Goal: Task Accomplishment & Management: Complete application form

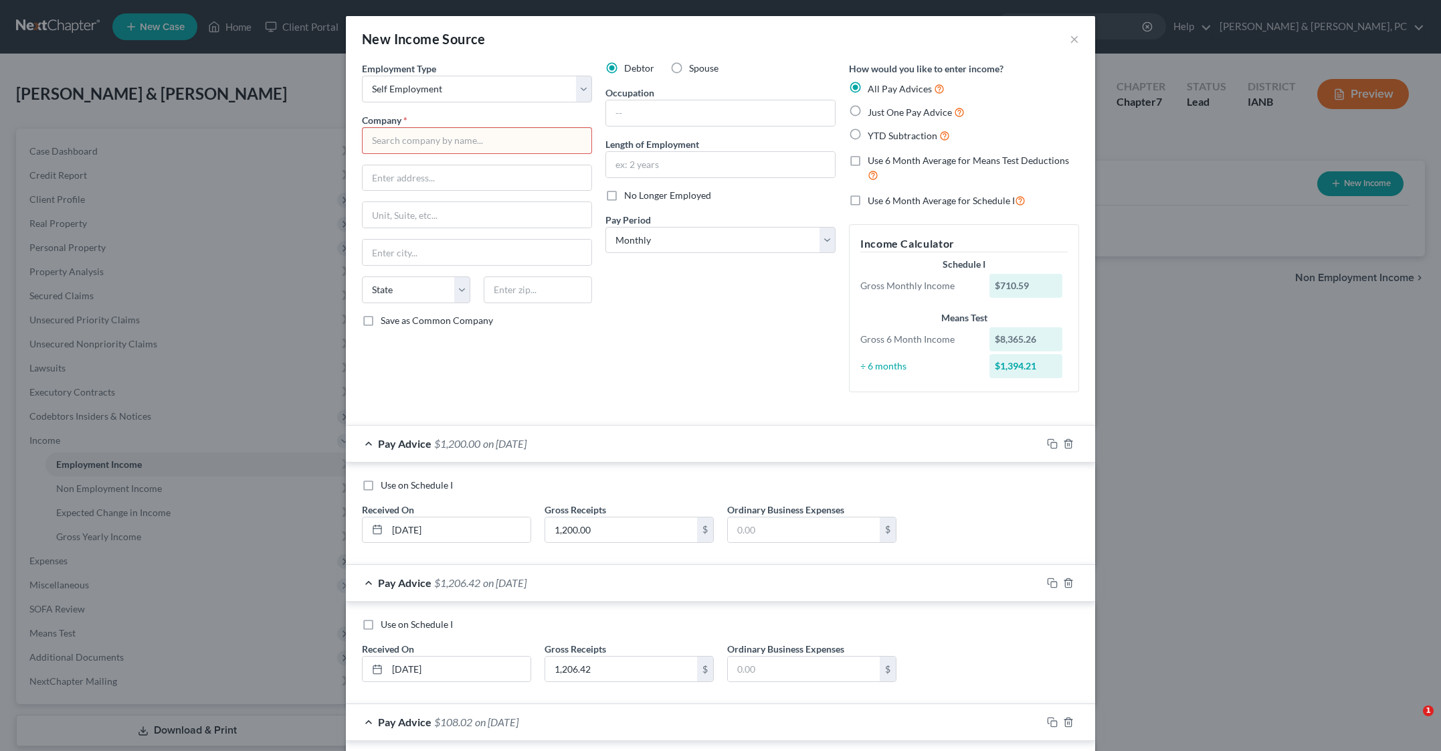
select select "1"
select select "0"
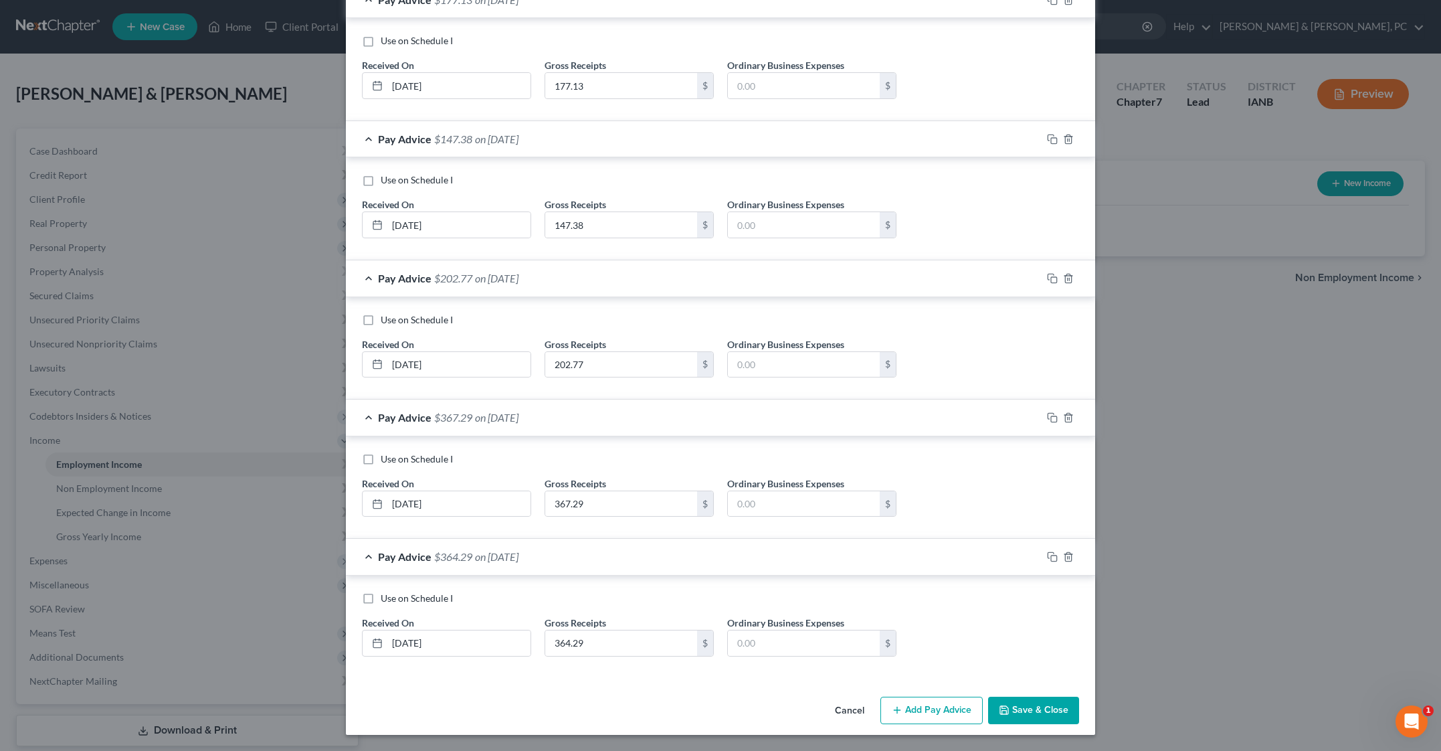
click at [1079, 696] on button "Save & Close" at bounding box center [1033, 710] width 91 height 28
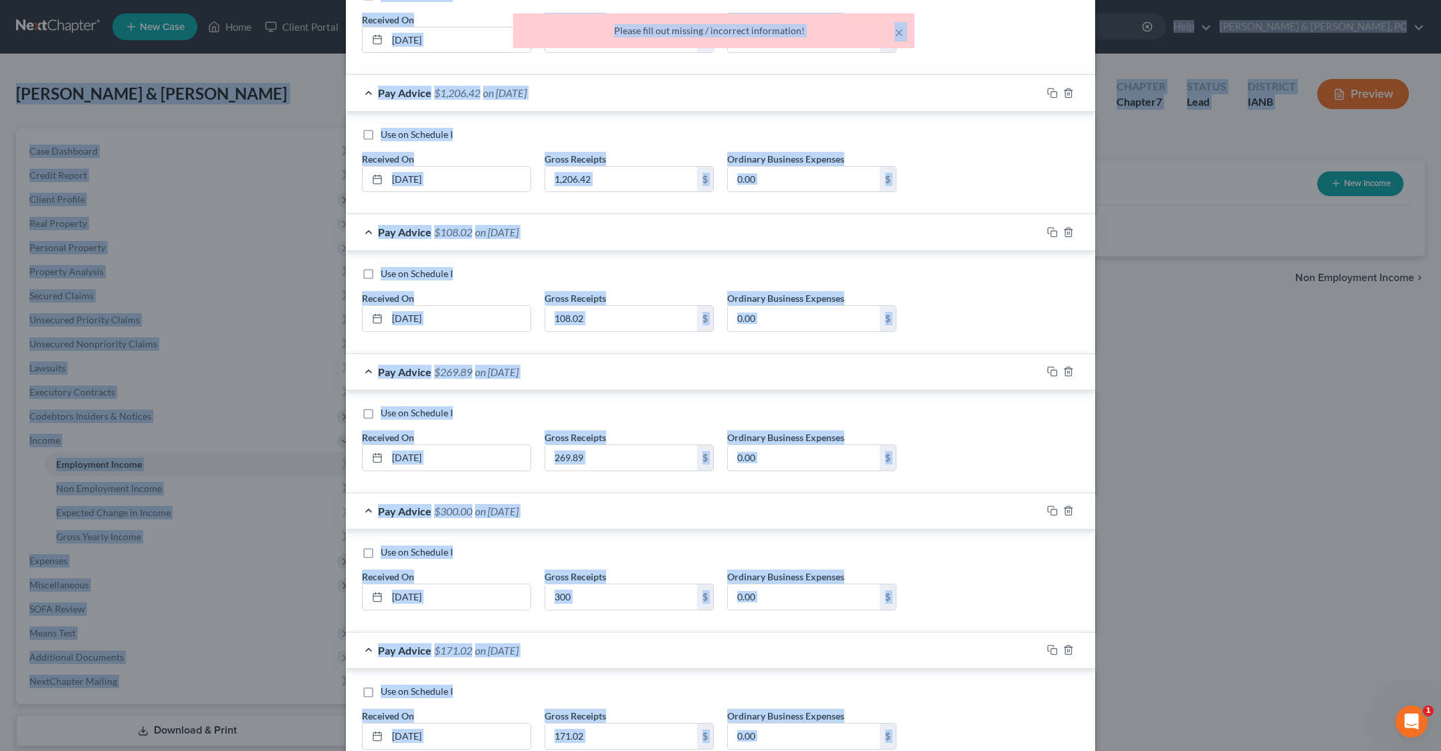
scroll to position [0, 0]
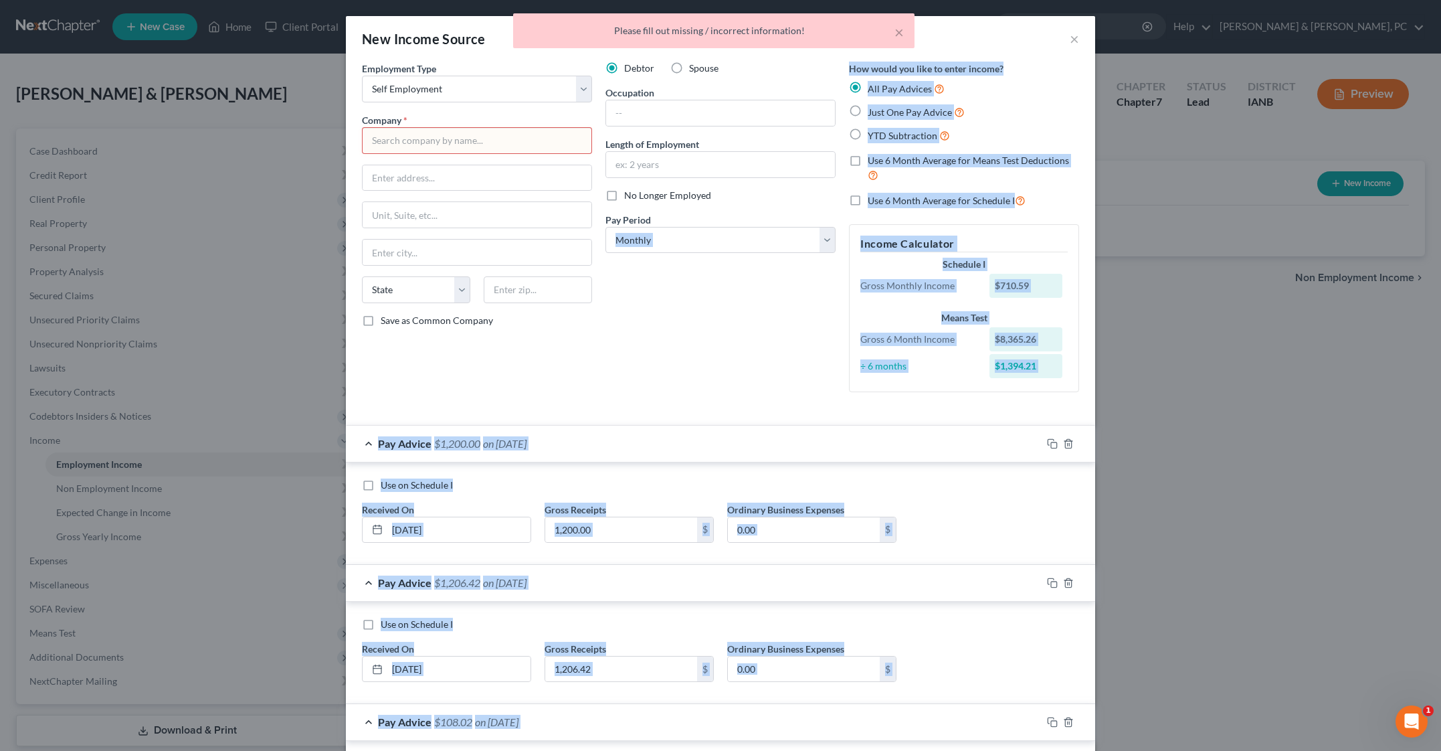
drag, startPoint x: 839, startPoint y: 285, endPoint x: 558, endPoint y: 463, distance: 332.6
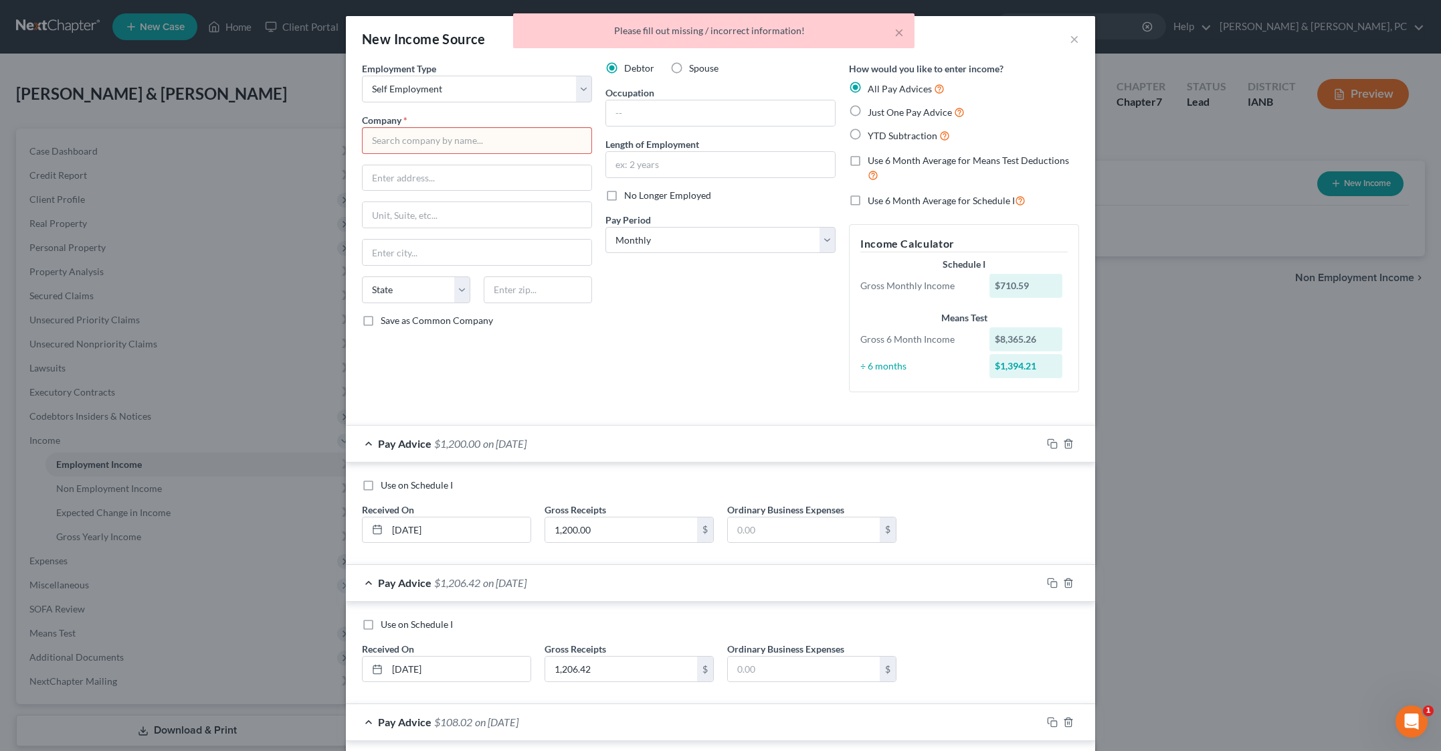
click at [599, 403] on div "Debtor Spouse Occupation Length of Employment No Longer Employed Pay Period * S…" at bounding box center [721, 232] width 244 height 341
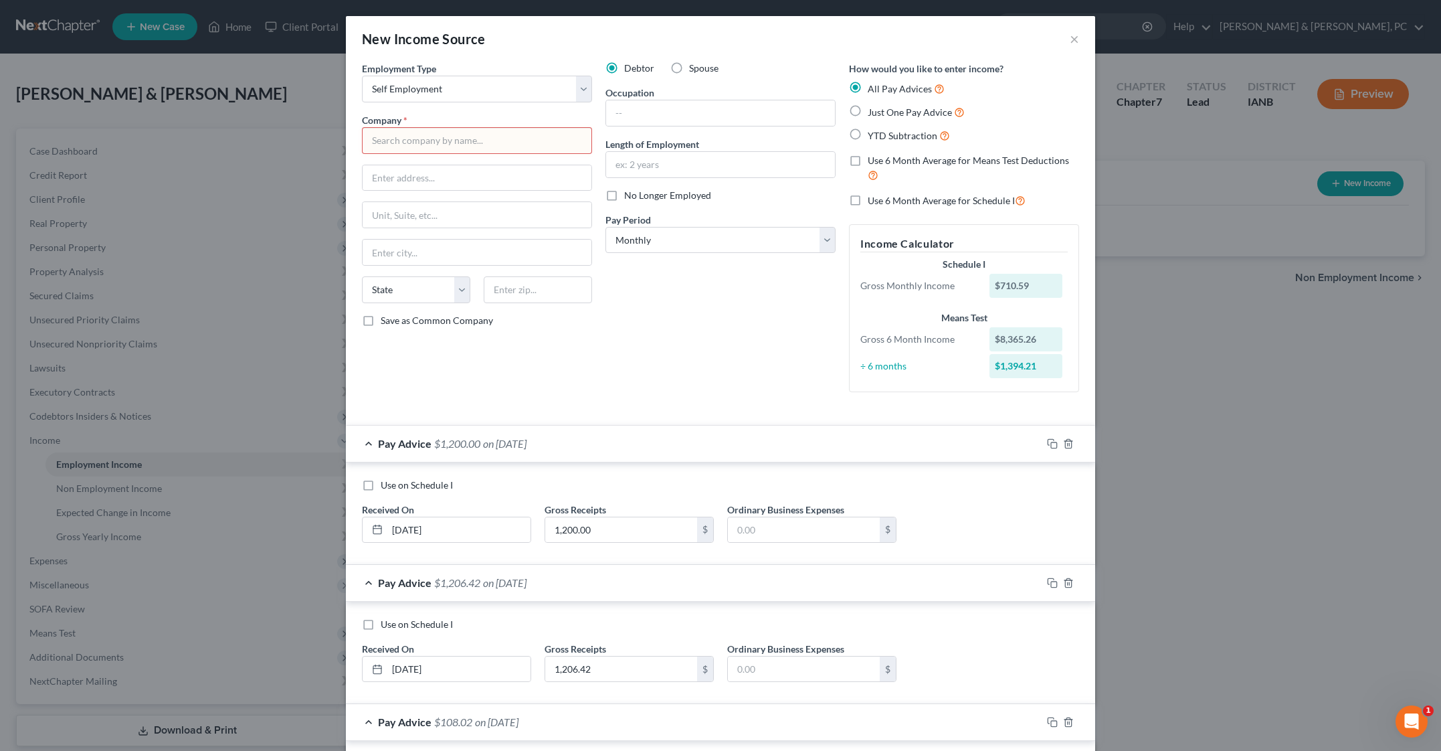
click at [412, 154] on input "text" at bounding box center [477, 140] width 230 height 27
paste input "Dutrac"
type input "Dutrac"
drag, startPoint x: 784, startPoint y: 497, endPoint x: 790, endPoint y: 524, distance: 27.4
click at [790, 403] on div "Debtor Spouse Occupation Length of Employment No Longer Employed Pay Period * S…" at bounding box center [721, 232] width 244 height 341
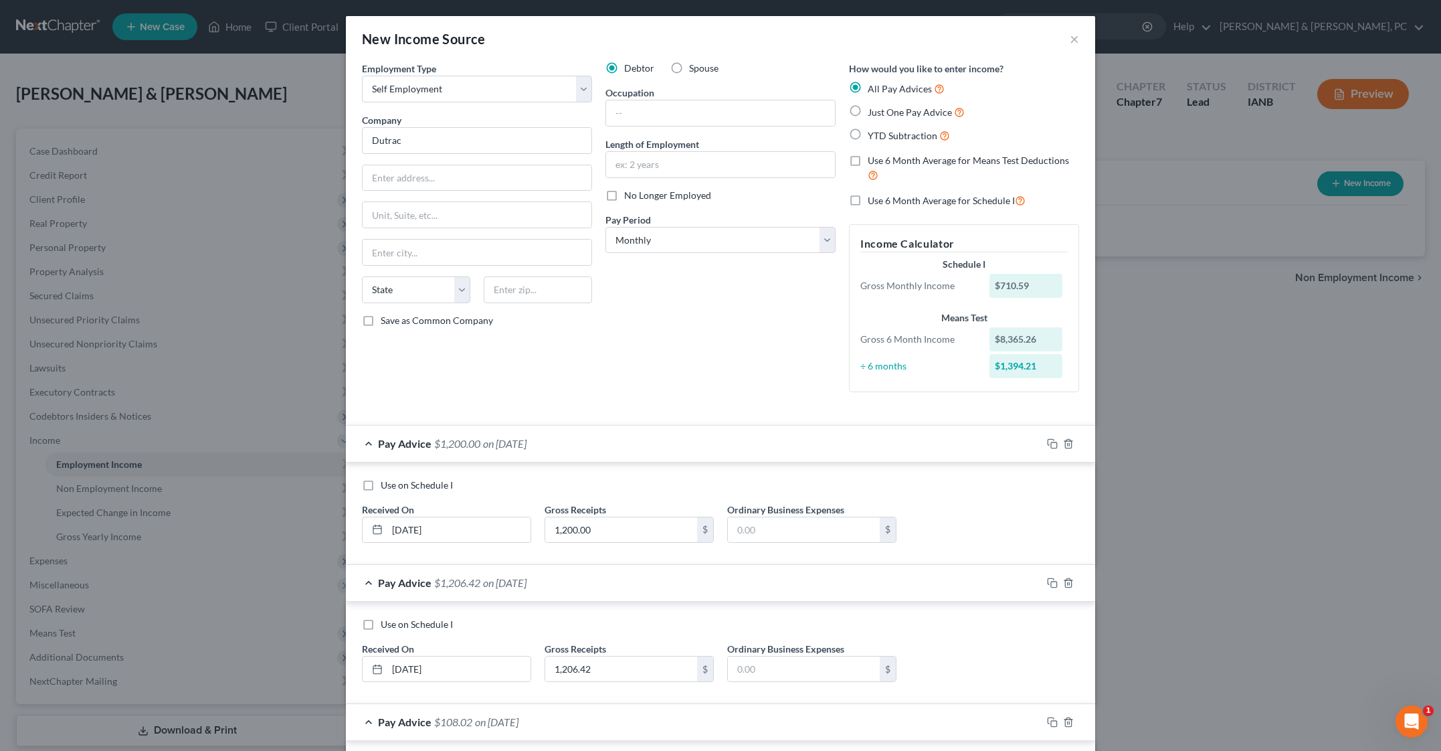
click at [801, 403] on div "Debtor Spouse Occupation Length of Employment No Longer Employed Pay Period * S…" at bounding box center [721, 232] width 244 height 341
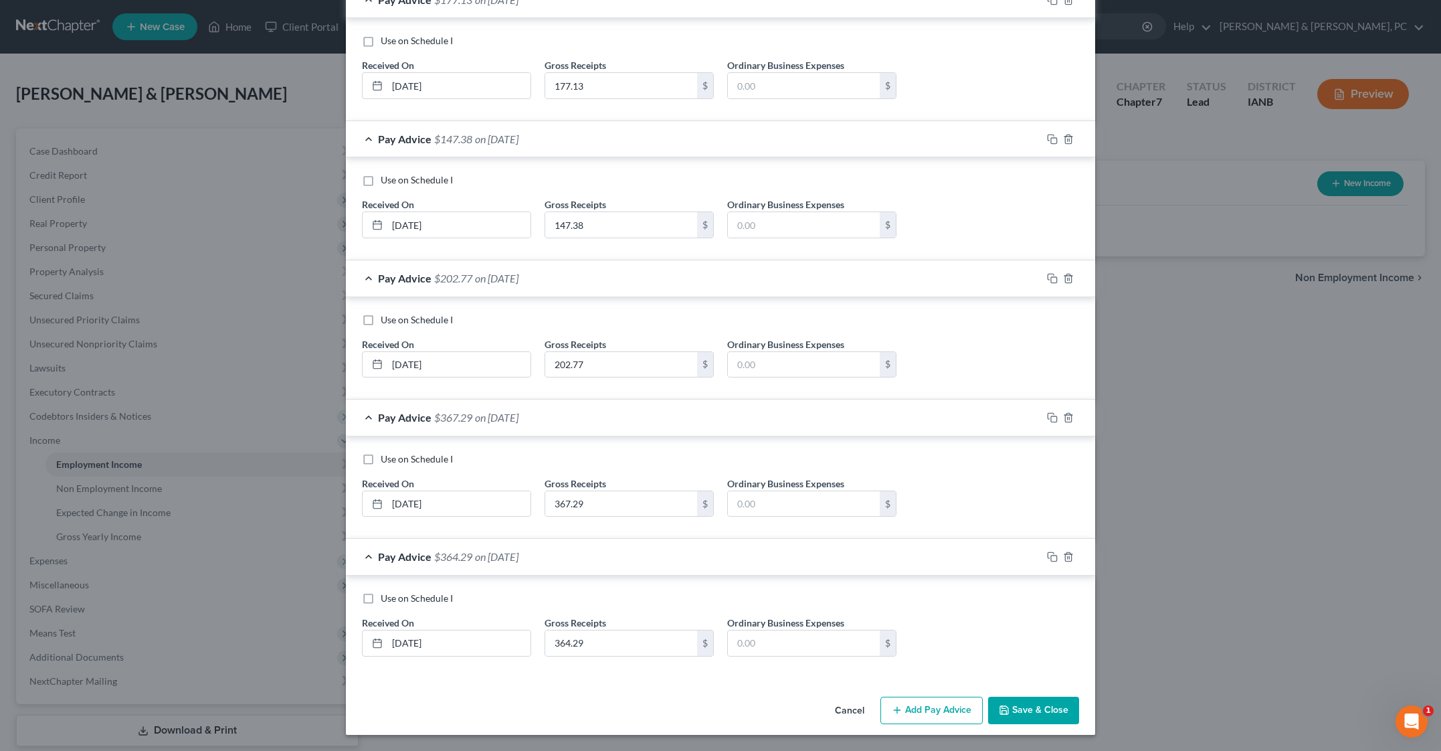
scroll to position [4332, 0]
click at [1079, 703] on button "Save & Close" at bounding box center [1033, 710] width 91 height 28
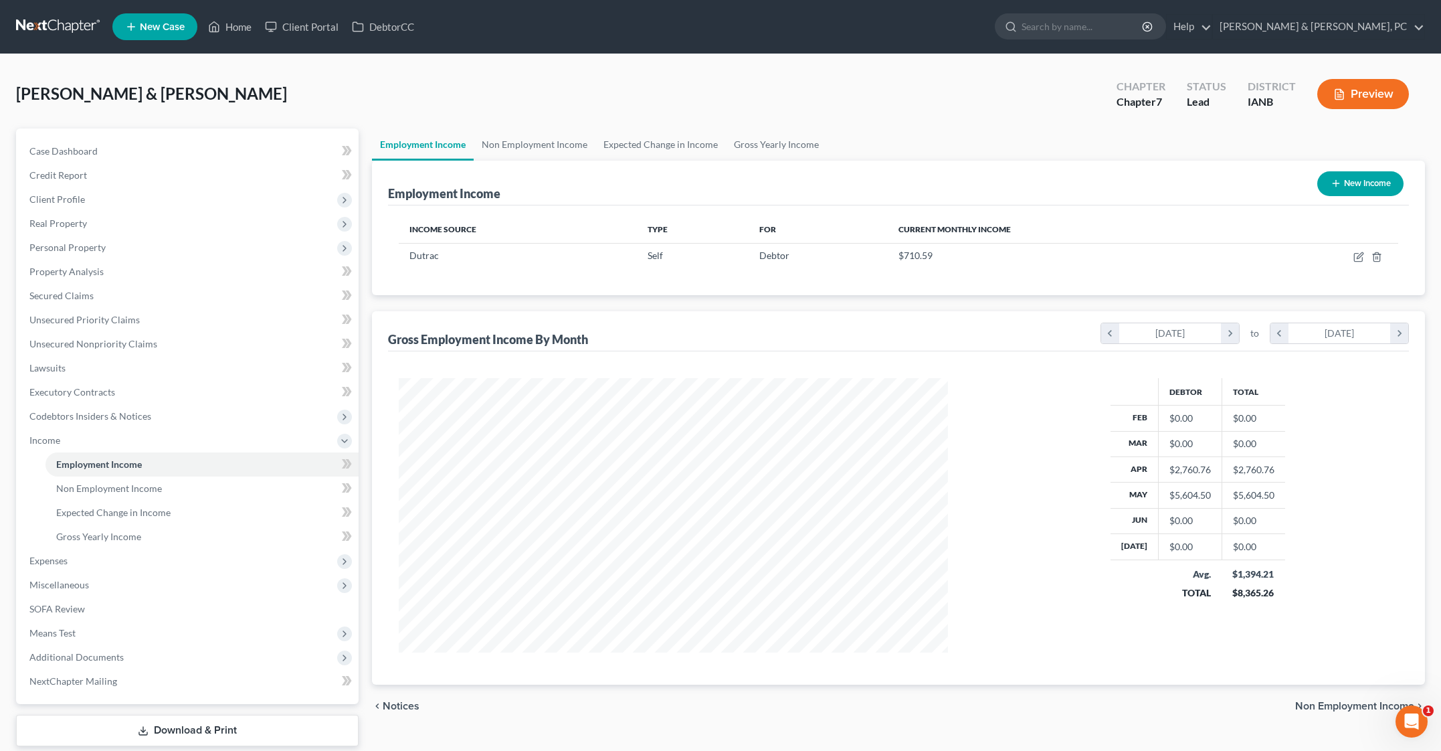
scroll to position [357, 577]
click at [1353, 262] on icon "button" at bounding box center [1358, 257] width 11 height 11
select select "1"
select select "0"
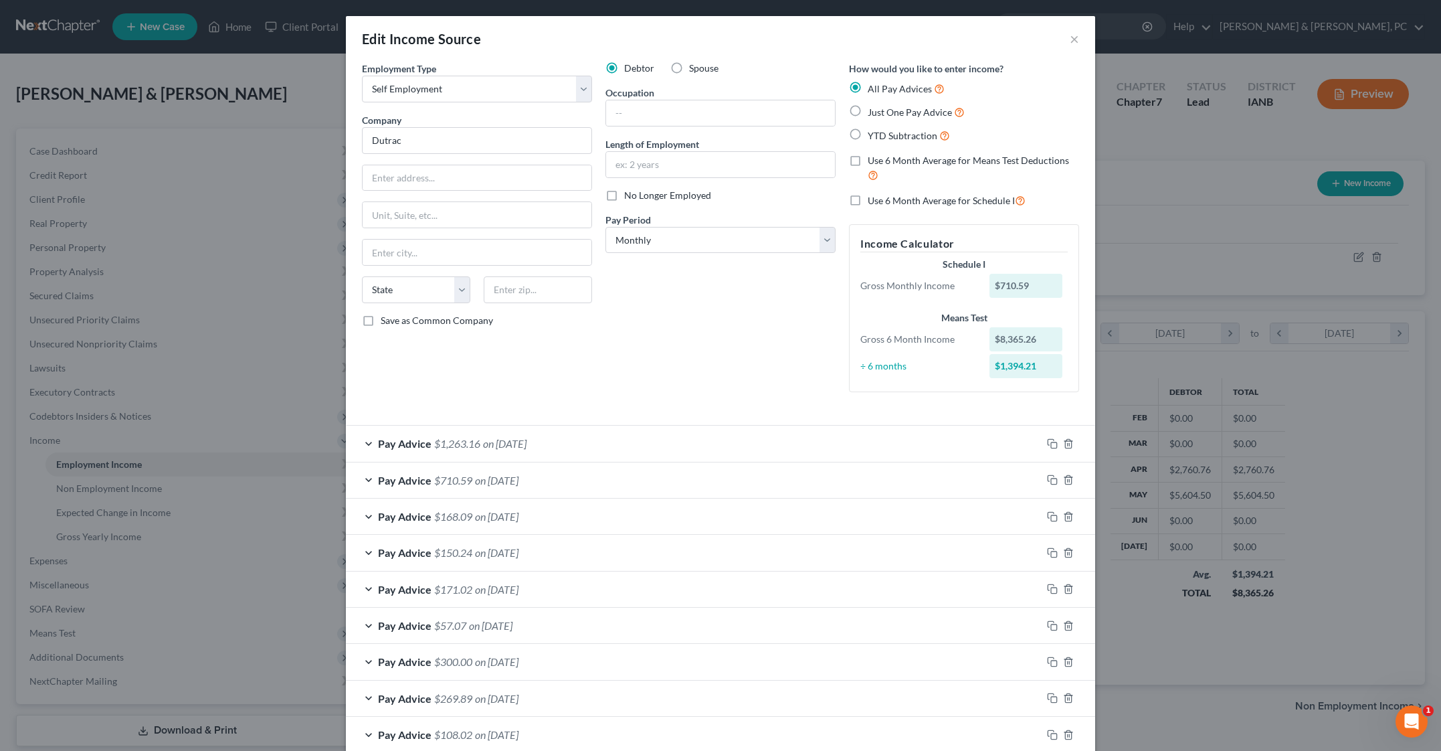
click at [694, 403] on div "Debtor Spouse Occupation Length of Employment No Longer Employed Pay Period * S…" at bounding box center [721, 232] width 244 height 341
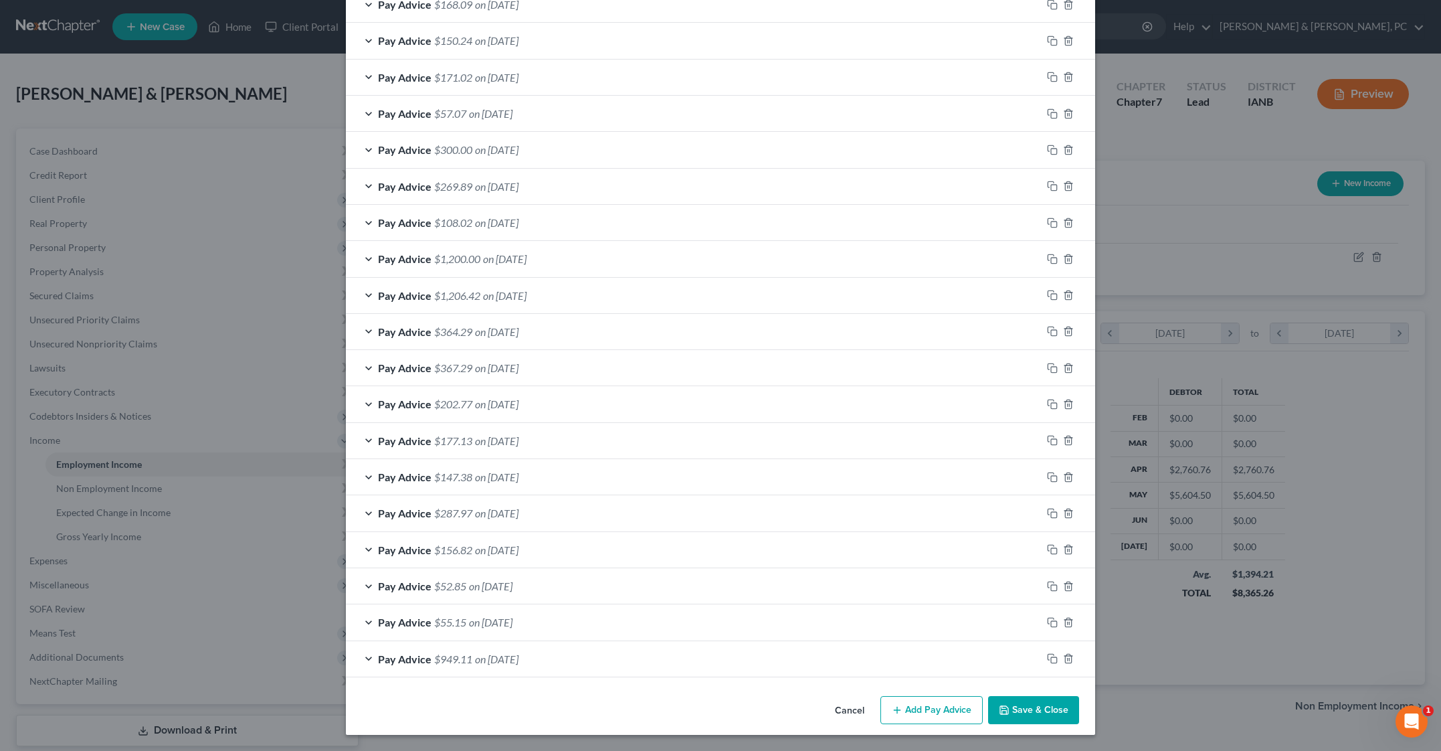
scroll to position [1113, 0]
click at [735, 690] on div "Cancel Add Pay Advice Save & Close" at bounding box center [720, 712] width 749 height 44
click at [444, 692] on div "Cancel Add Pay Advice Save & Close" at bounding box center [720, 712] width 749 height 44
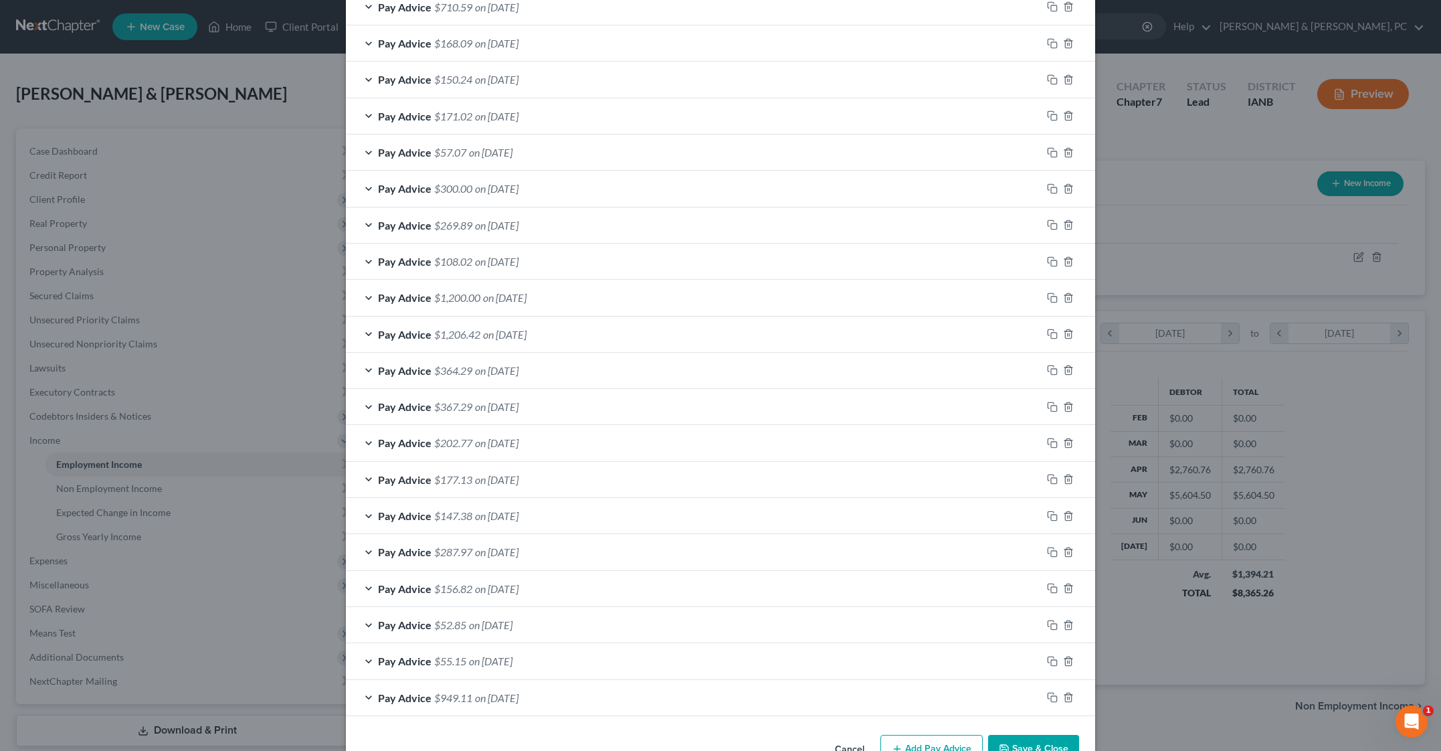
scroll to position [470, 0]
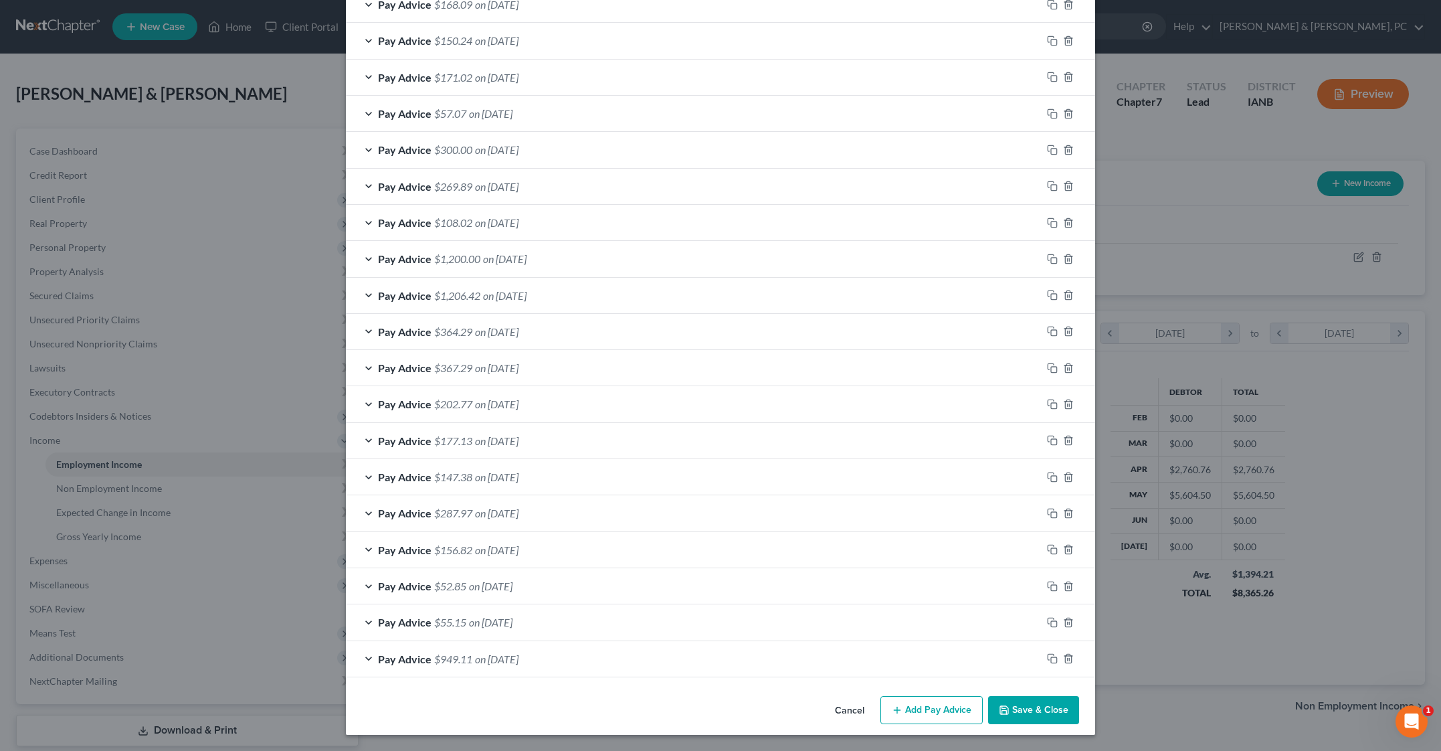
scroll to position [1113, 0]
click at [983, 696] on button "Add Pay Advice" at bounding box center [931, 710] width 102 height 28
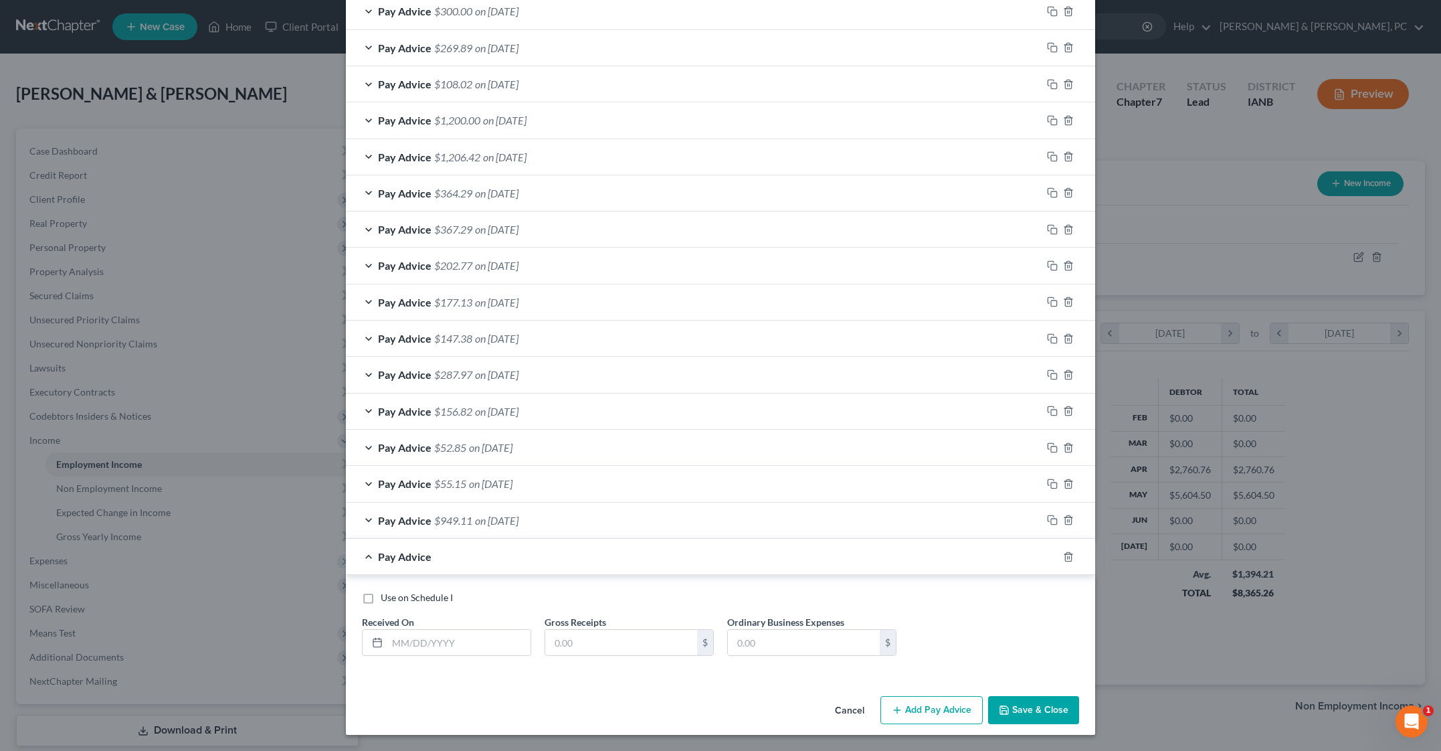
scroll to position [1320, 0]
click at [387, 630] on input "text" at bounding box center [458, 642] width 143 height 25
type input "[DATE]"
click at [545, 630] on input "text" at bounding box center [621, 642] width 152 height 25
type input "214.57"
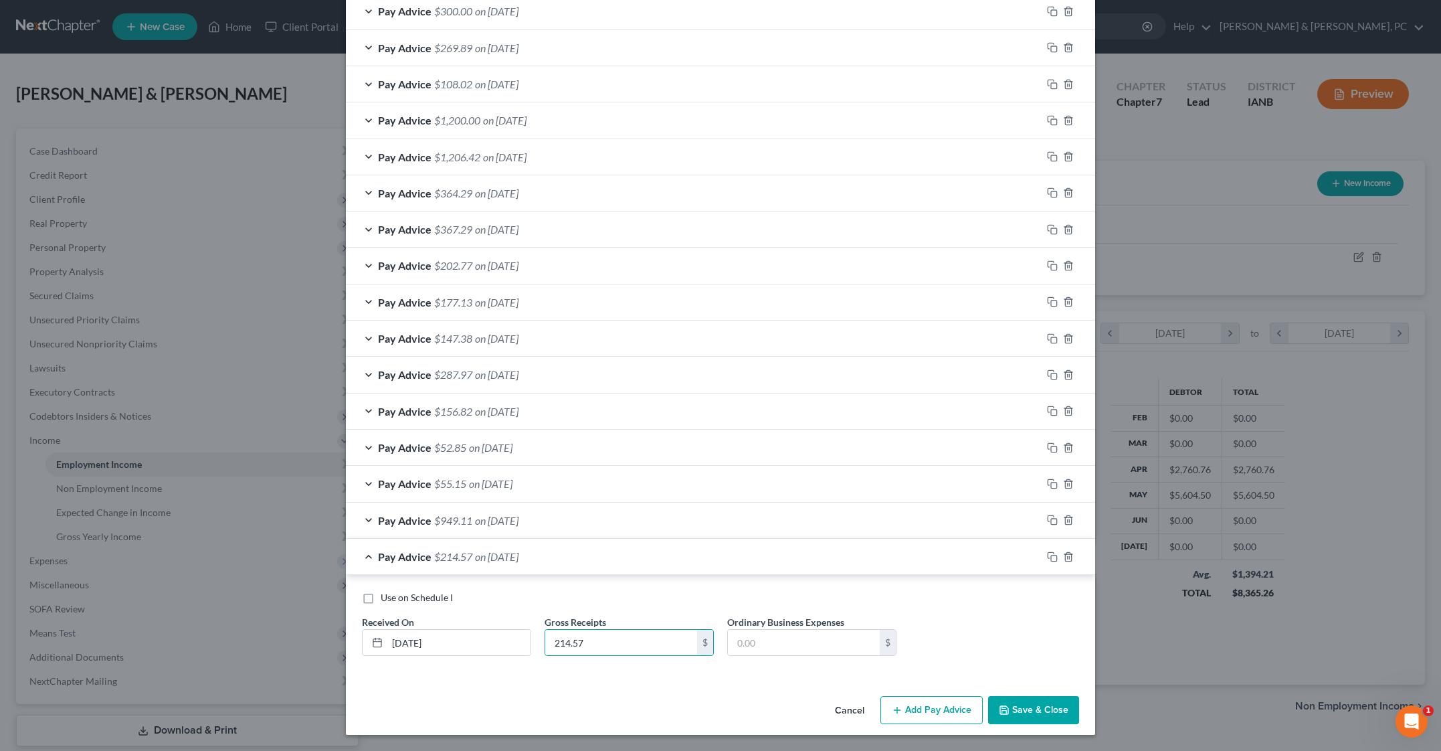
click at [1065, 611] on div "Use on Schedule I Received On * [DATE] Gross Receipts 214.57 $ Ordinary Busines…" at bounding box center [720, 629] width 731 height 76
click at [983, 696] on button "Add Pay Advice" at bounding box center [931, 710] width 102 height 28
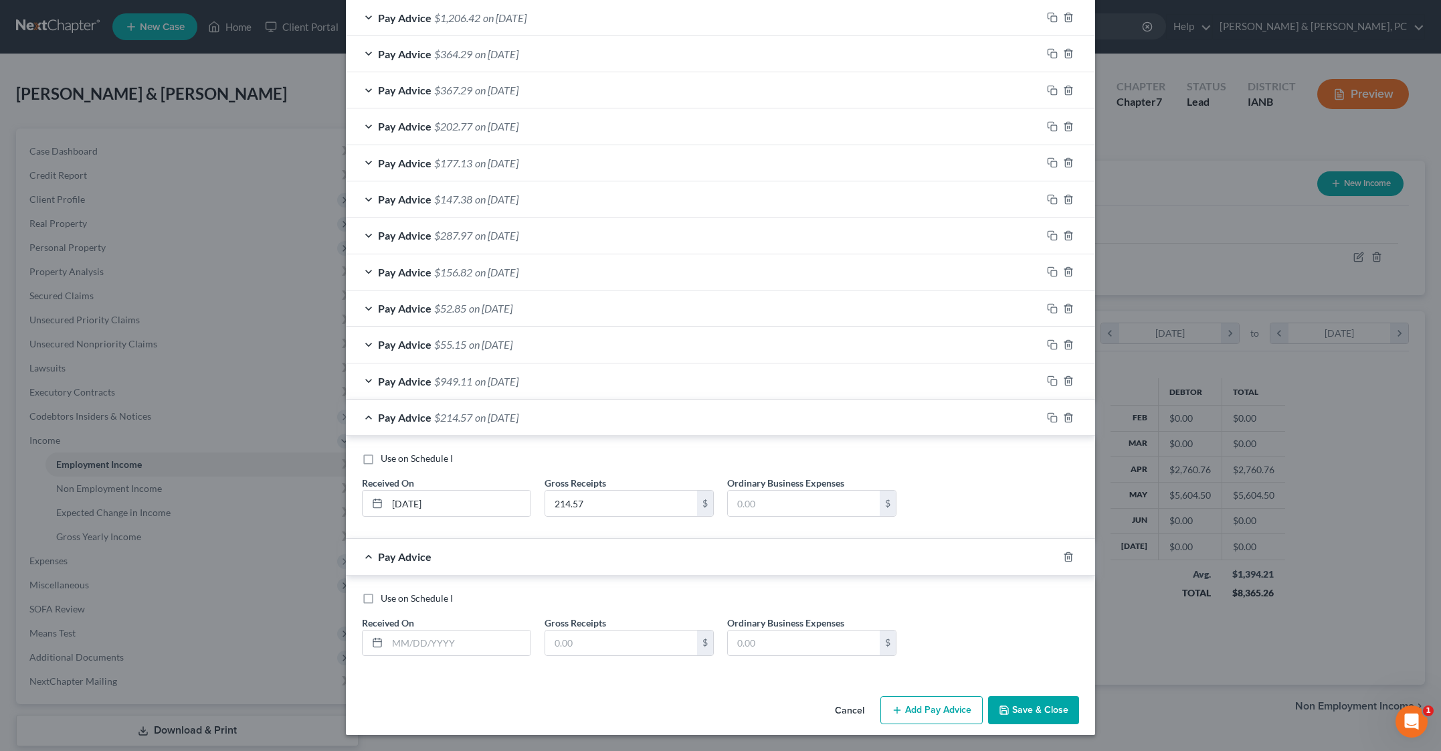
click at [728, 539] on div "Use on Schedule I Received On * [DATE] Gross Receipts 214.57 $ Ordinary Busines…" at bounding box center [720, 487] width 749 height 103
click at [387, 630] on input "text" at bounding box center [458, 642] width 143 height 25
type input "[DATE]"
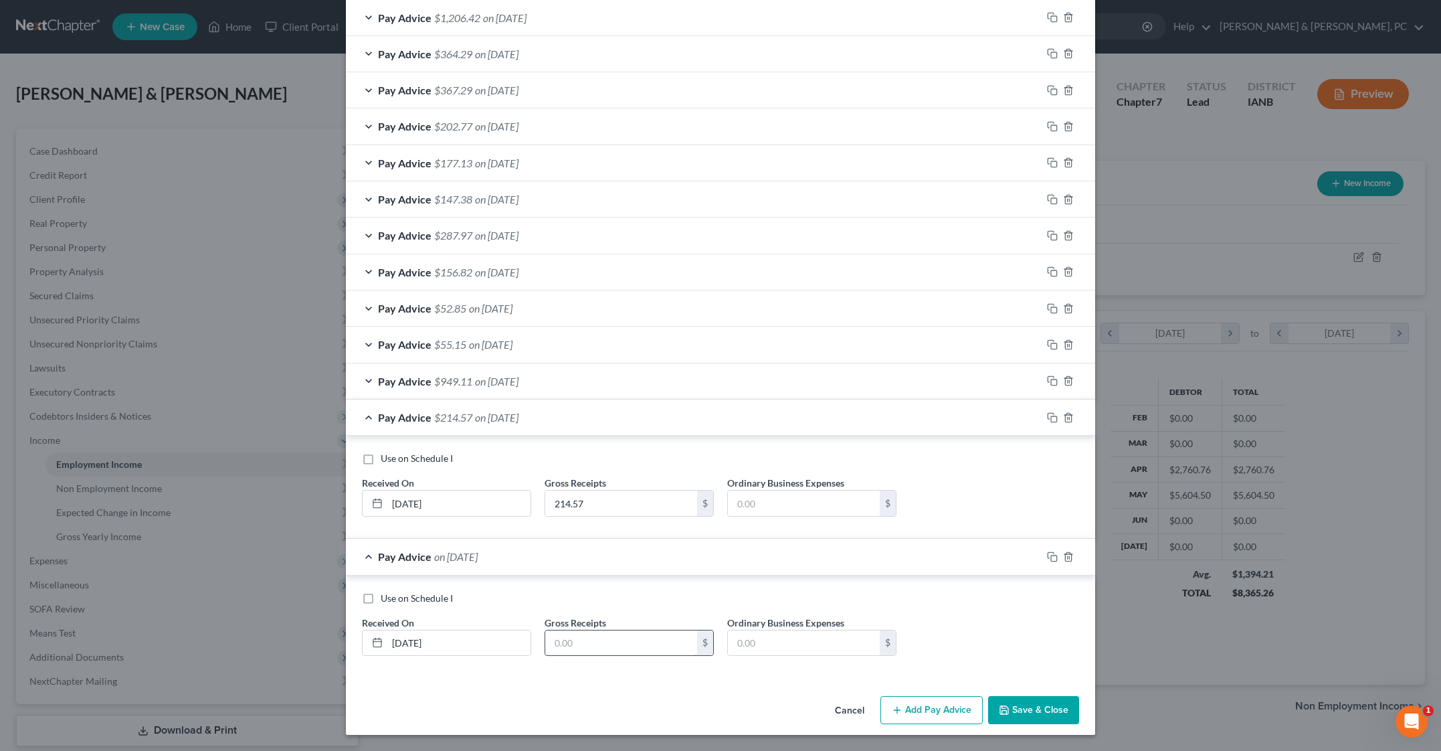
click at [609, 630] on input "text" at bounding box center [621, 642] width 152 height 25
type input "57.13"
click at [983, 696] on button "Add Pay Advice" at bounding box center [931, 710] width 102 height 28
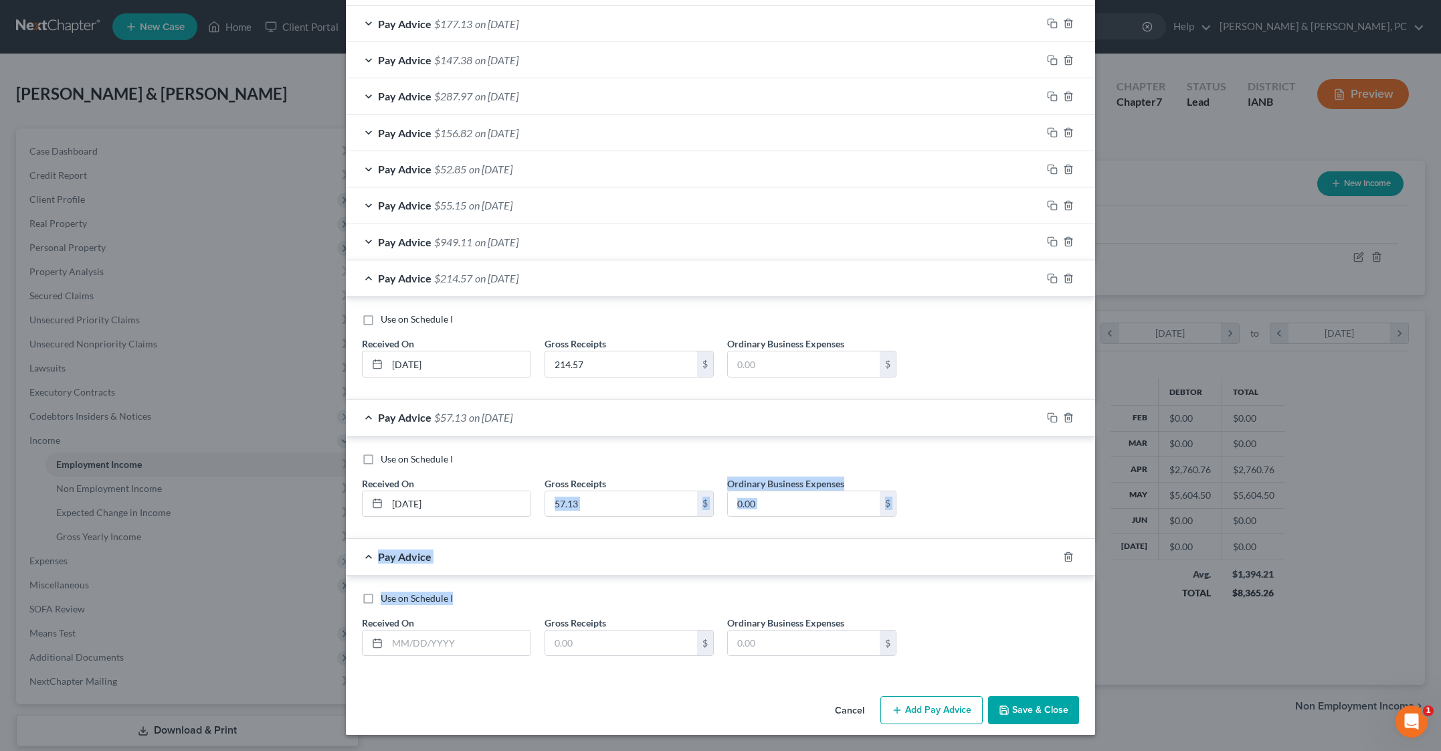
scroll to position [1735, 0]
drag, startPoint x: 681, startPoint y: 624, endPoint x: 569, endPoint y: 579, distance: 121.3
click at [569, 579] on div "Pay Advice $1,263.16 on [DATE] Use on Schedule I Received On * [DATE] Gross Rec…" at bounding box center [720, 86] width 749 height 1181
click at [569, 630] on input "text" at bounding box center [621, 642] width 152 height 25
click at [563, 630] on input "130." at bounding box center [621, 642] width 152 height 25
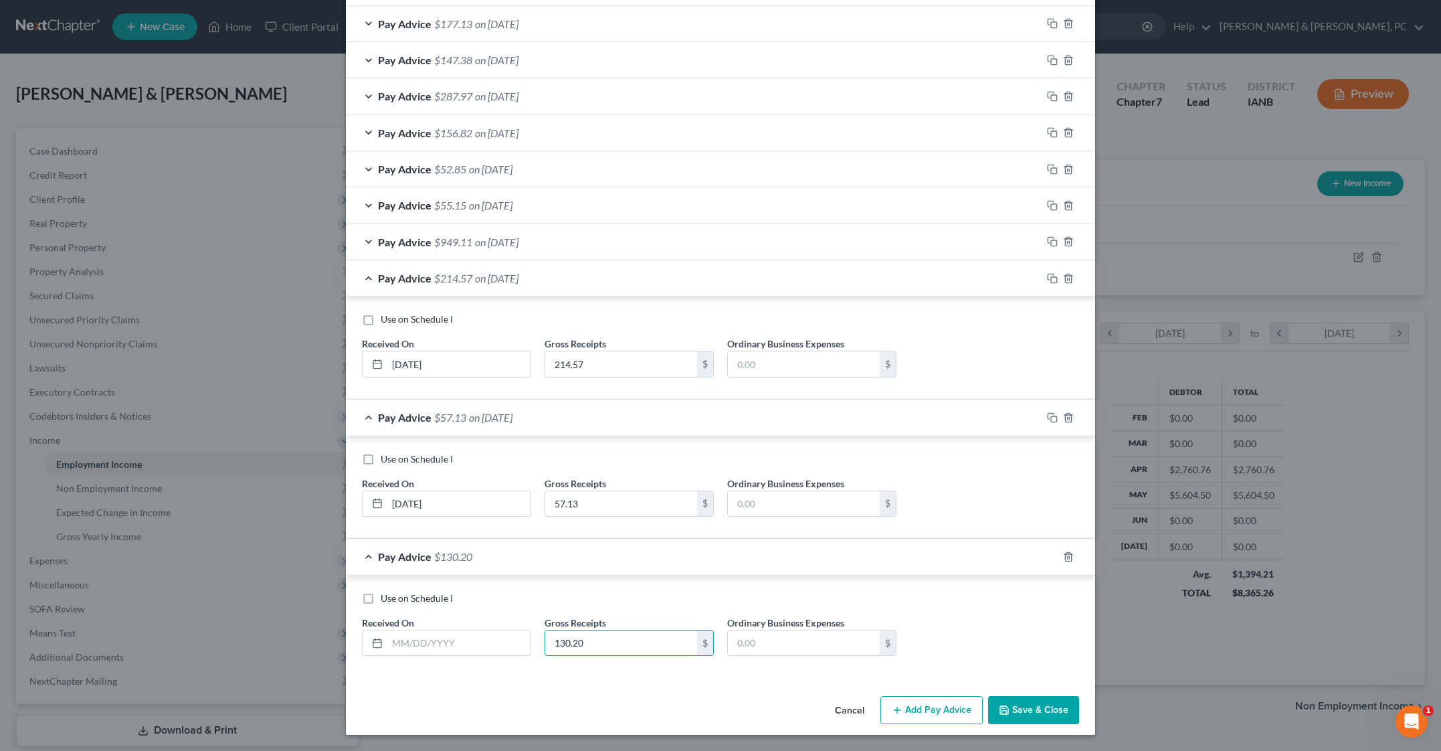
type input "130.20"
click at [387, 630] on input "text" at bounding box center [458, 642] width 143 height 25
type input "[DATE]"
click at [983, 696] on button "Add Pay Advice" at bounding box center [931, 710] width 102 height 28
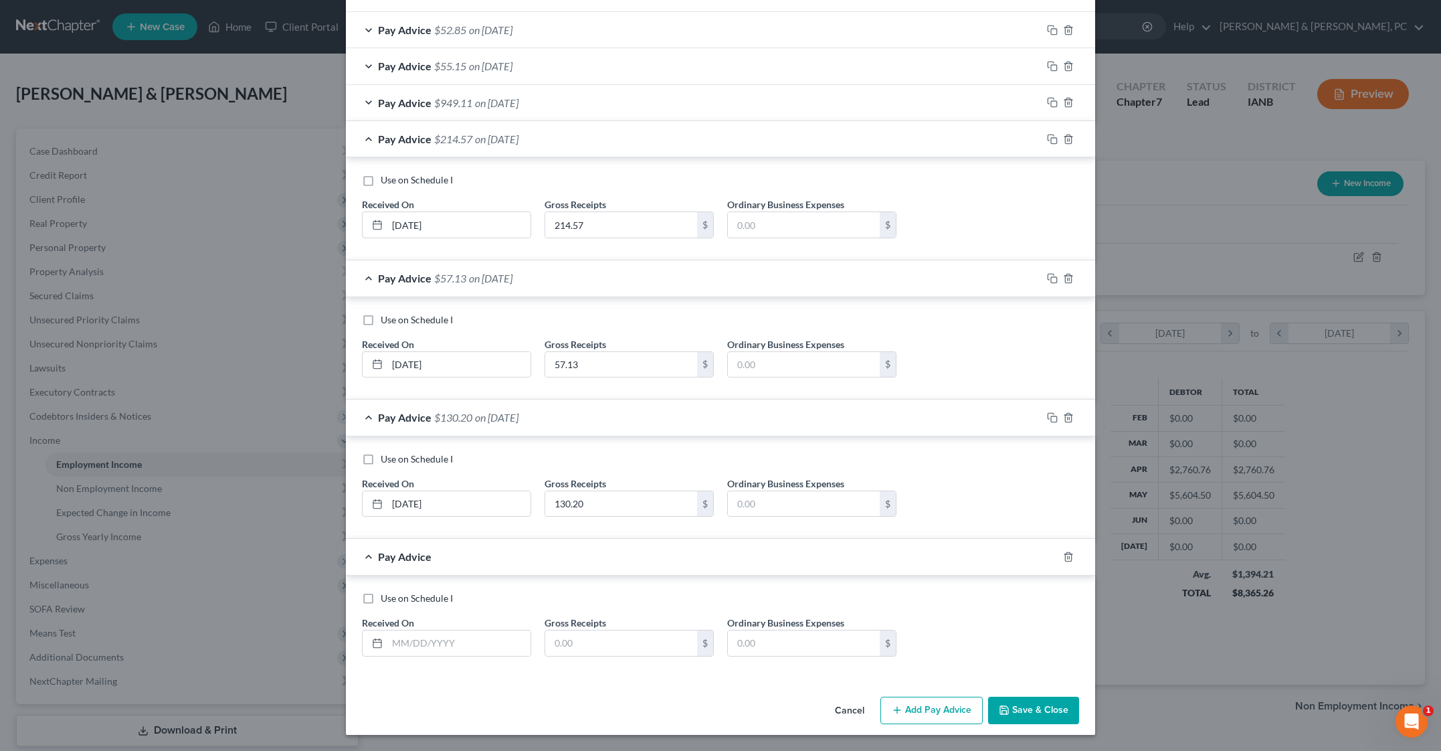
click at [623, 574] on div "Pay Advice" at bounding box center [702, 556] width 712 height 35
click at [545, 630] on input "text" at bounding box center [621, 642] width 152 height 25
click at [545, 630] on input "378.84" at bounding box center [621, 642] width 152 height 25
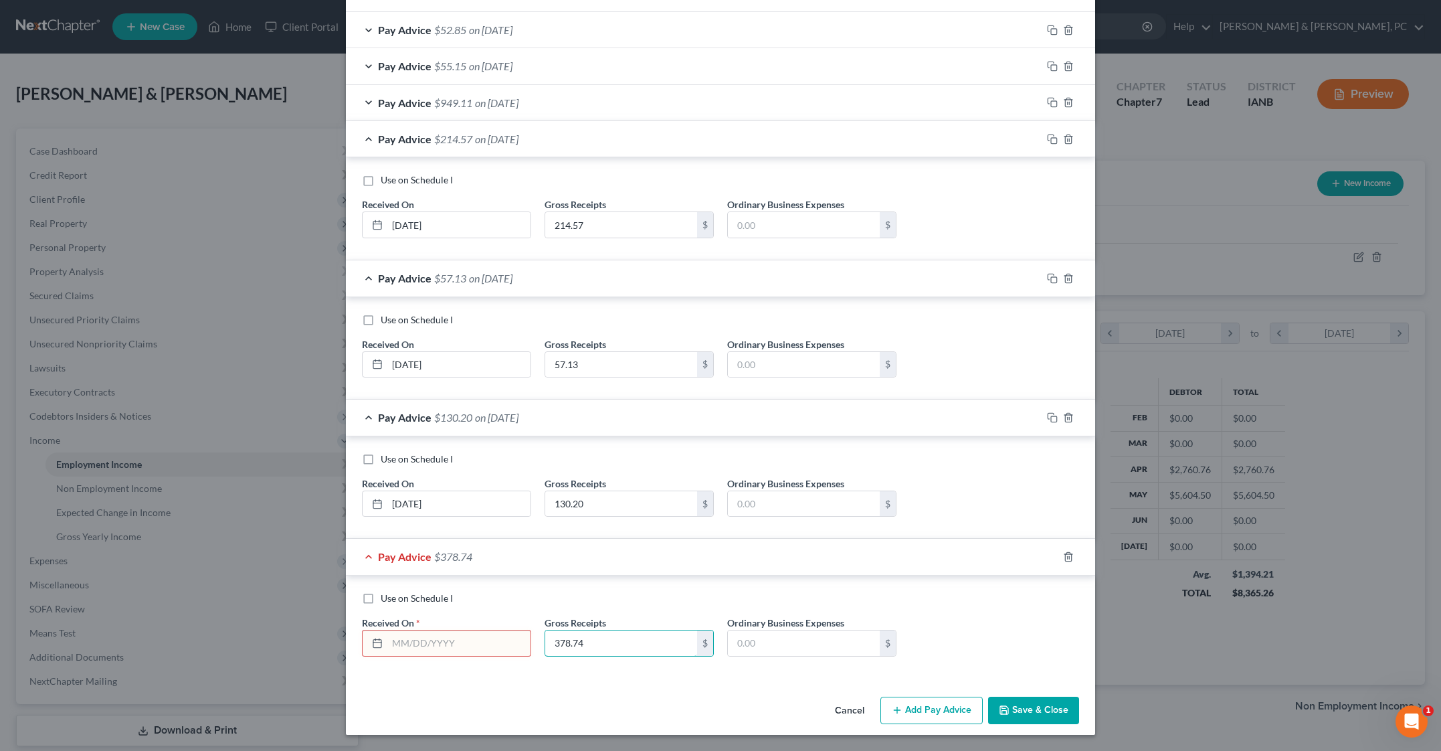
type input "378.74"
click at [387, 630] on input "text" at bounding box center [458, 642] width 143 height 25
type input "[DATE]"
click at [983, 696] on button "Add Pay Advice" at bounding box center [931, 710] width 102 height 28
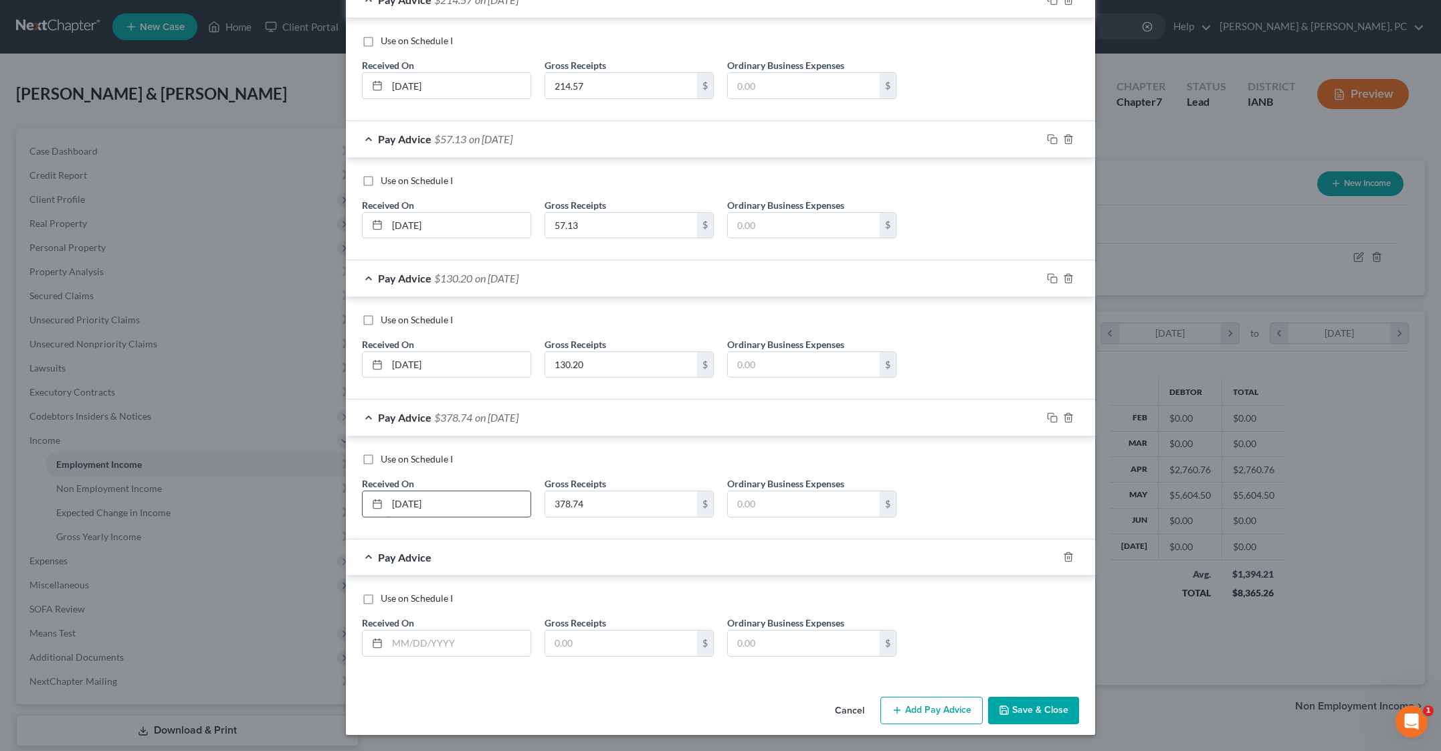
click at [387, 516] on input "[DATE]" at bounding box center [458, 503] width 143 height 25
click at [452, 539] on div "Use on Schedule I Received On * [DATE] Gross Receipts 378.74 $ Ordinary Busines…" at bounding box center [720, 487] width 749 height 103
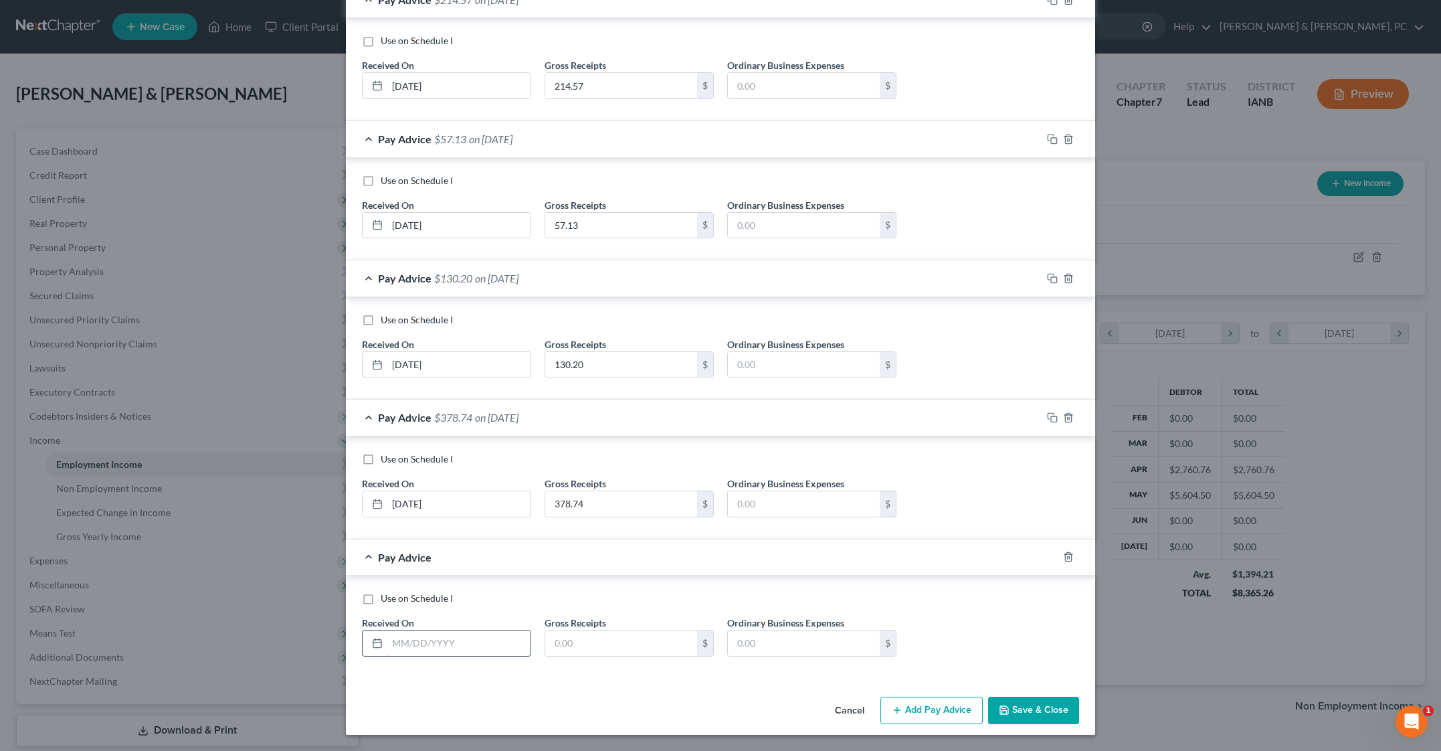
click at [391, 630] on input "text" at bounding box center [458, 642] width 143 height 25
paste input "[DATE]"
type input "[DATE]"
click at [599, 575] on div "Use on Schedule I Received On * [DATE] Gross Receipts $ Ordinary Business Expen…" at bounding box center [720, 626] width 749 height 102
click at [545, 630] on input "text" at bounding box center [621, 642] width 152 height 25
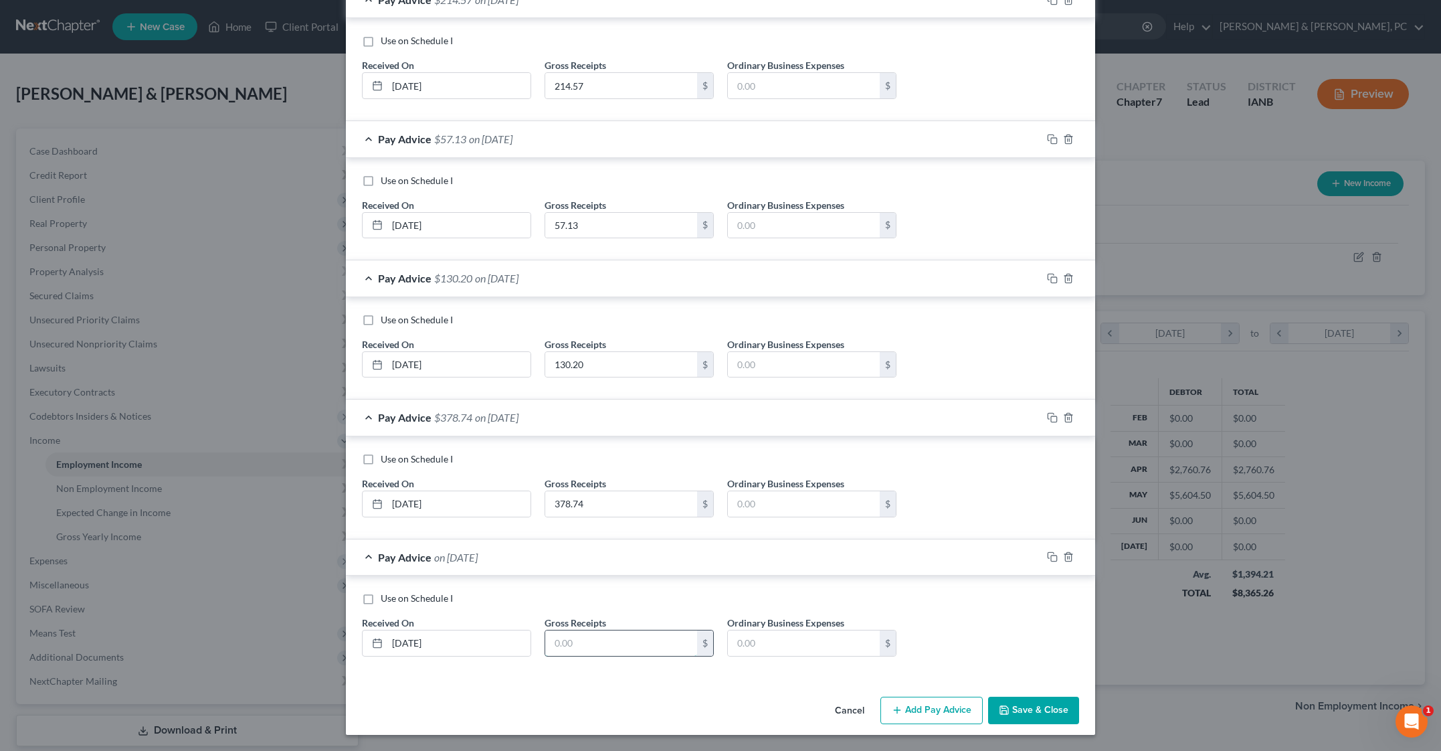
click at [545, 630] on input "text" at bounding box center [621, 642] width 152 height 25
type input "971.66"
click at [799, 636] on div "Use on Schedule I Received On * [DATE] Gross Receipts 971.66 $ Ordinary Busines…" at bounding box center [720, 626] width 749 height 102
click at [983, 696] on button "Add Pay Advice" at bounding box center [931, 710] width 102 height 28
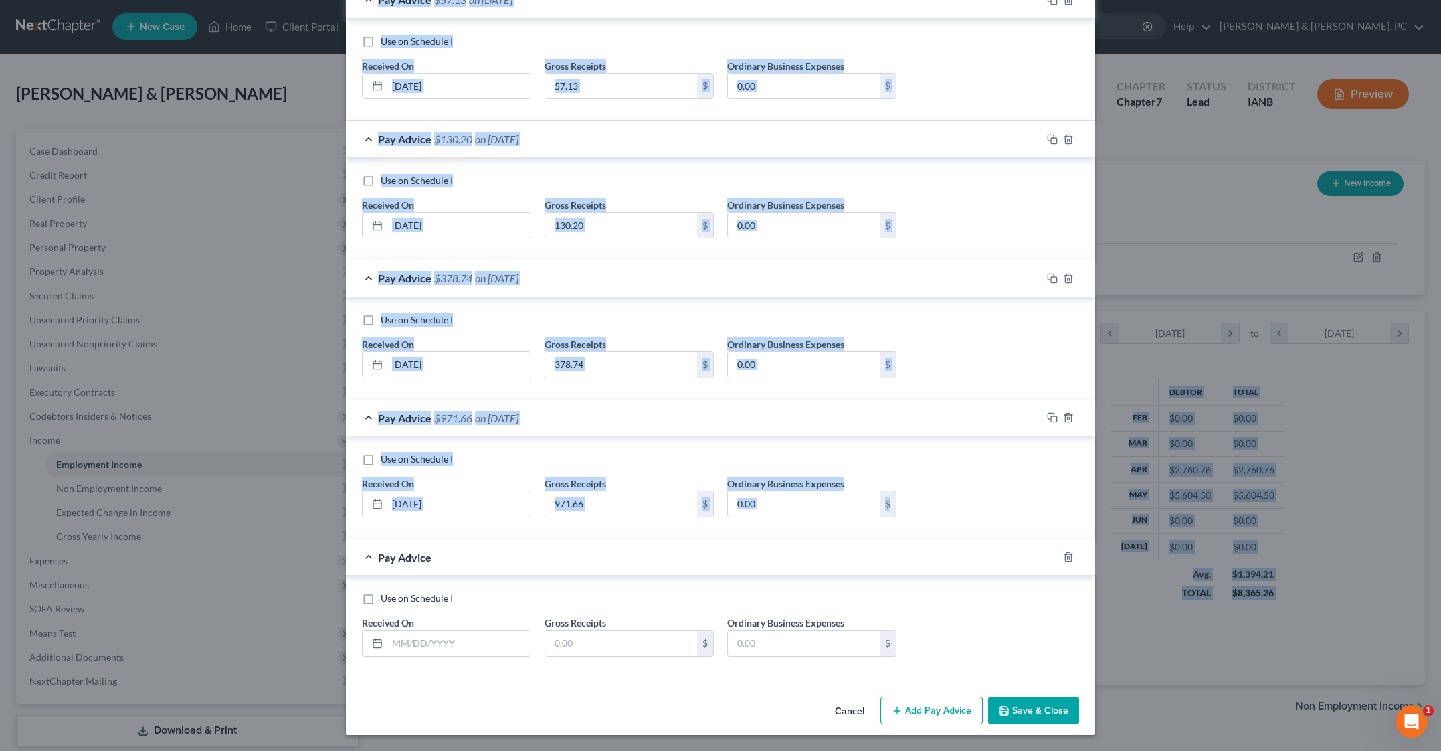
scroll to position [2358, 0]
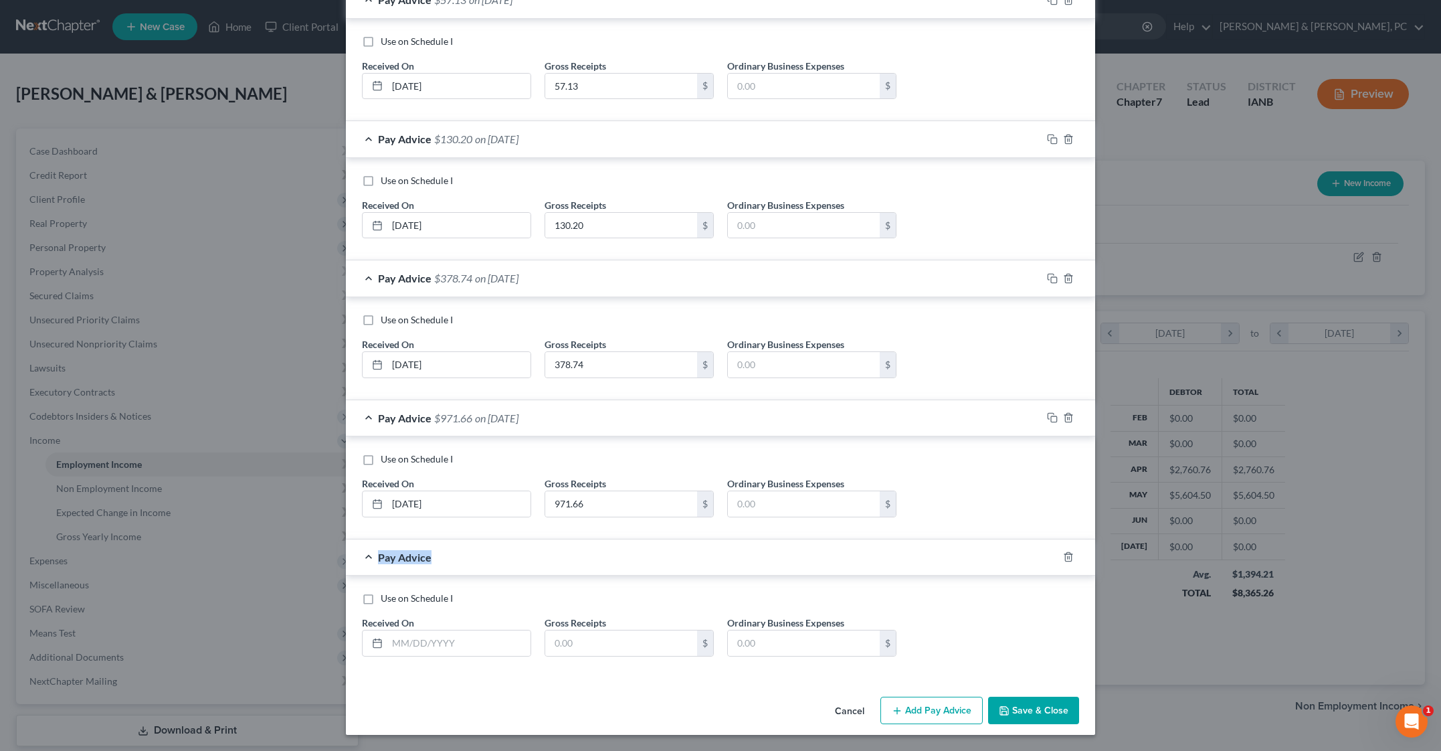
drag, startPoint x: 674, startPoint y: 631, endPoint x: 459, endPoint y: 455, distance: 277.6
click at [387, 630] on input "text" at bounding box center [458, 642] width 143 height 25
paste input "[DATE]"
type input "[DATE]"
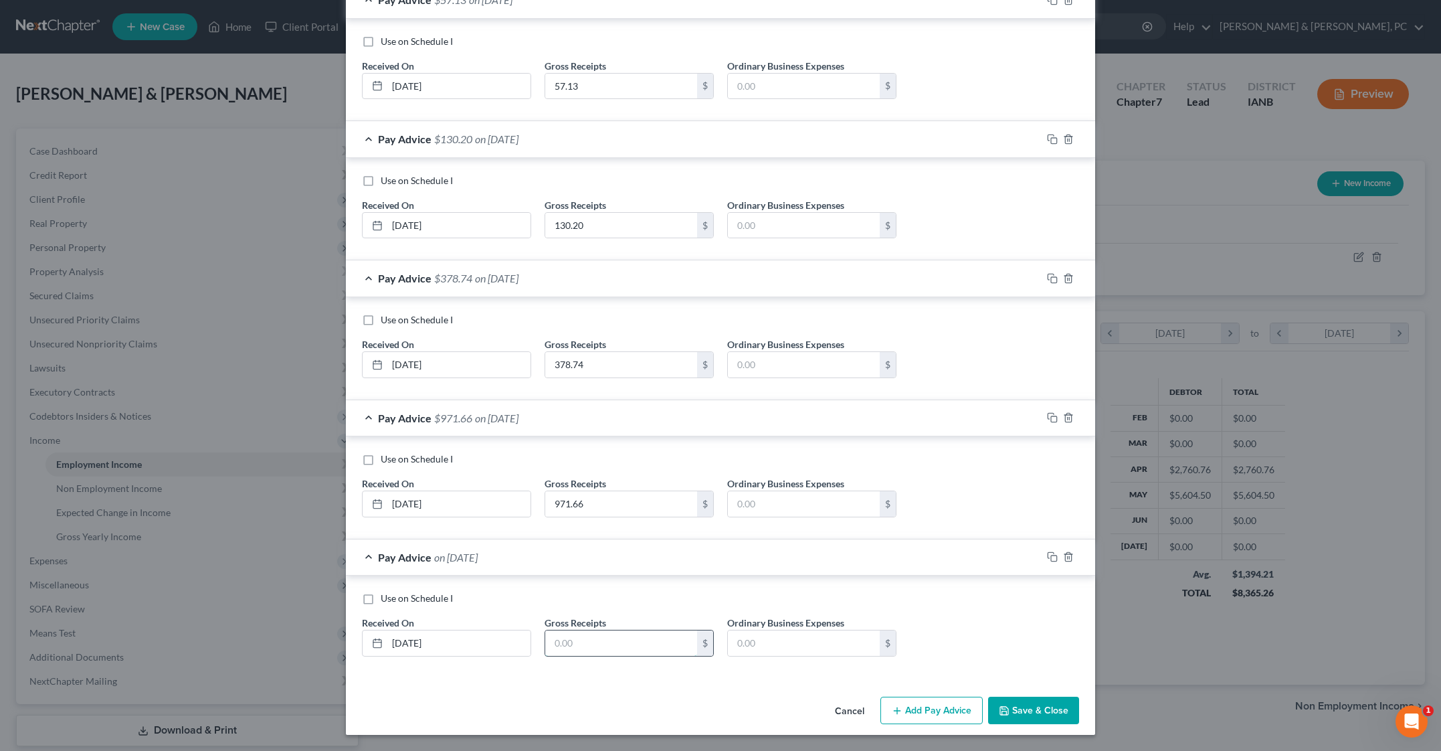
click at [545, 630] on input "text" at bounding box center [621, 642] width 152 height 25
click at [599, 630] on input "1,021." at bounding box center [621, 642] width 152 height 25
type input "1,021.98"
click at [983, 697] on button "Add Pay Advice" at bounding box center [931, 710] width 102 height 28
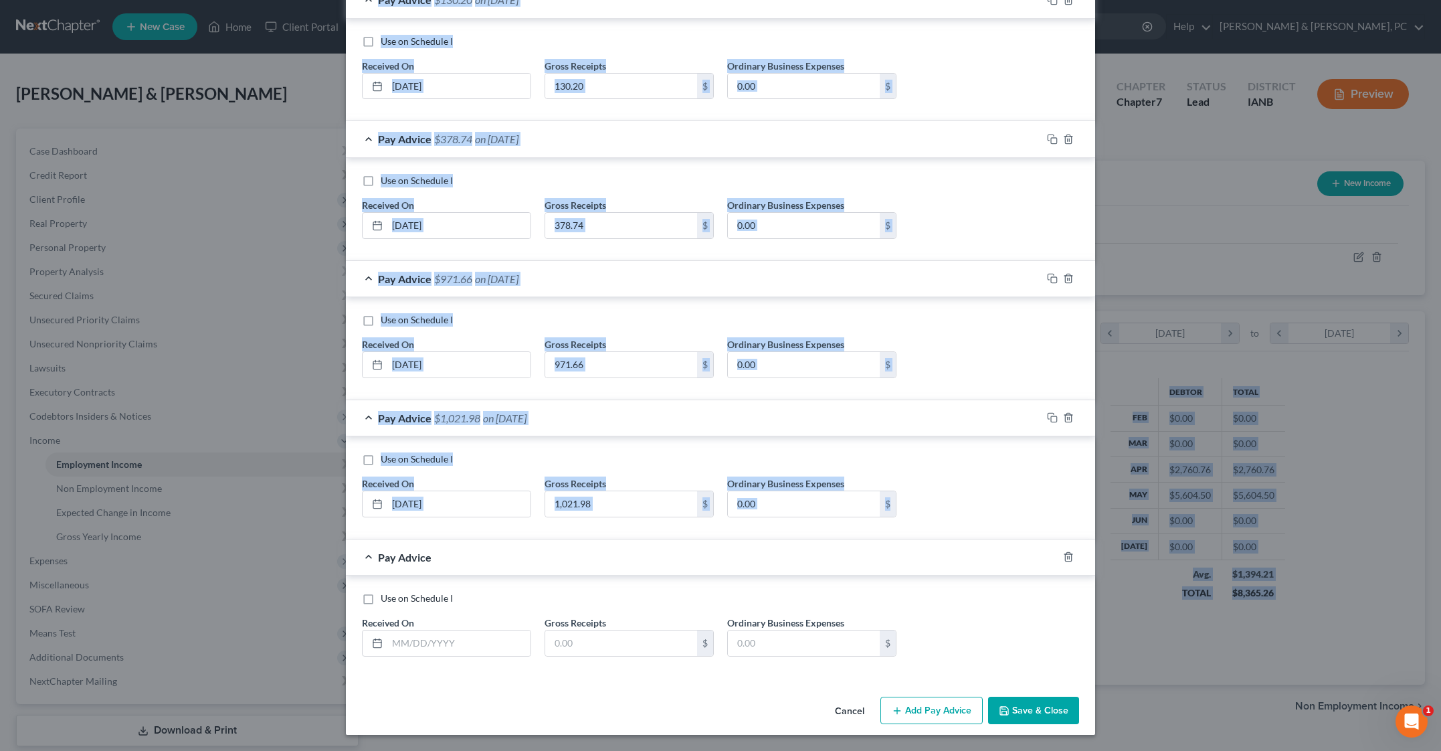
scroll to position [2565, 0]
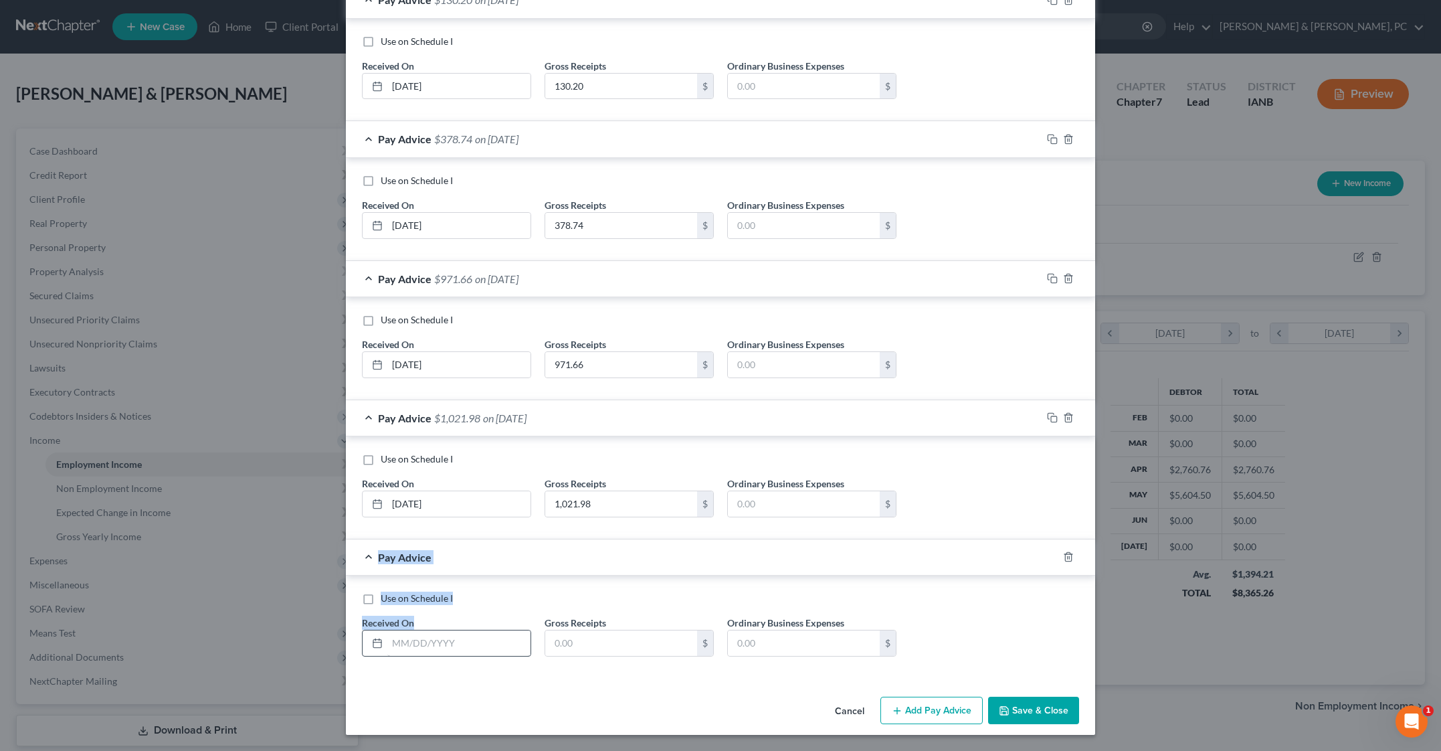
drag, startPoint x: 815, startPoint y: 632, endPoint x: 380, endPoint y: 577, distance: 438.2
click at [387, 630] on input "text" at bounding box center [458, 642] width 143 height 25
paste input "[DATE]"
click at [387, 630] on input "[DATE]" at bounding box center [458, 642] width 143 height 25
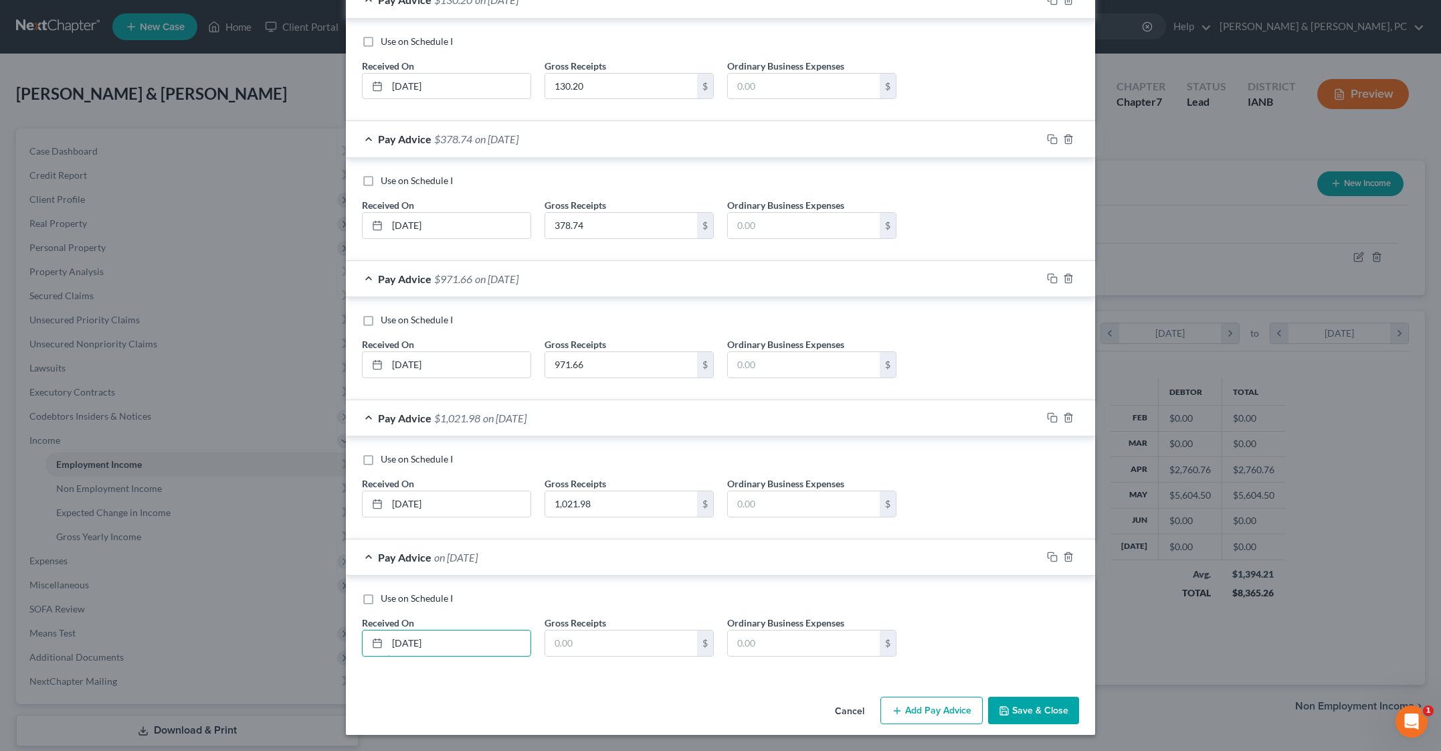
type input "[DATE]"
click at [570, 630] on input "text" at bounding box center [621, 642] width 152 height 25
type input "241.19"
click at [983, 696] on button "Add Pay Advice" at bounding box center [931, 710] width 102 height 28
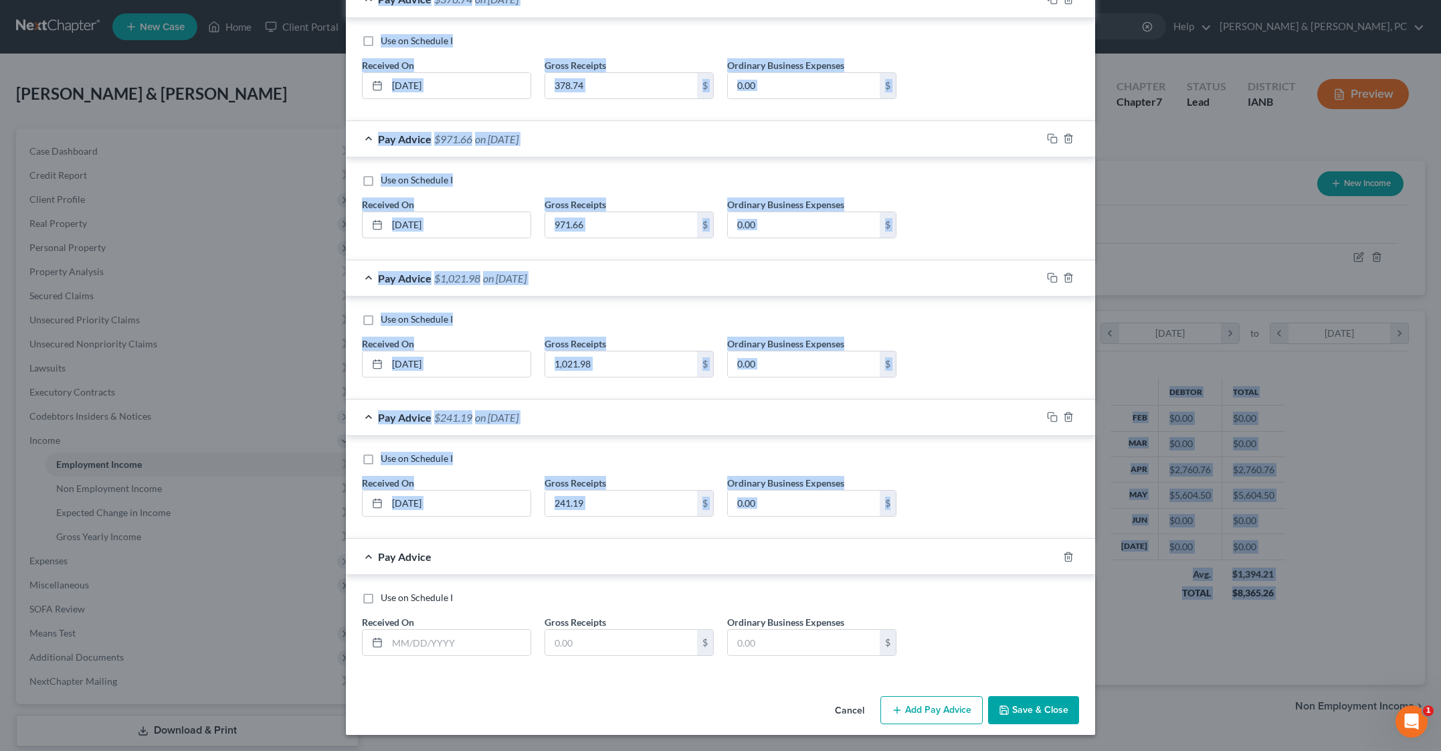
scroll to position [2772, 0]
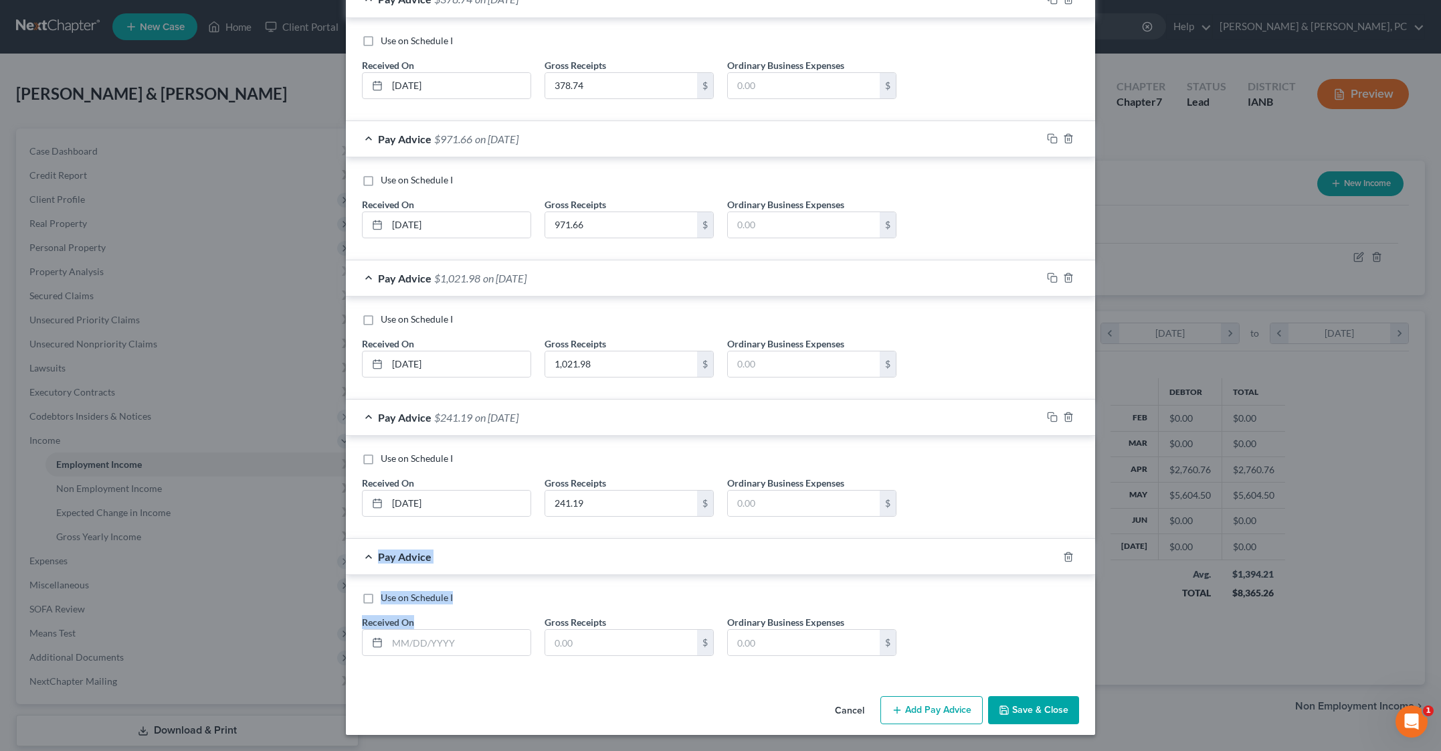
drag, startPoint x: 395, startPoint y: 636, endPoint x: 311, endPoint y: 565, distance: 110.2
click at [387, 630] on input "text" at bounding box center [458, 642] width 143 height 25
paste input "[DATE]"
click at [387, 630] on input "[DATE]" at bounding box center [458, 642] width 143 height 25
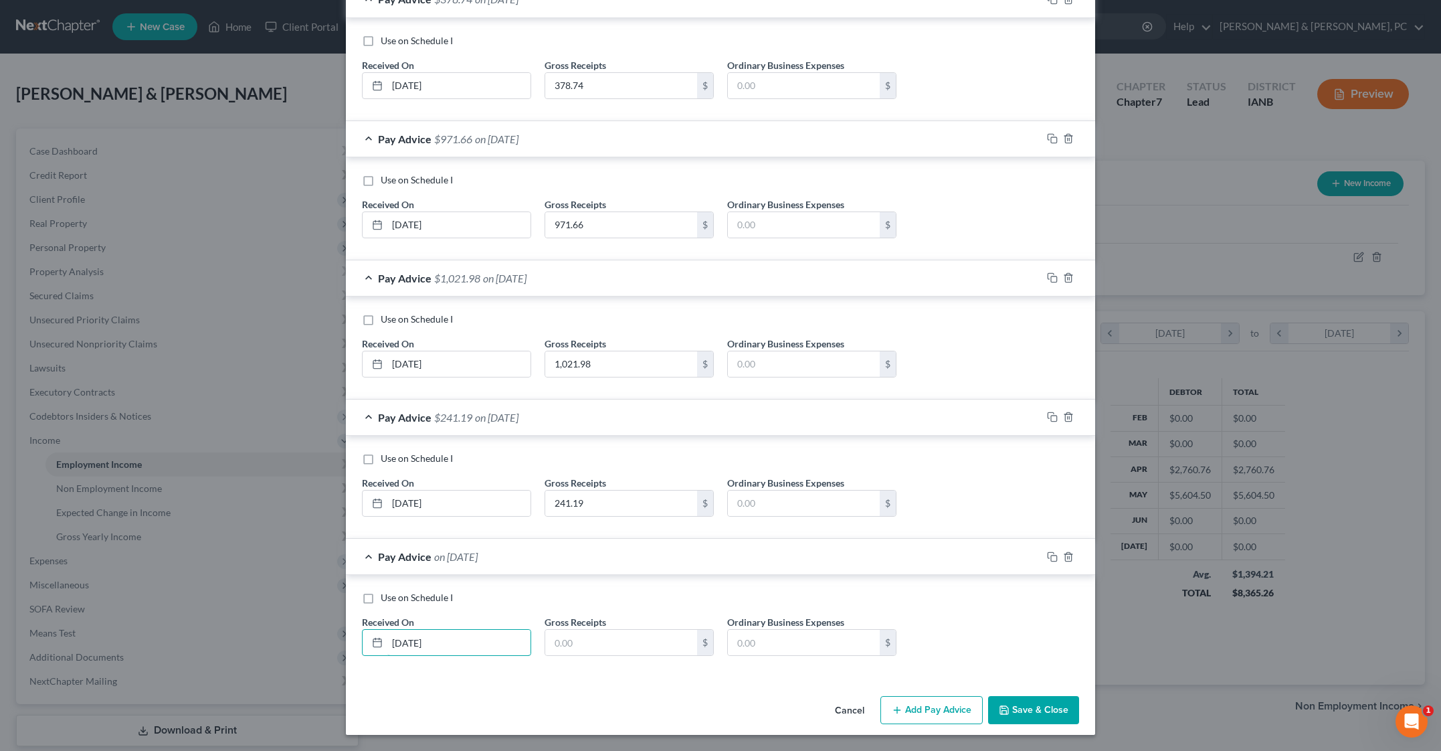
type input "[DATE]"
click at [545, 630] on input "text" at bounding box center [621, 642] width 152 height 25
type input "406.78"
click at [1079, 696] on button "Save & Close" at bounding box center [1033, 710] width 91 height 28
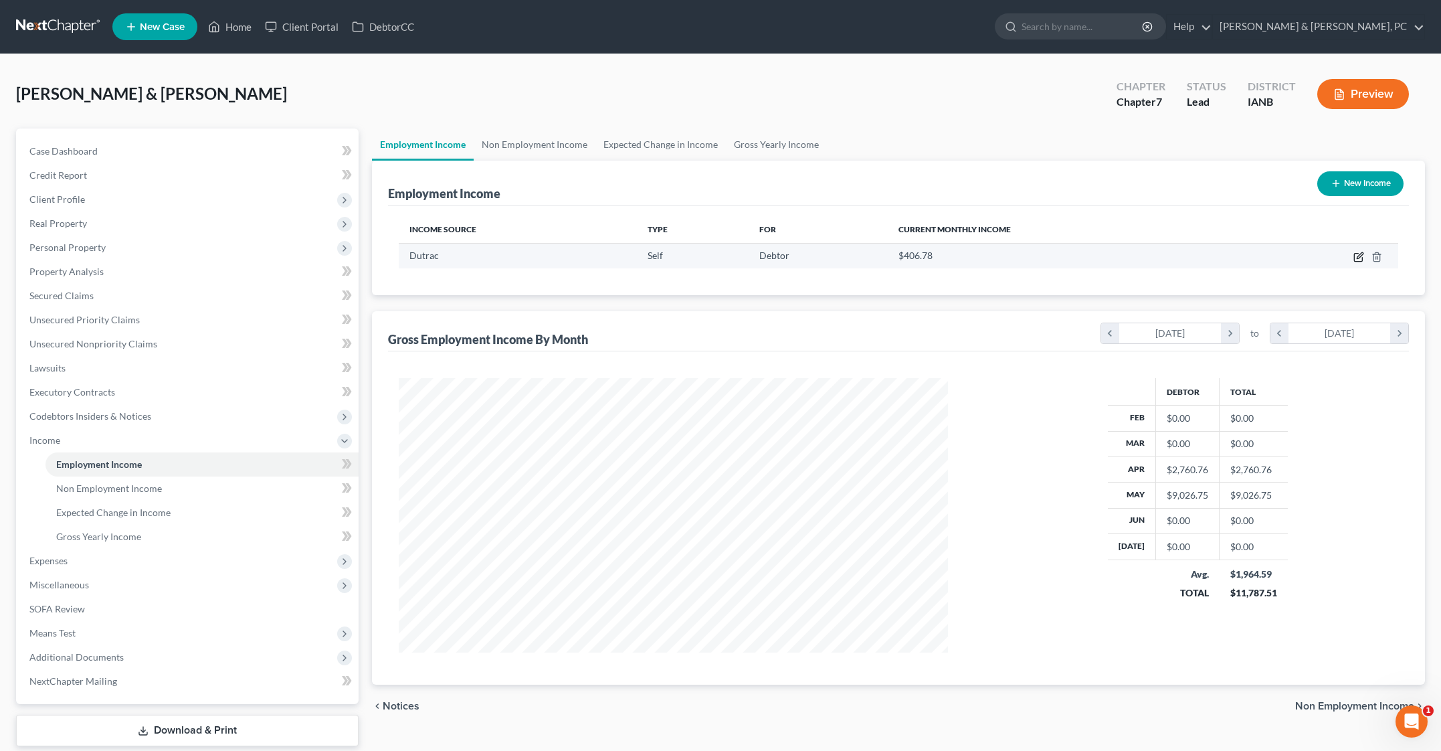
click at [1353, 262] on icon "button" at bounding box center [1358, 257] width 11 height 11
select select "1"
select select "0"
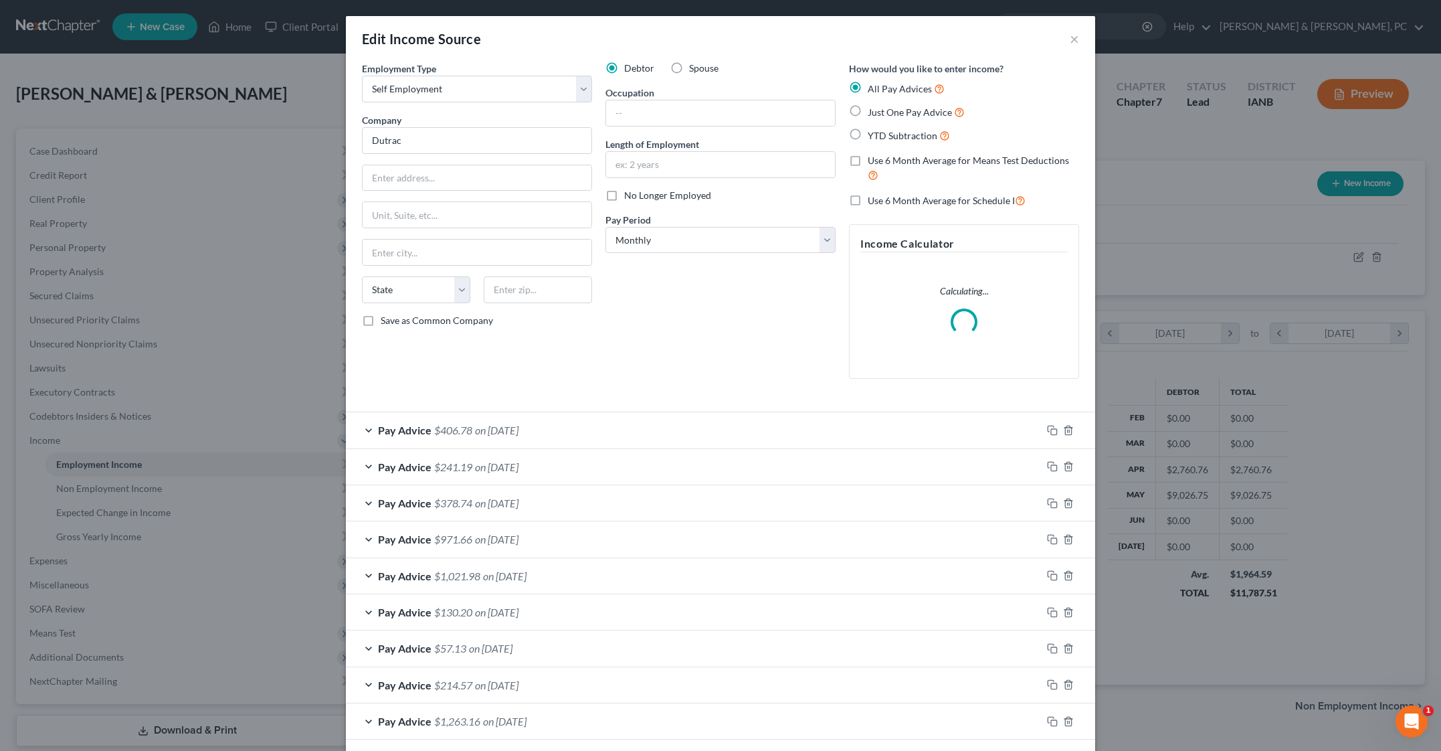
click at [786, 389] on div "Debtor Spouse Occupation Length of Employment No Longer Employed Pay Period * S…" at bounding box center [721, 226] width 244 height 328
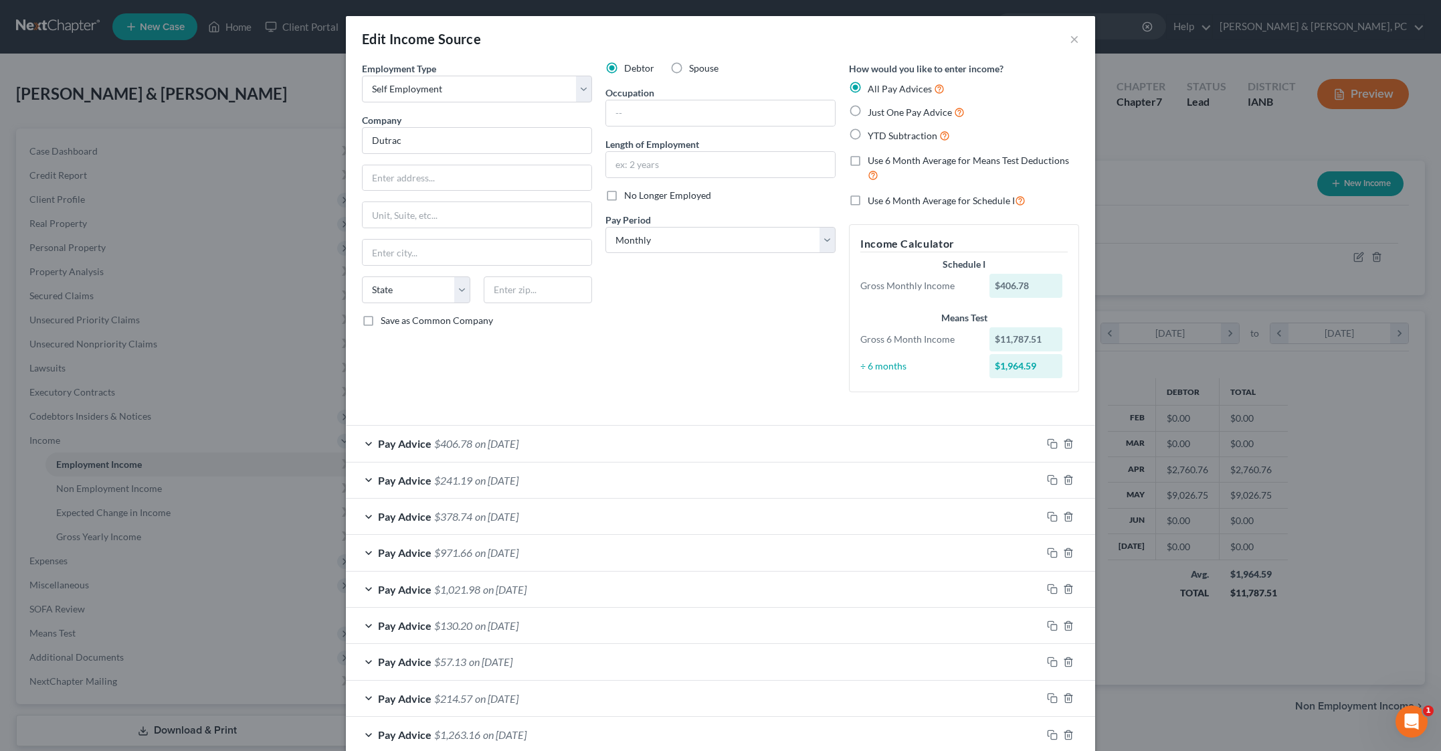
click at [921, 392] on div "Income Calculator Schedule I Gross Monthly Income $406.78 Means Test Gross 6 Mo…" at bounding box center [964, 308] width 230 height 168
click at [763, 403] on div "Debtor Spouse Occupation Length of Employment No Longer Employed Pay Period * S…" at bounding box center [721, 232] width 244 height 341
click at [689, 75] on label "Spouse" at bounding box center [703, 68] width 29 height 13
click at [694, 70] on input "Spouse" at bounding box center [698, 66] width 9 height 9
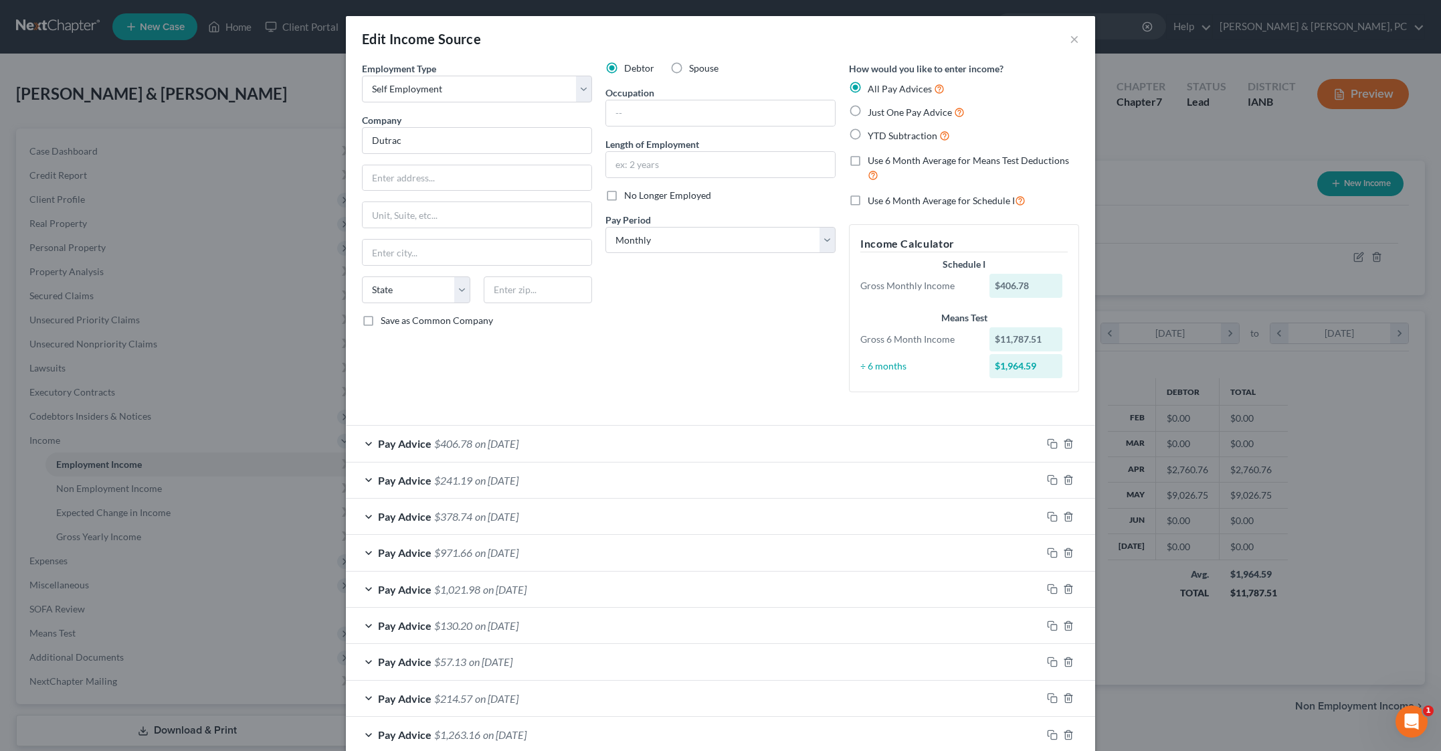
radio input "true"
click at [710, 403] on div "Debtor Spouse Occupation Length of Employment No Longer Employed Pay Period * S…" at bounding box center [721, 232] width 244 height 341
click at [713, 403] on div "Debtor Spouse Occupation Length of Employment No Longer Employed Pay Period * S…" at bounding box center [721, 232] width 244 height 341
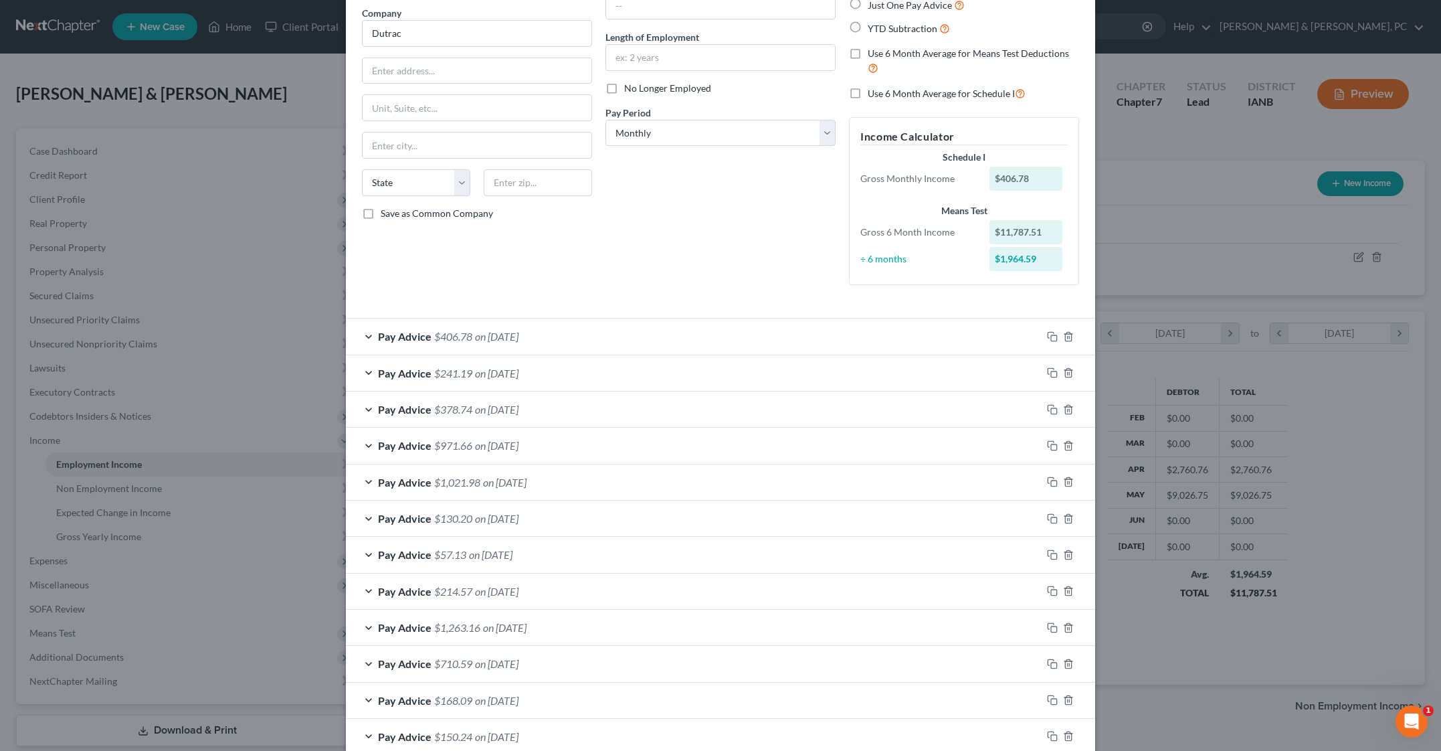
scroll to position [161, 0]
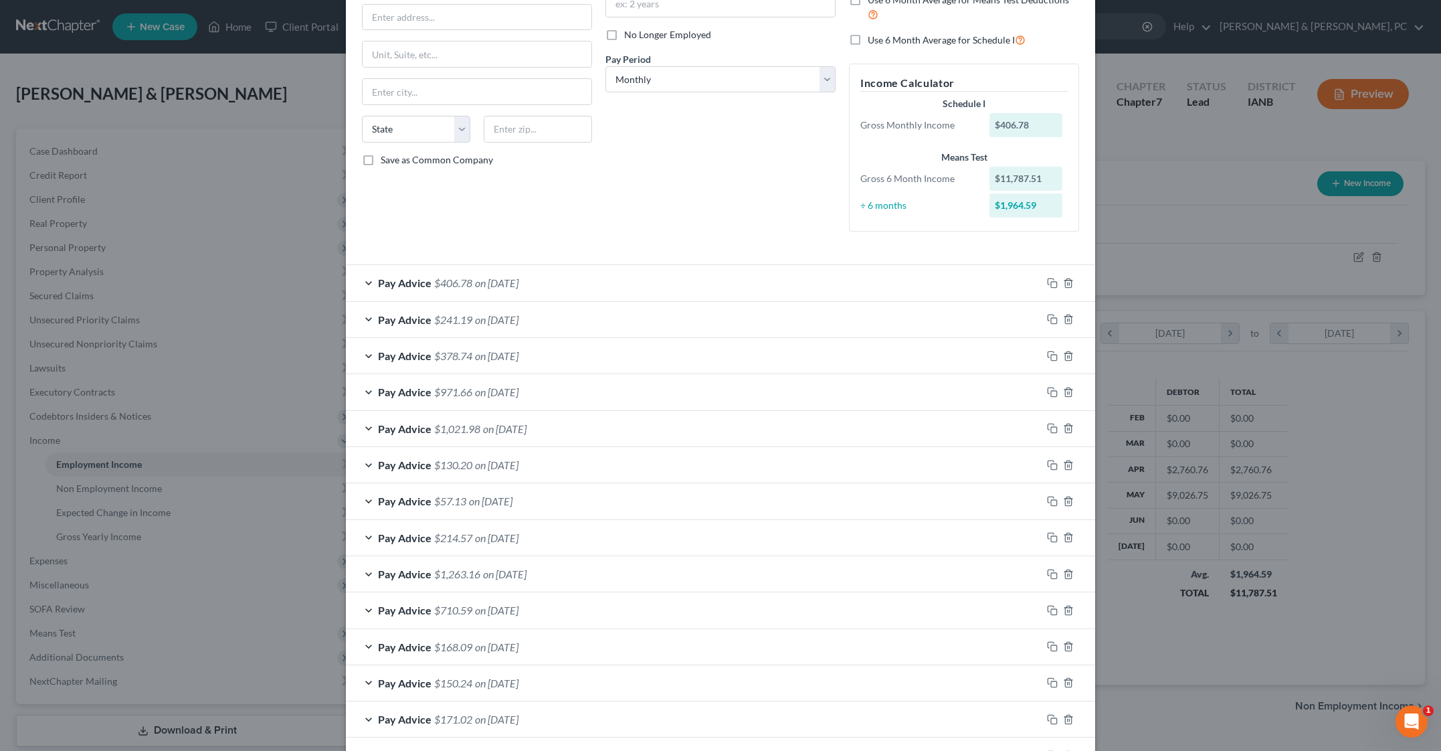
click at [599, 242] on div "Debtor Spouse Occupation Length of Employment No Longer Employed Pay Period * S…" at bounding box center [721, 71] width 244 height 341
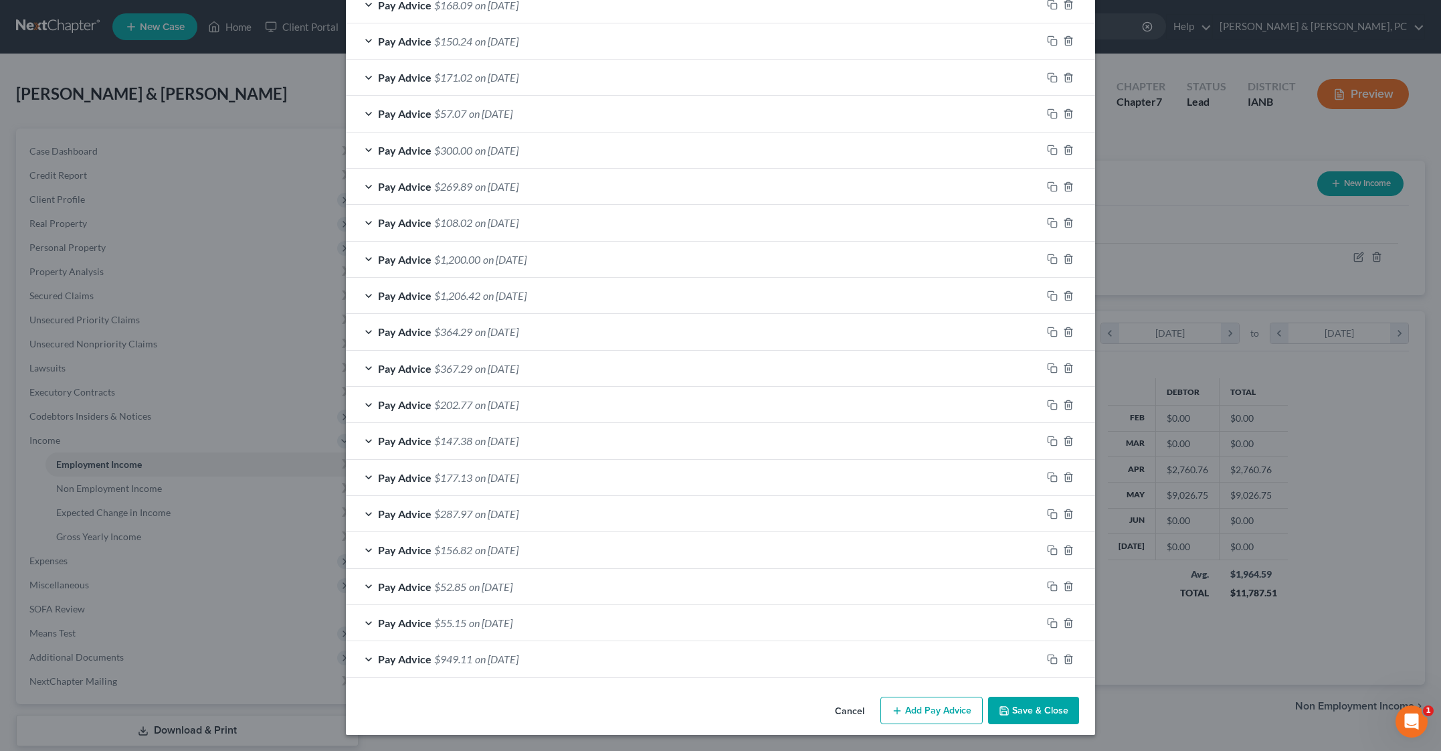
scroll to position [1546, 0]
click at [983, 698] on button "Add Pay Advice" at bounding box center [931, 710] width 102 height 28
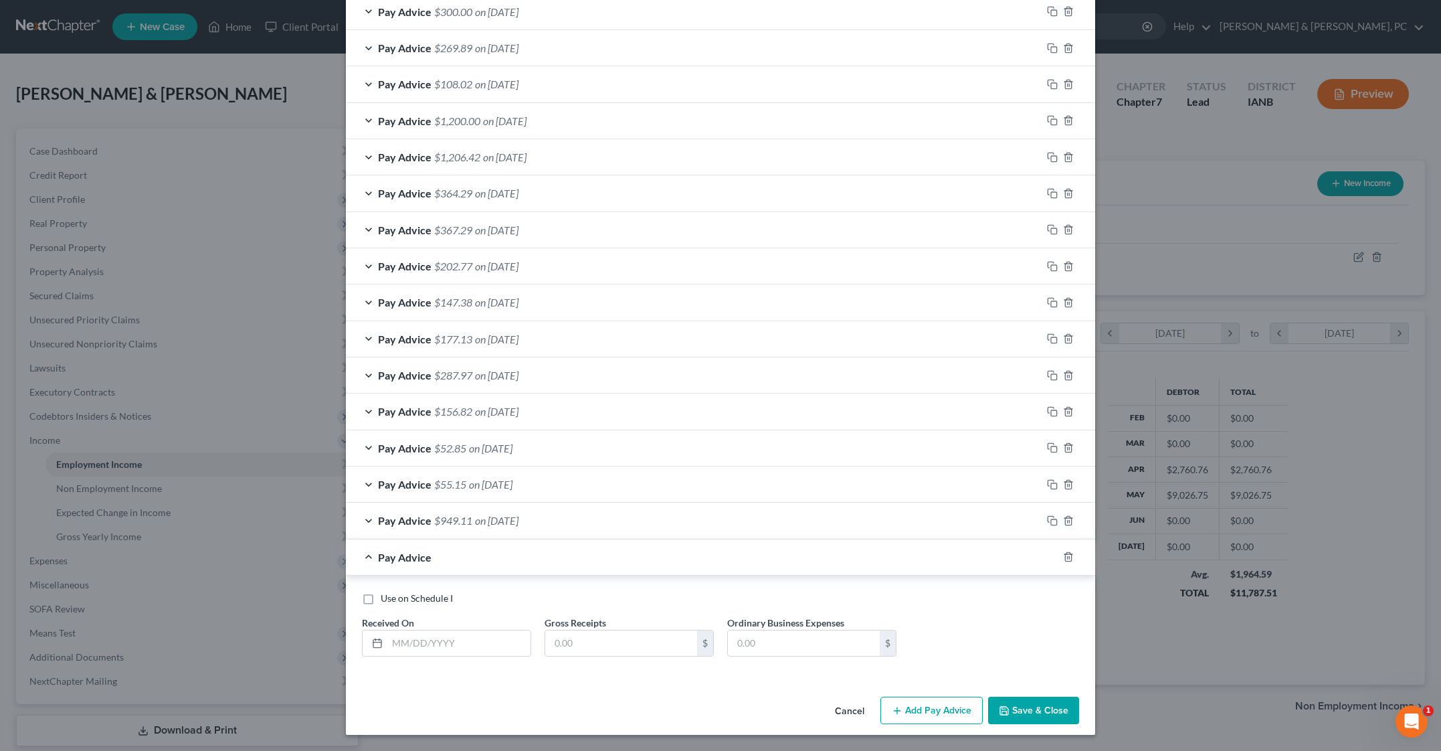
click at [546, 678] on div "Use on Schedule I Received On * Gross Receipts $ Ordinary Business Expenses $" at bounding box center [720, 626] width 749 height 102
click at [545, 630] on input "text" at bounding box center [621, 642] width 152 height 25
type input "247.30"
click at [387, 630] on input "text" at bounding box center [458, 642] width 143 height 25
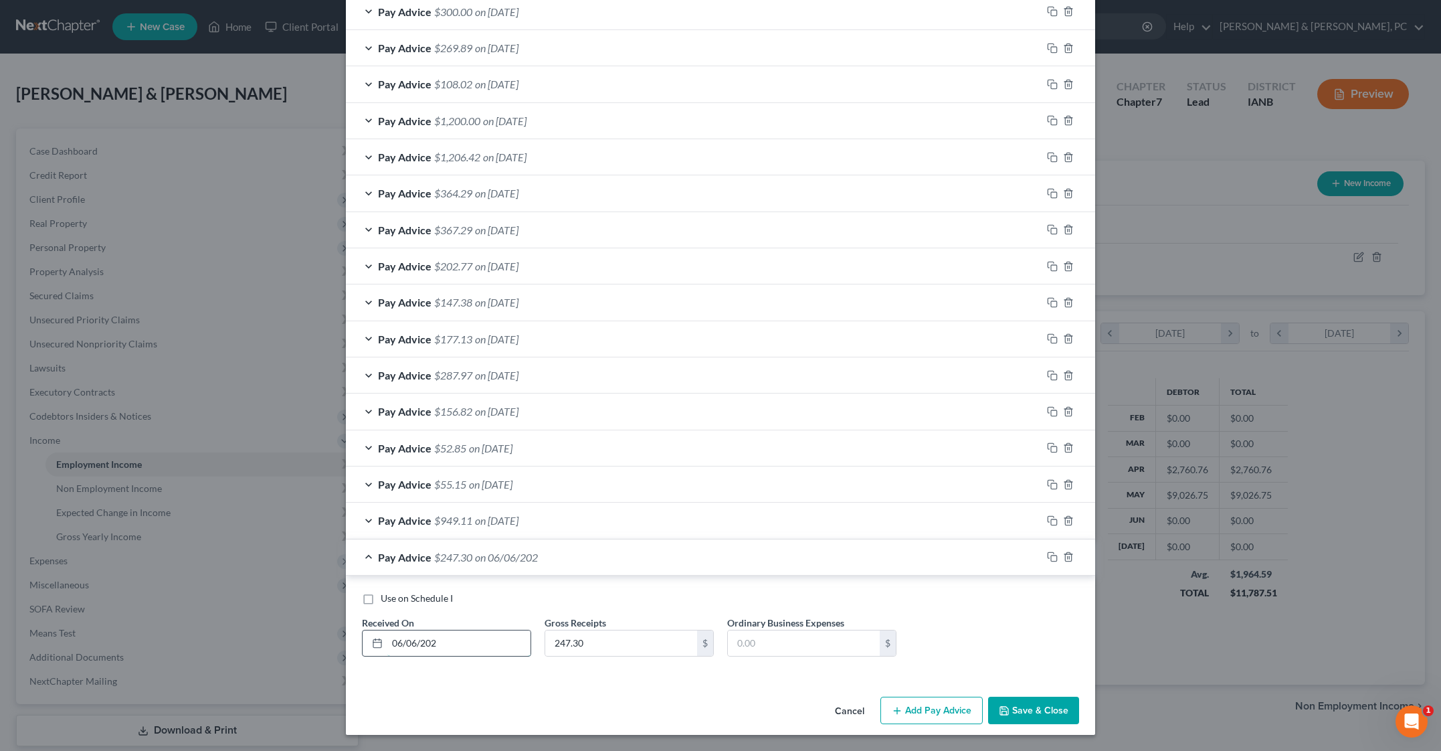
type input "[DATE]"
click at [983, 696] on button "Add Pay Advice" at bounding box center [931, 710] width 102 height 28
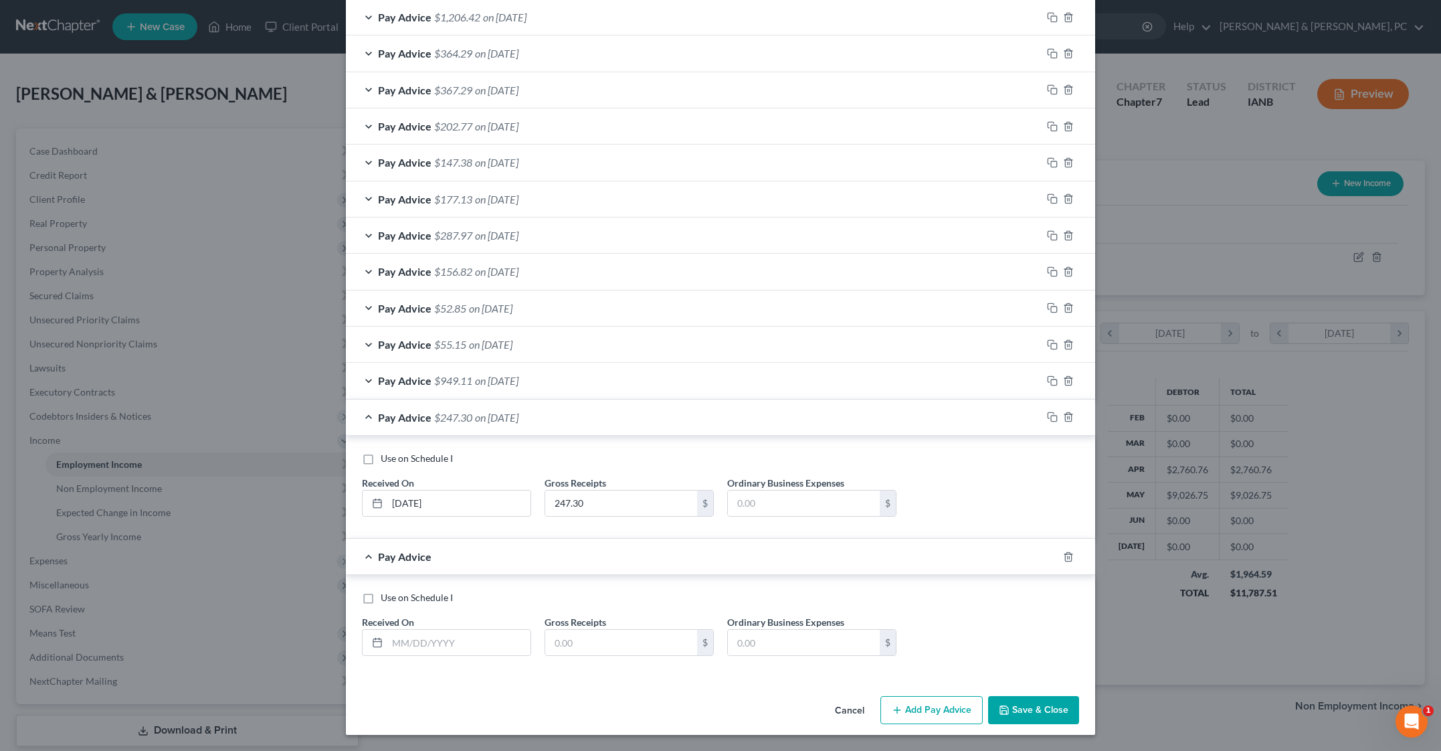
click at [477, 527] on div "Use on Schedule I Received On * [DATE] Gross Receipts 247.30 $ Ordinary Busines…" at bounding box center [720, 490] width 731 height 76
click at [564, 630] on input "text" at bounding box center [621, 642] width 152 height 25
type input "212.82"
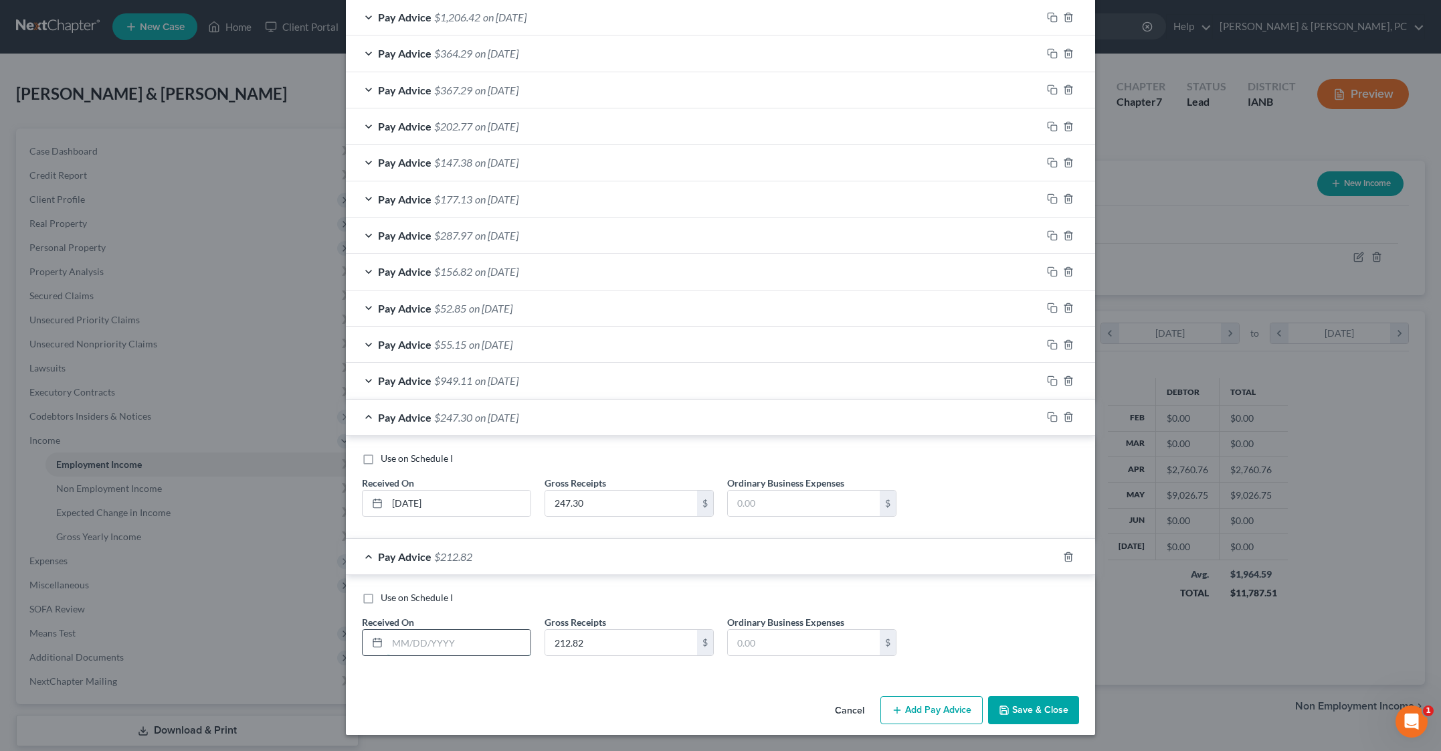
click at [387, 630] on input "text" at bounding box center [458, 642] width 143 height 25
type input "[DATE]"
click at [983, 696] on button "Add Pay Advice" at bounding box center [931, 710] width 102 height 28
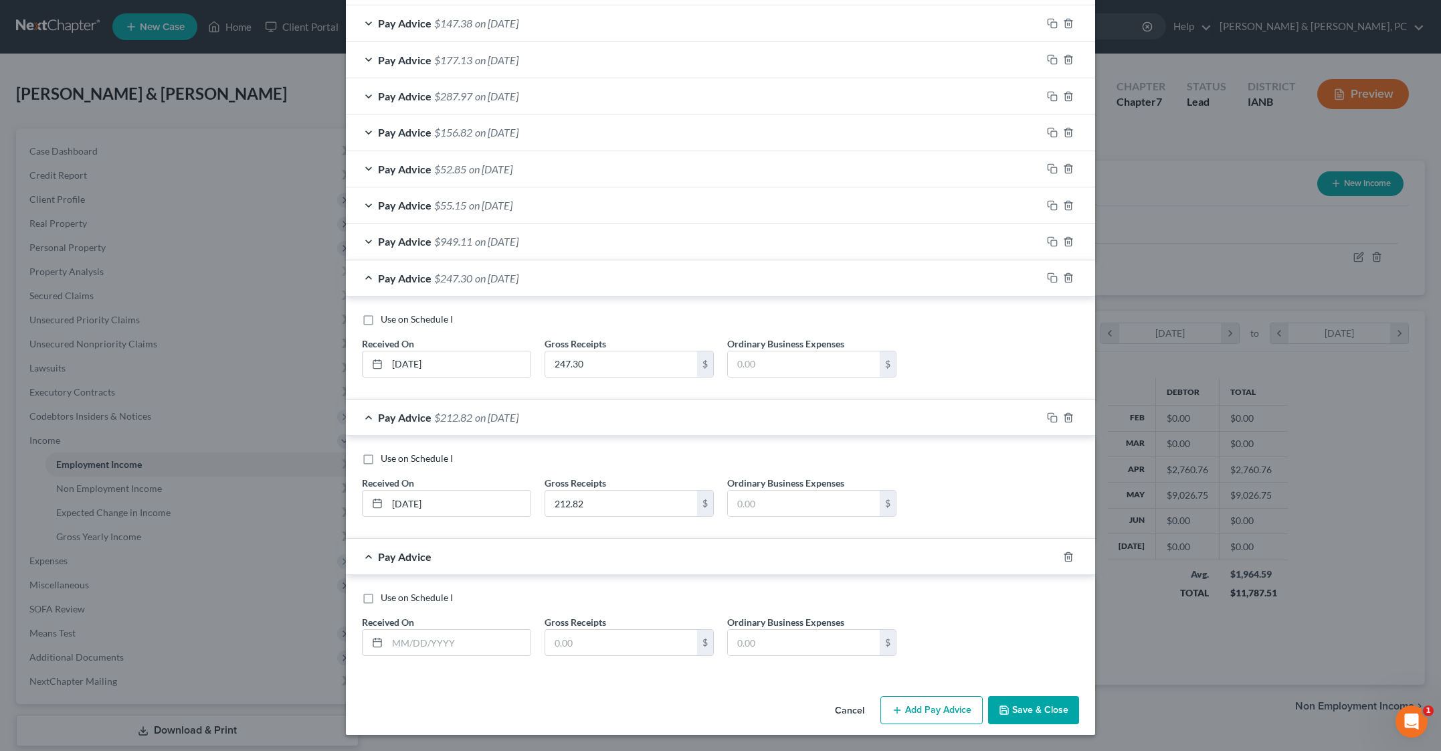
click at [463, 527] on div "Use on Schedule I Received On * [DATE] Gross Receipts 212.82 $ Ordinary Busines…" at bounding box center [720, 490] width 731 height 76
click at [545, 630] on input "text" at bounding box center [621, 642] width 152 height 25
type input "268.15"
click at [387, 630] on input "text" at bounding box center [458, 642] width 143 height 25
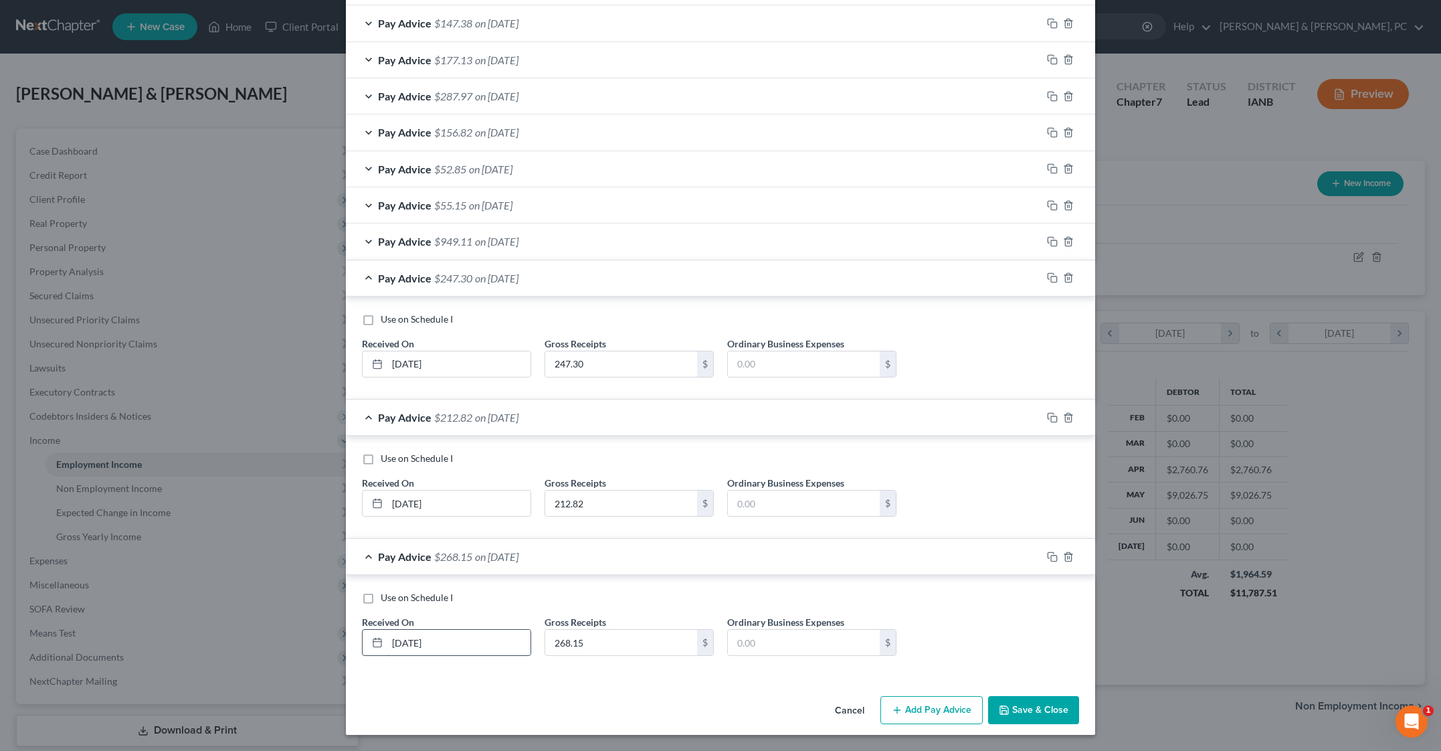
click at [387, 630] on input "[DATE]" at bounding box center [458, 642] width 143 height 25
type input "[DATE]"
click at [346, 690] on div "Cancel Add Pay Advice Save & Close" at bounding box center [720, 712] width 749 height 44
click at [983, 696] on button "Add Pay Advice" at bounding box center [931, 710] width 102 height 28
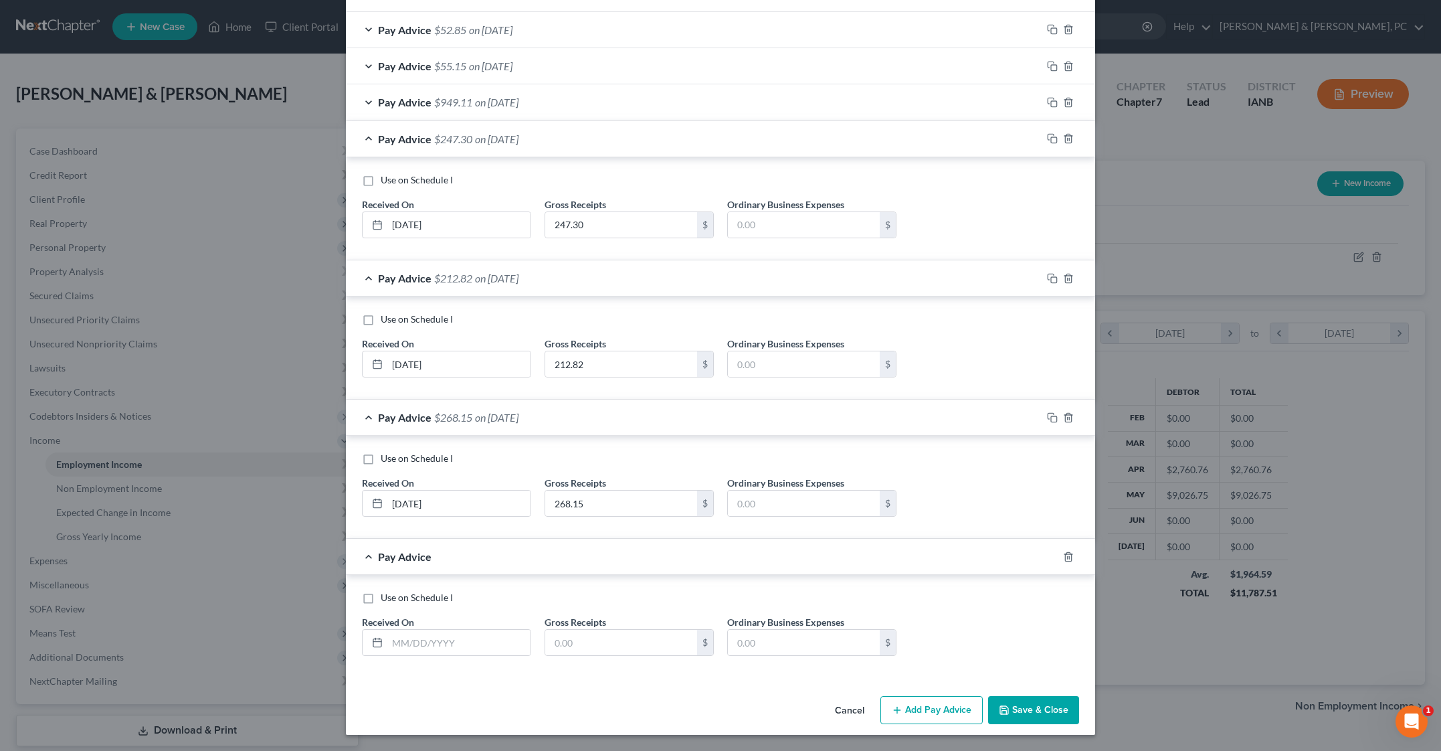
click at [383, 677] on div "Use on Schedule I Received On * Gross Receipts $ Ordinary Business Expenses $" at bounding box center [720, 626] width 749 height 102
click at [387, 630] on input "text" at bounding box center [458, 642] width 143 height 25
type input "[DATE]"
click at [566, 630] on input "text" at bounding box center [621, 642] width 152 height 25
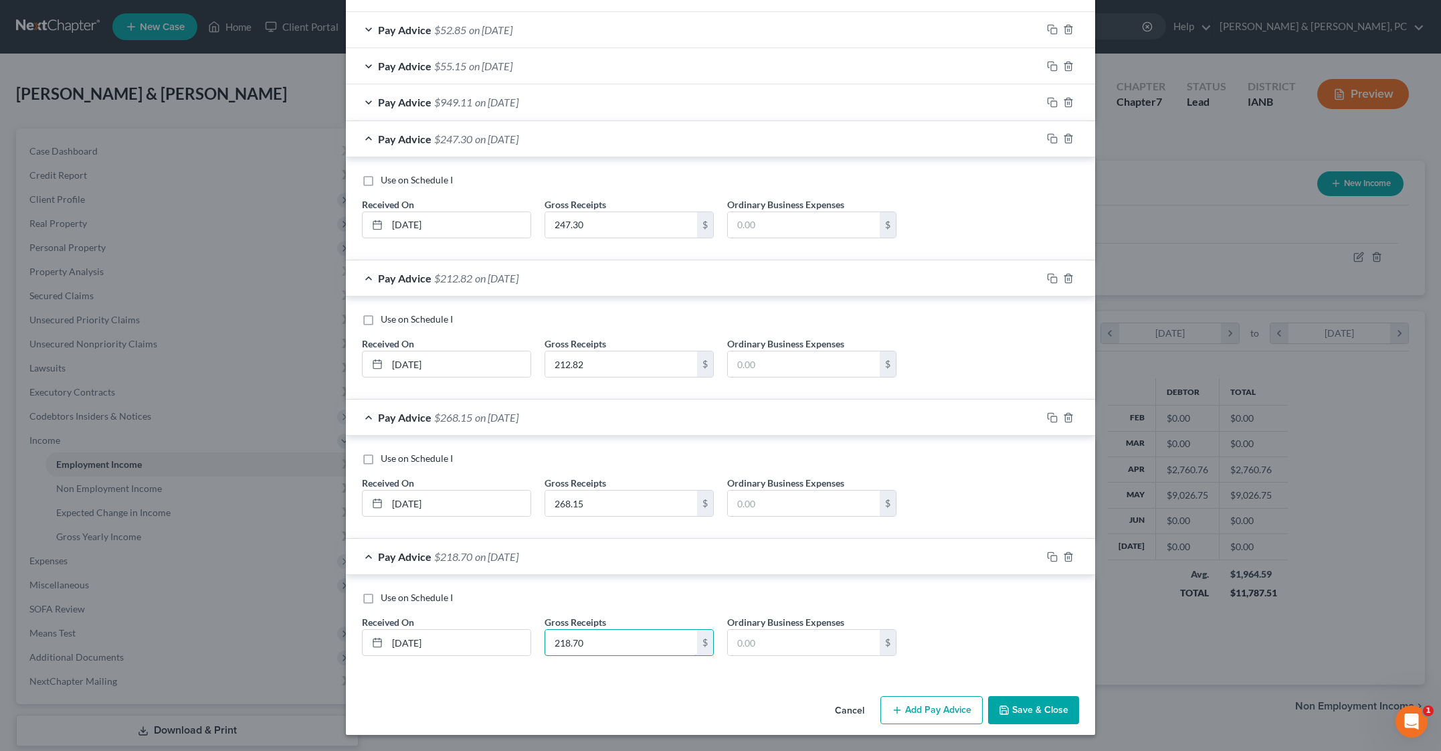
type input "218.70"
click at [413, 690] on div "Cancel Add Pay Advice Save & Close" at bounding box center [720, 712] width 749 height 44
click at [983, 696] on button "Add Pay Advice" at bounding box center [931, 710] width 102 height 28
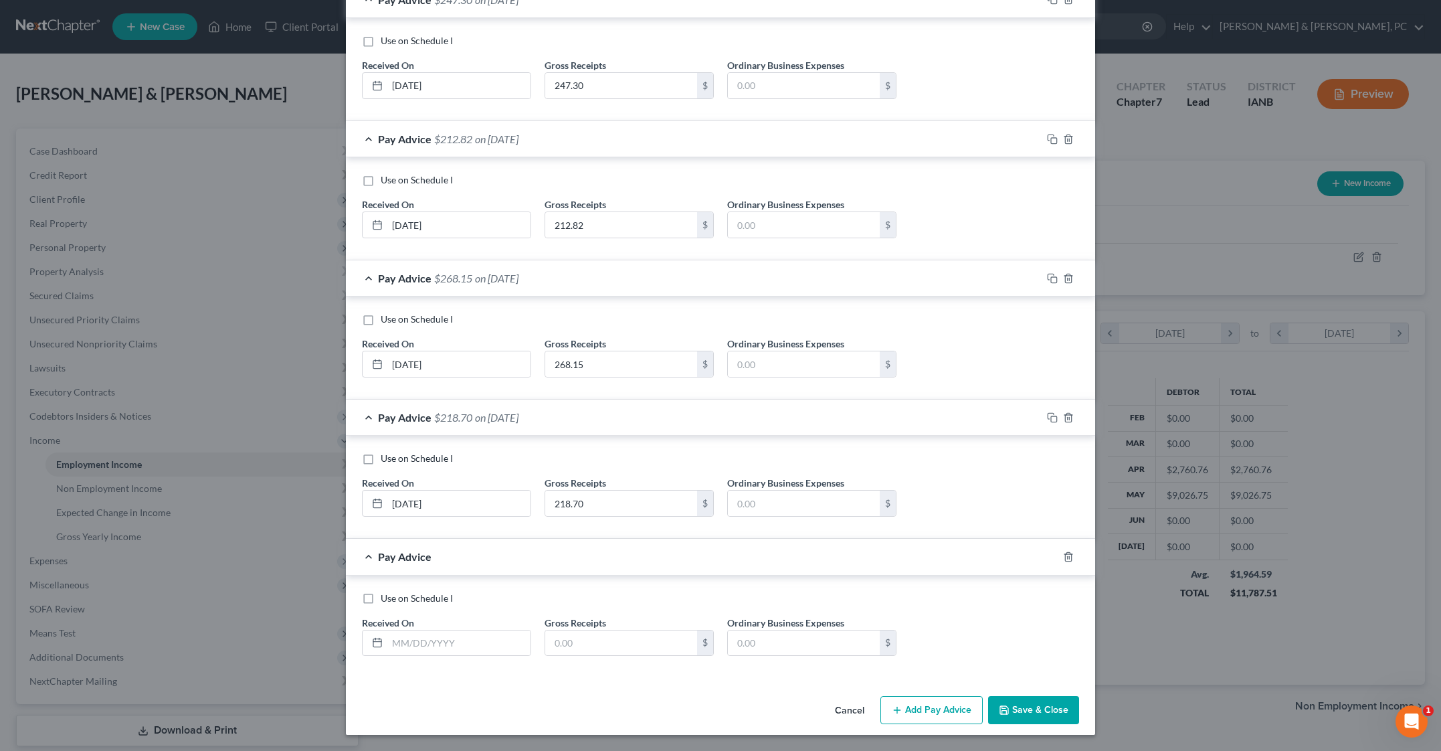
click at [648, 574] on div "Pay Advice" at bounding box center [702, 556] width 712 height 35
click at [648, 539] on div "Use on Schedule I Received On * [DATE] Gross Receipts 218.70 $ Ordinary Busines…" at bounding box center [720, 487] width 749 height 103
click at [563, 630] on input "text" at bounding box center [621, 642] width 152 height 25
type input "247.30"
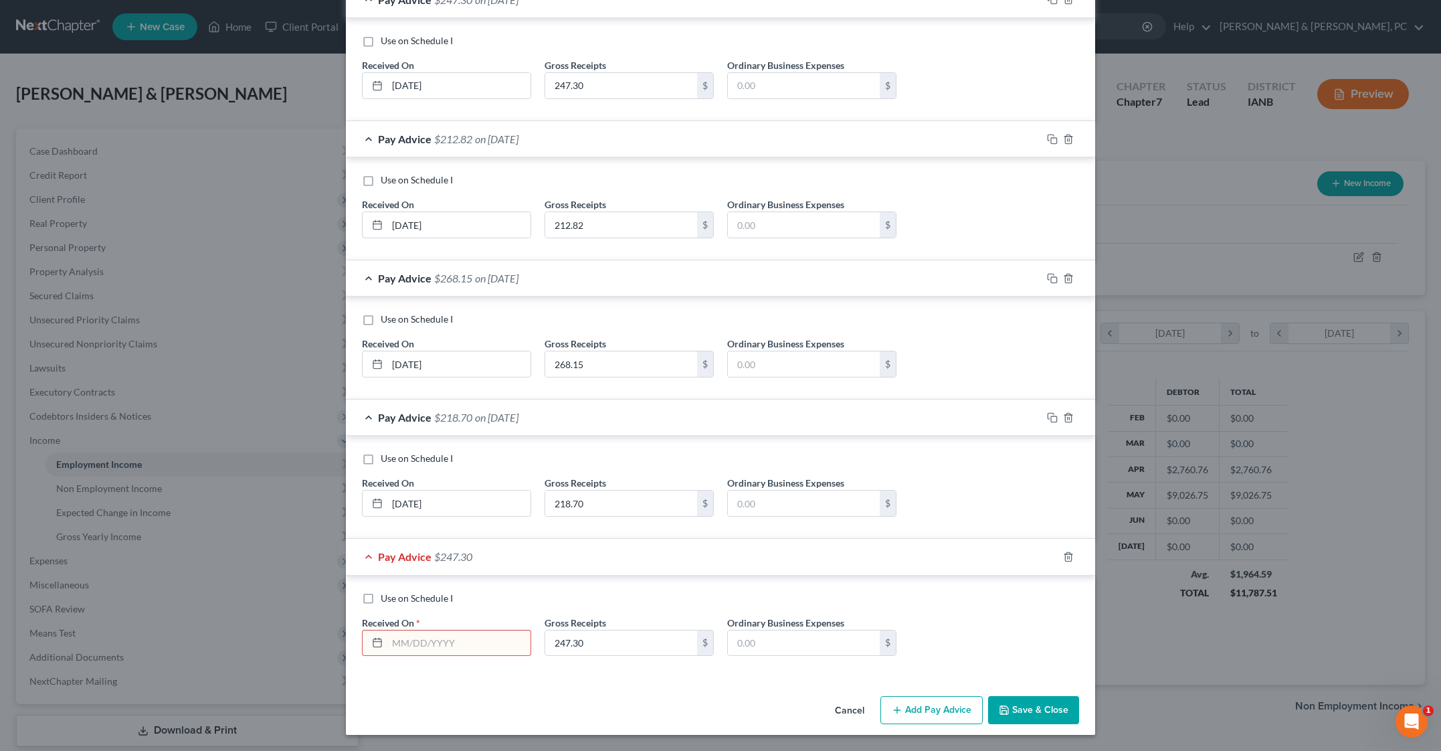
click at [387, 630] on input "text" at bounding box center [458, 642] width 143 height 25
type input "06/05"
click at [545, 630] on input "247.30" at bounding box center [621, 642] width 152 height 25
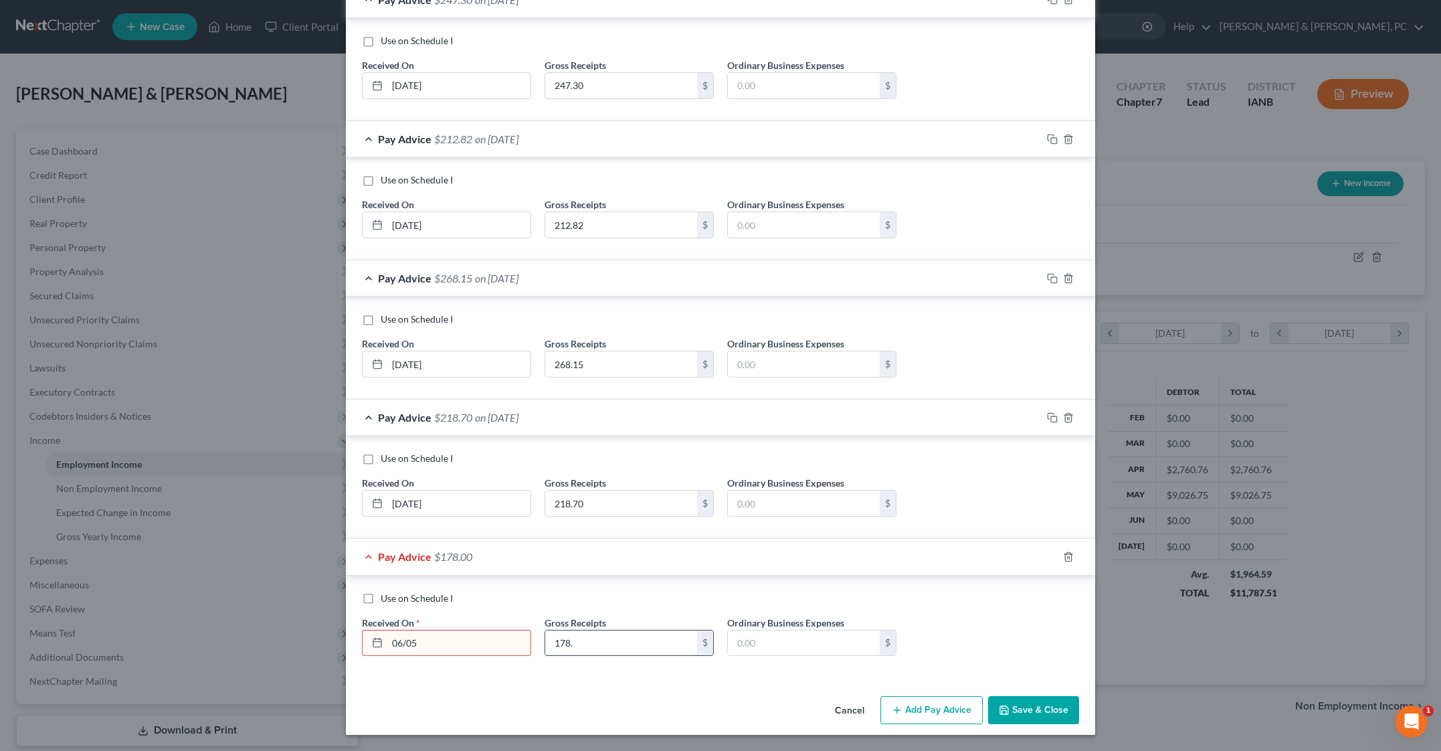
click at [580, 630] on input "178." at bounding box center [621, 642] width 152 height 25
type input "178.72"
click at [387, 630] on input "06/05" at bounding box center [458, 642] width 143 height 25
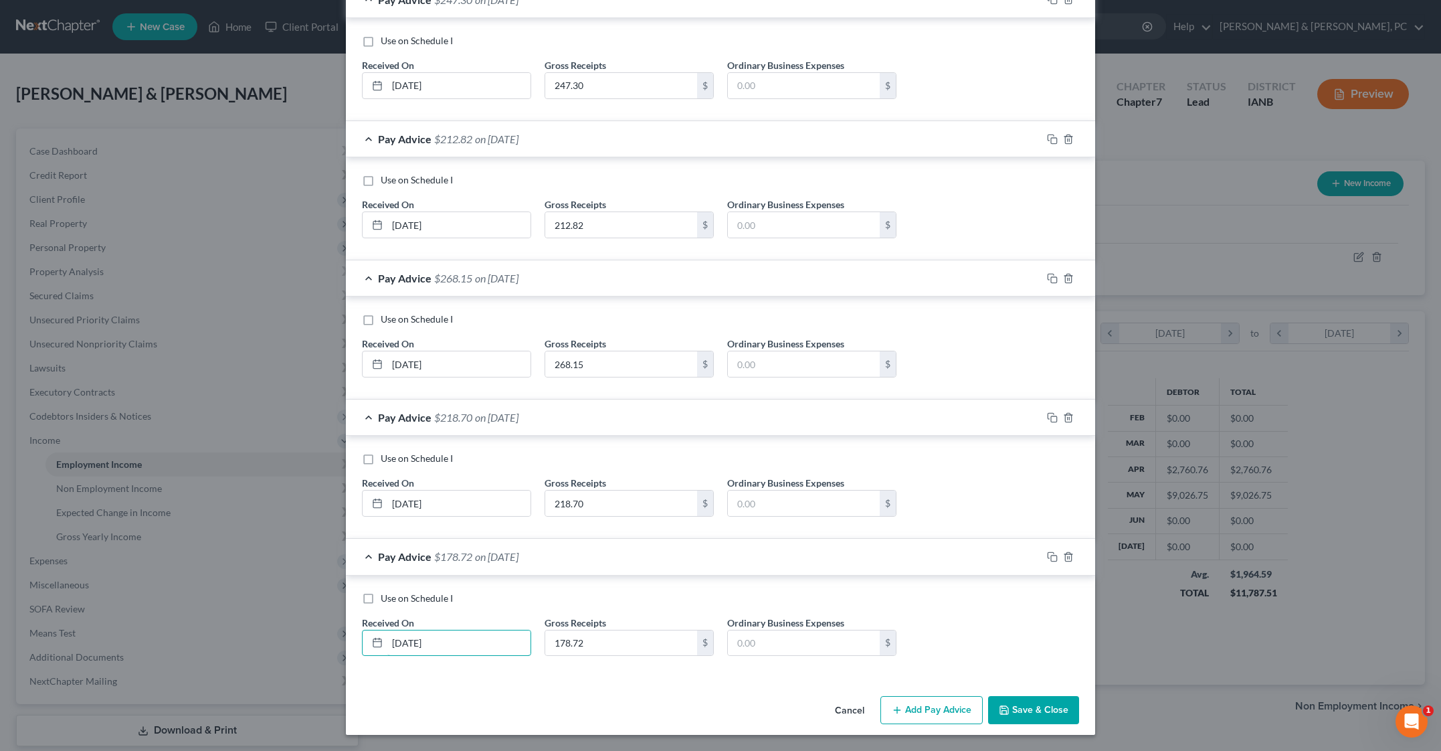
type input "[DATE]"
click at [983, 696] on button "Add Pay Advice" at bounding box center [931, 710] width 102 height 28
click at [551, 678] on div "Use on Schedule I Received On * Gross Receipts $ Ordinary Business Expenses $" at bounding box center [720, 626] width 749 height 102
click at [545, 630] on input "text" at bounding box center [621, 642] width 152 height 25
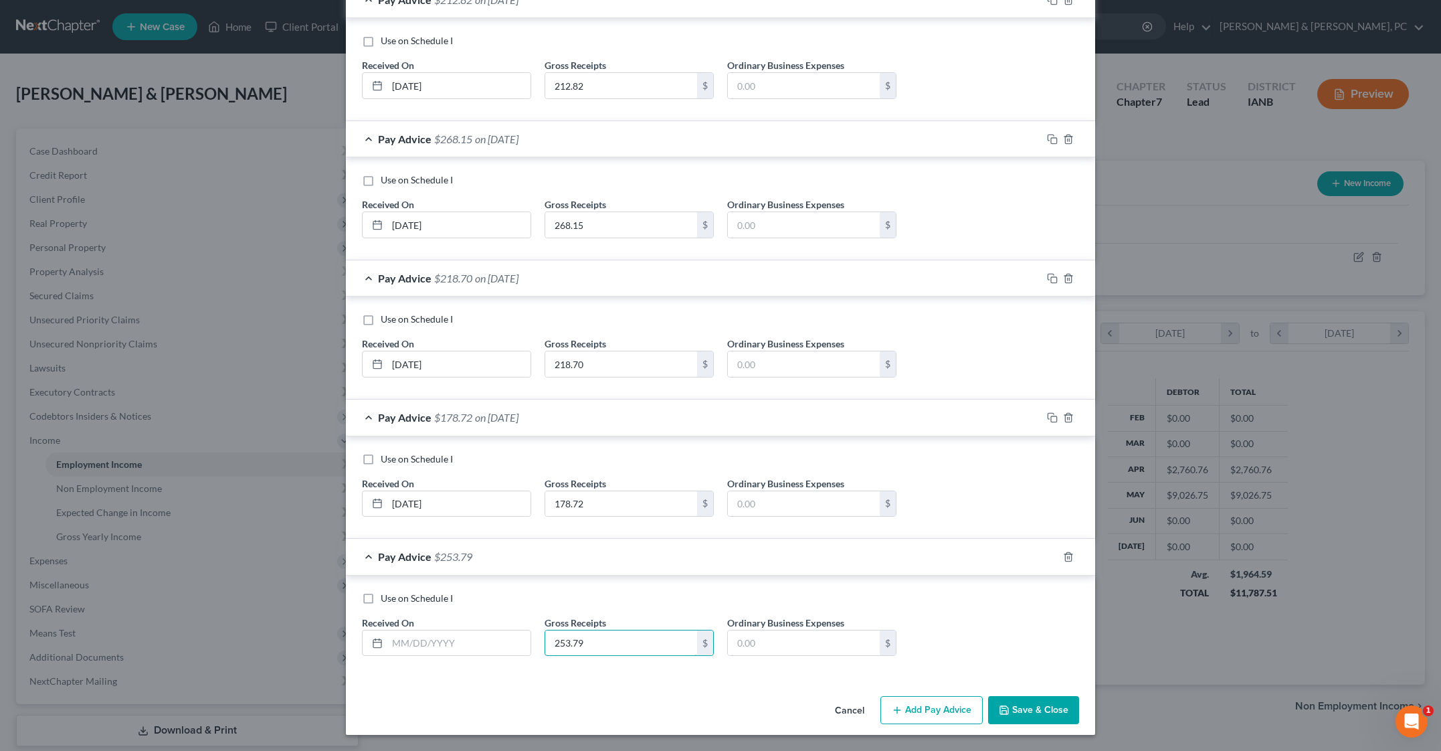
type input "253.79"
click at [387, 630] on input "text" at bounding box center [458, 642] width 143 height 25
type input "[DATE]"
click at [983, 696] on button "Add Pay Advice" at bounding box center [931, 710] width 102 height 28
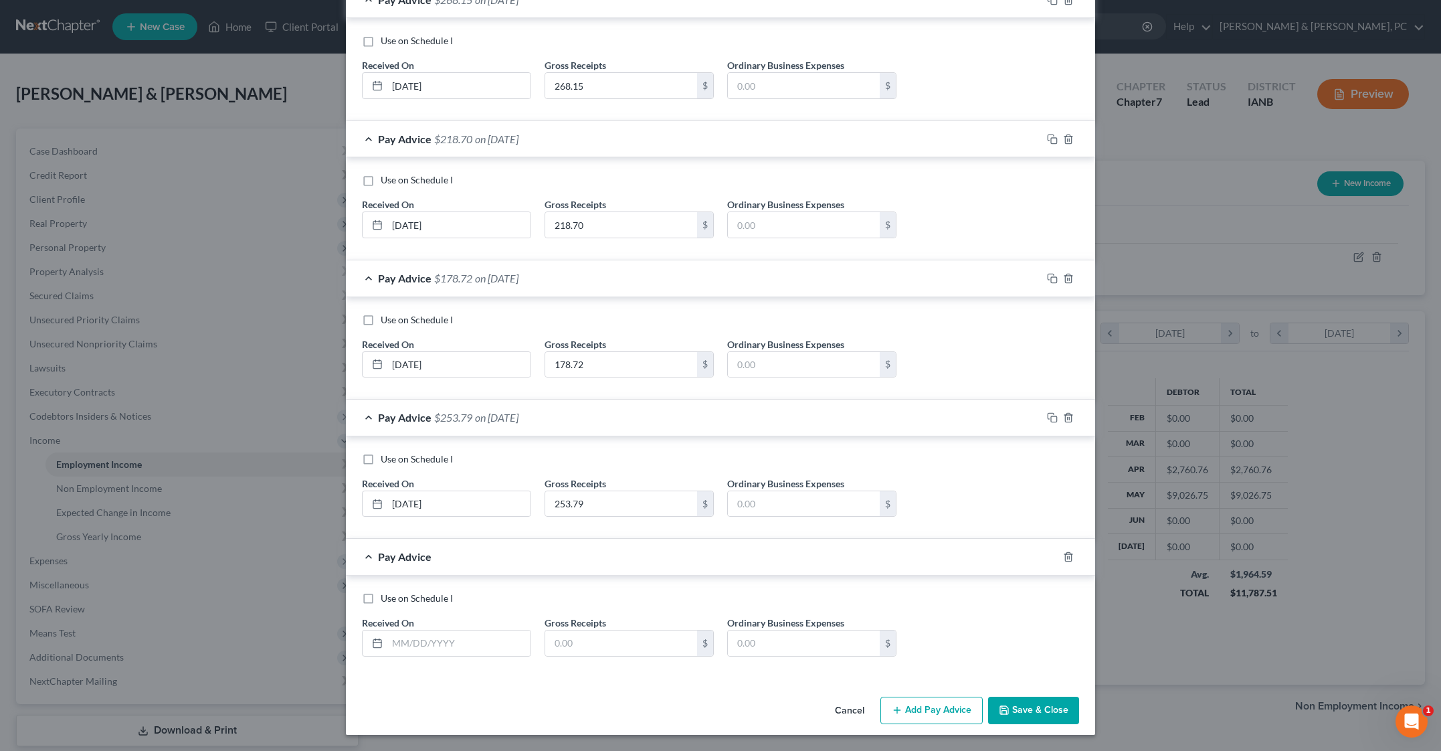
click at [631, 539] on div "Use on Schedule I Received On * [DATE] Gross Receipts 253.79 $ Ordinary Busines…" at bounding box center [720, 487] width 749 height 103
click at [553, 630] on input "text" at bounding box center [621, 642] width 152 height 25
click at [589, 630] on input "310." at bounding box center [621, 642] width 152 height 25
type input "310.56"
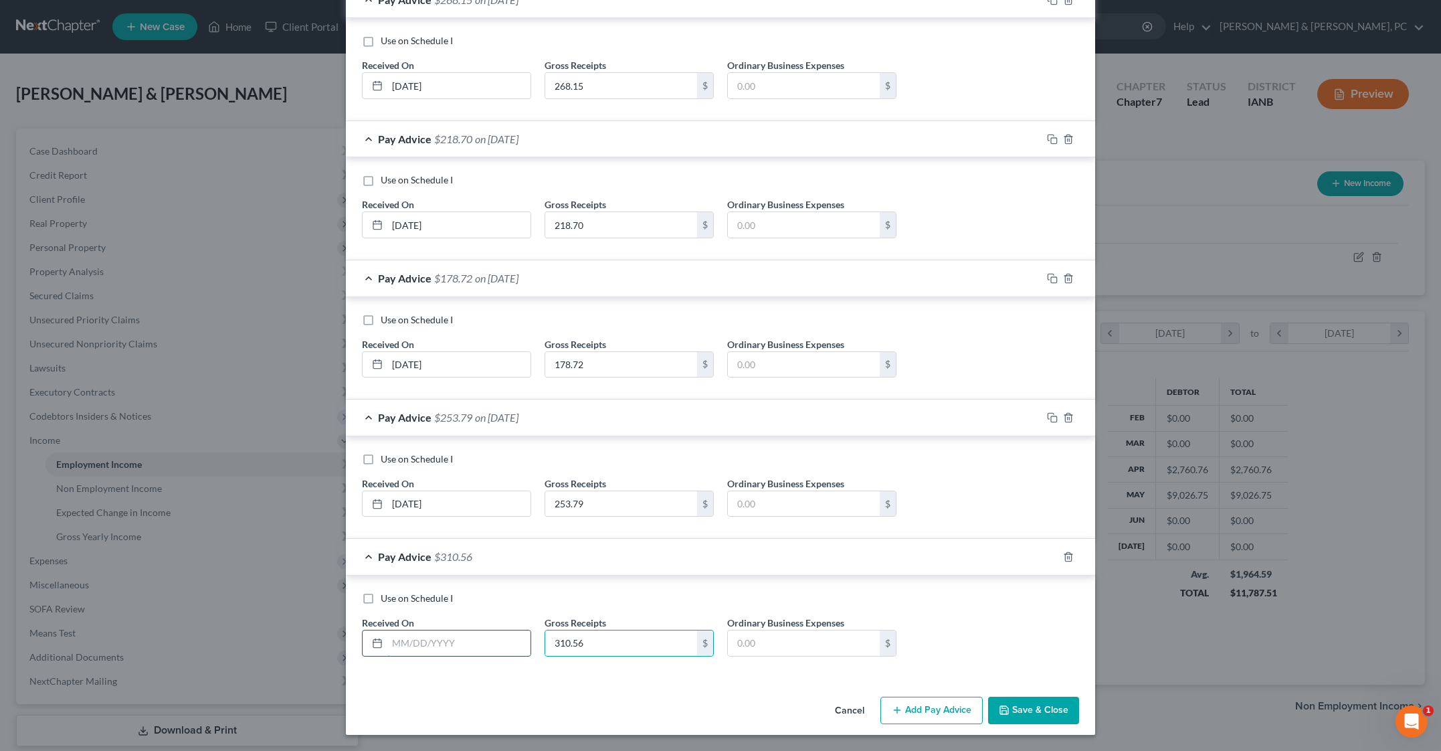
click at [387, 630] on input "text" at bounding box center [458, 642] width 143 height 25
type input "[DATE]"
click at [1079, 696] on button "Save & Close" at bounding box center [1033, 710] width 91 height 28
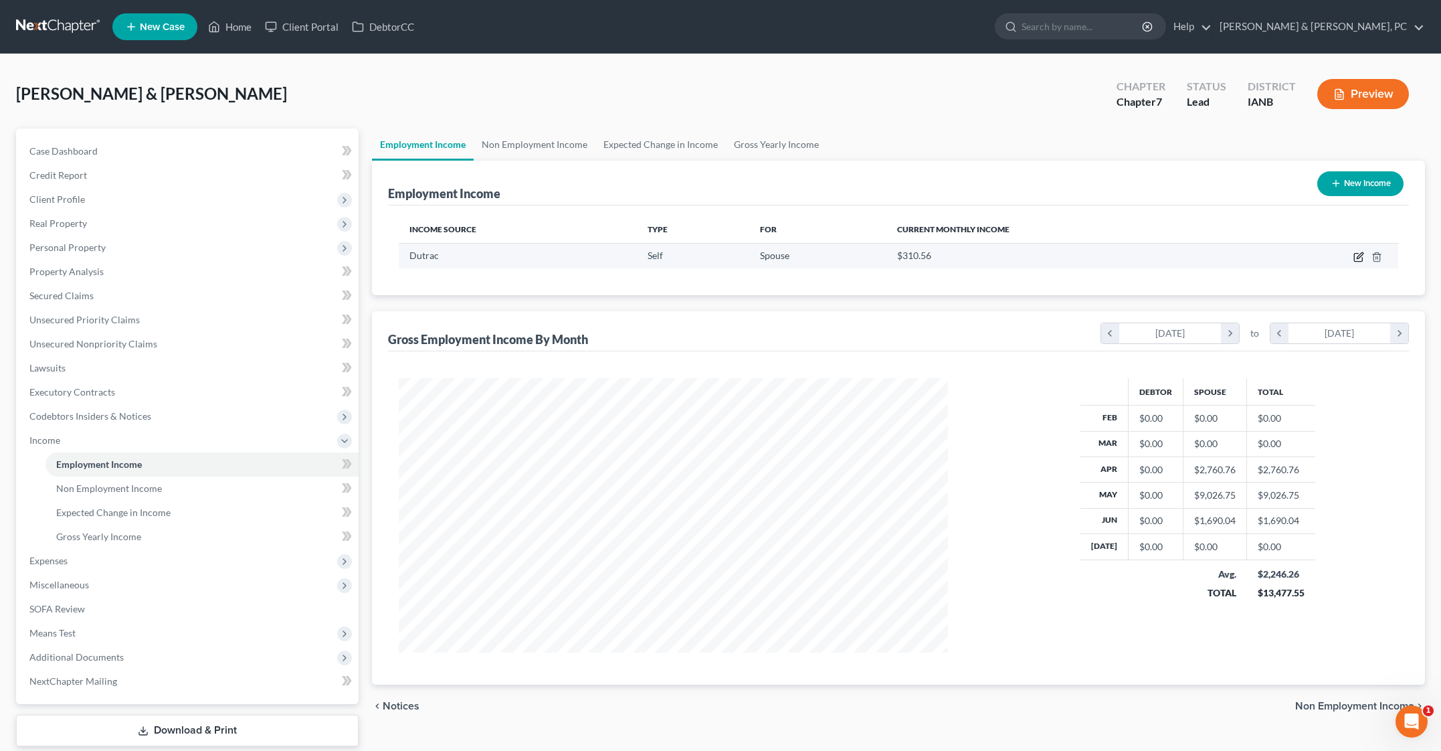
click at [1353, 262] on icon "button" at bounding box center [1358, 257] width 11 height 11
select select "1"
select select "0"
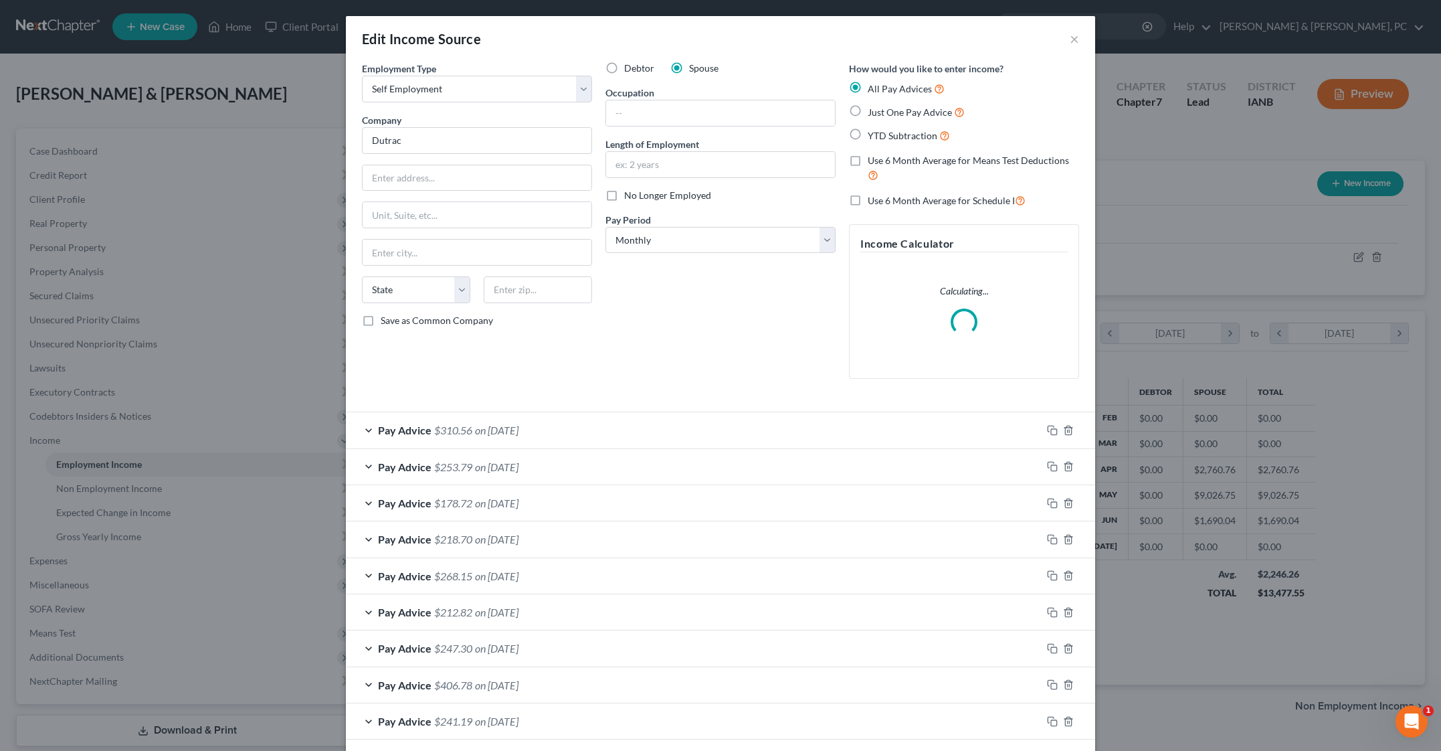
click at [700, 389] on div "Debtor Spouse Occupation Length of Employment No Longer Employed Pay Period * S…" at bounding box center [721, 226] width 244 height 328
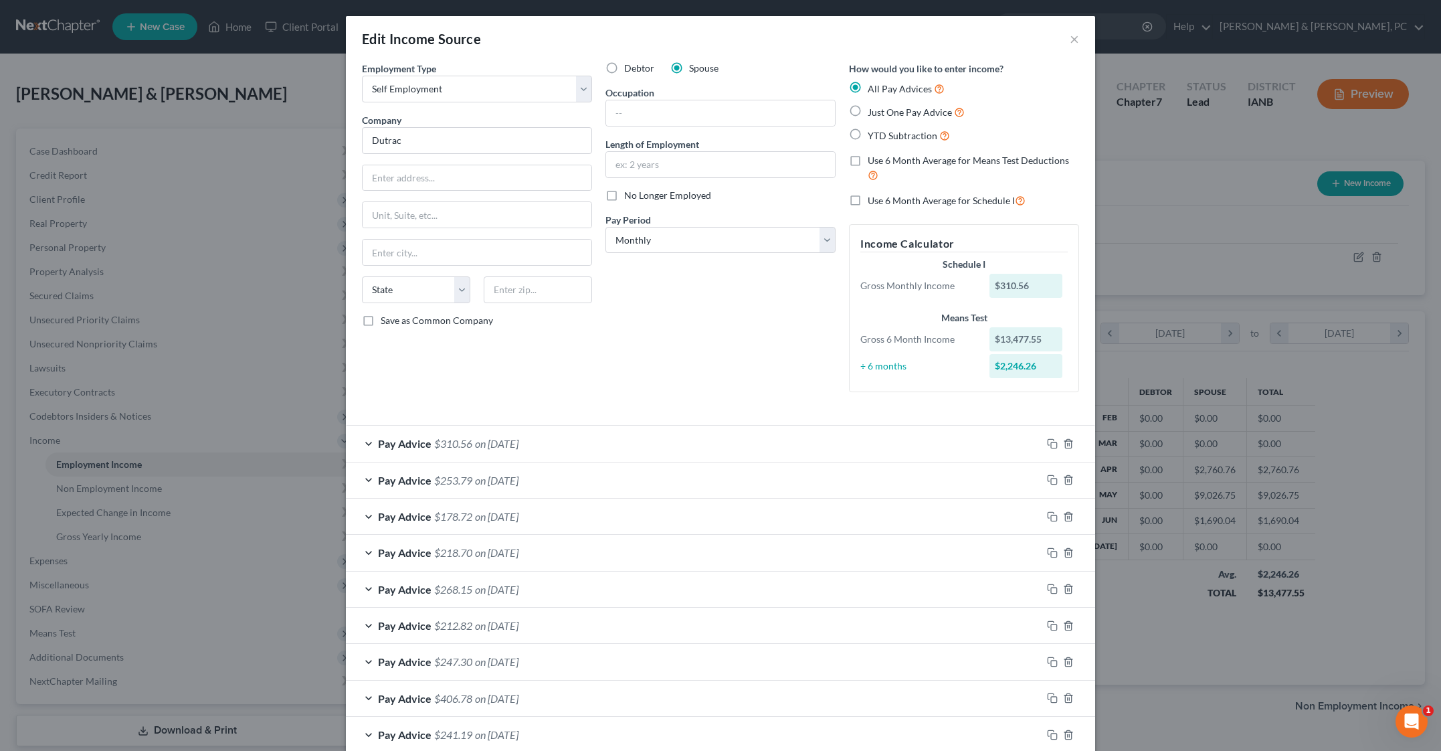
drag, startPoint x: 737, startPoint y: 500, endPoint x: 700, endPoint y: 423, distance: 84.7
click at [700, 403] on div "Debtor Spouse Occupation Length of Employment No Longer Employed Pay Period * S…" at bounding box center [721, 232] width 244 height 341
click at [674, 403] on div "Debtor Spouse Occupation Length of Employment No Longer Employed Pay Period * S…" at bounding box center [721, 232] width 244 height 341
click at [624, 74] on span "Debtor" at bounding box center [639, 67] width 30 height 11
click at [630, 70] on input "Debtor" at bounding box center [634, 66] width 9 height 9
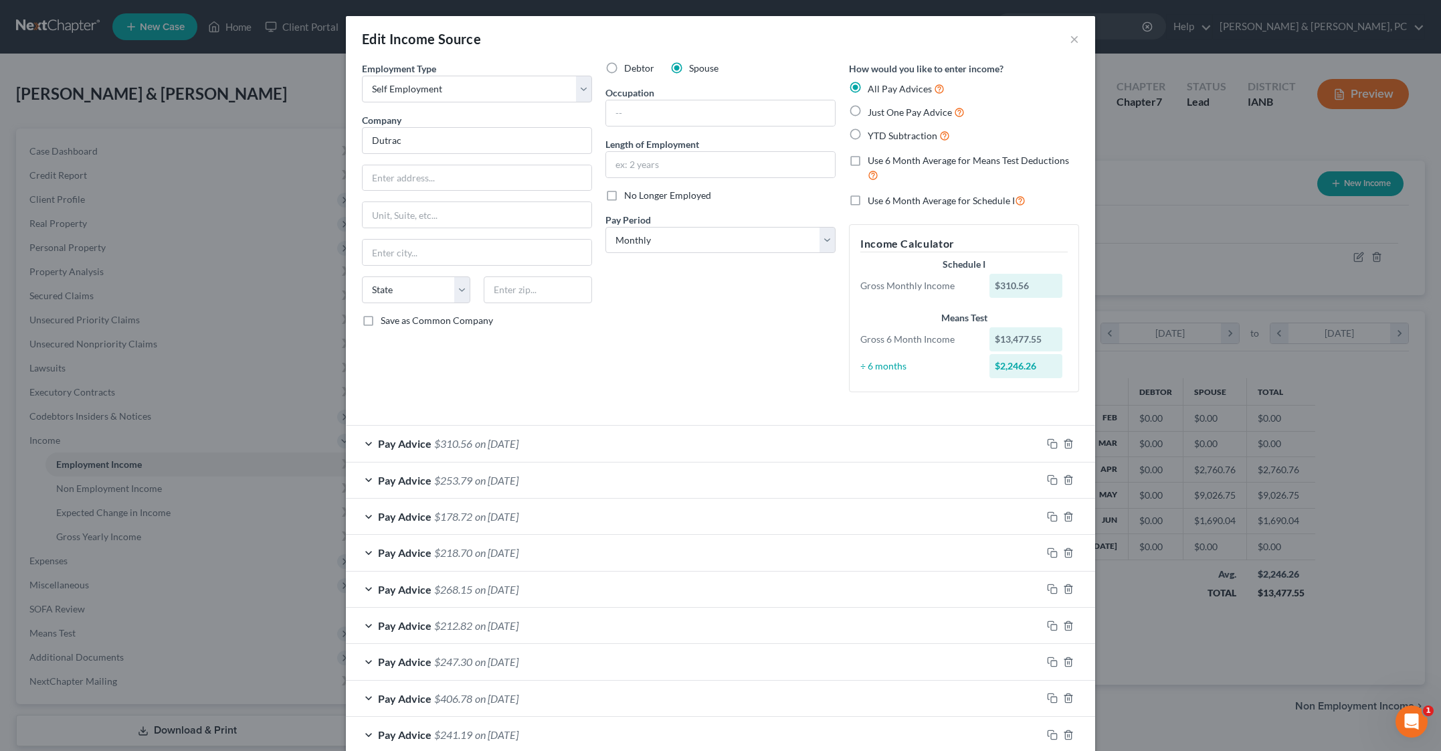
radio input "true"
click at [689, 75] on label "Spouse" at bounding box center [703, 68] width 29 height 13
click at [694, 70] on input "Spouse" at bounding box center [698, 66] width 9 height 9
radio input "true"
click at [624, 74] on span "Debtor" at bounding box center [639, 67] width 30 height 11
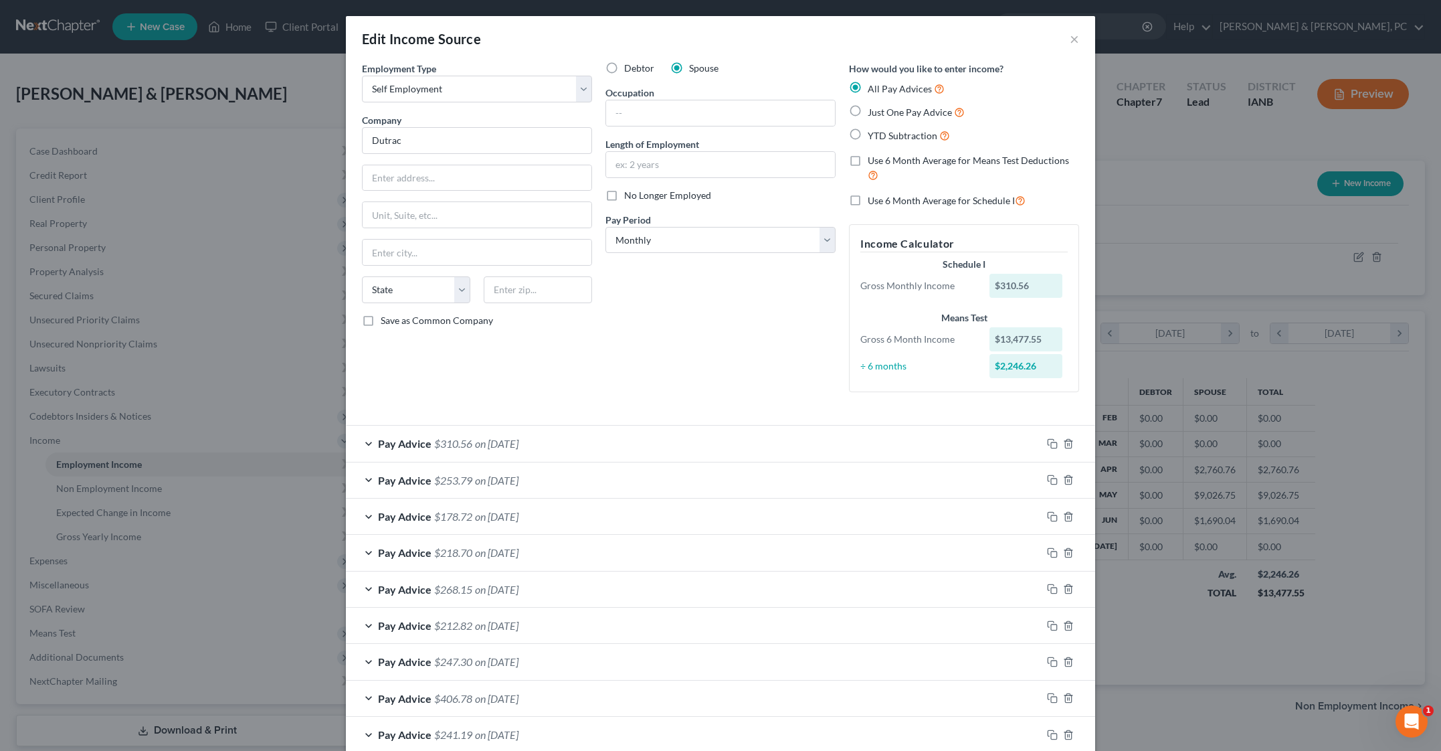
click at [630, 70] on input "Debtor" at bounding box center [634, 66] width 9 height 9
radio input "true"
click at [662, 403] on div "Debtor Spouse Occupation Length of Employment No Longer Employed Pay Period * S…" at bounding box center [721, 232] width 244 height 341
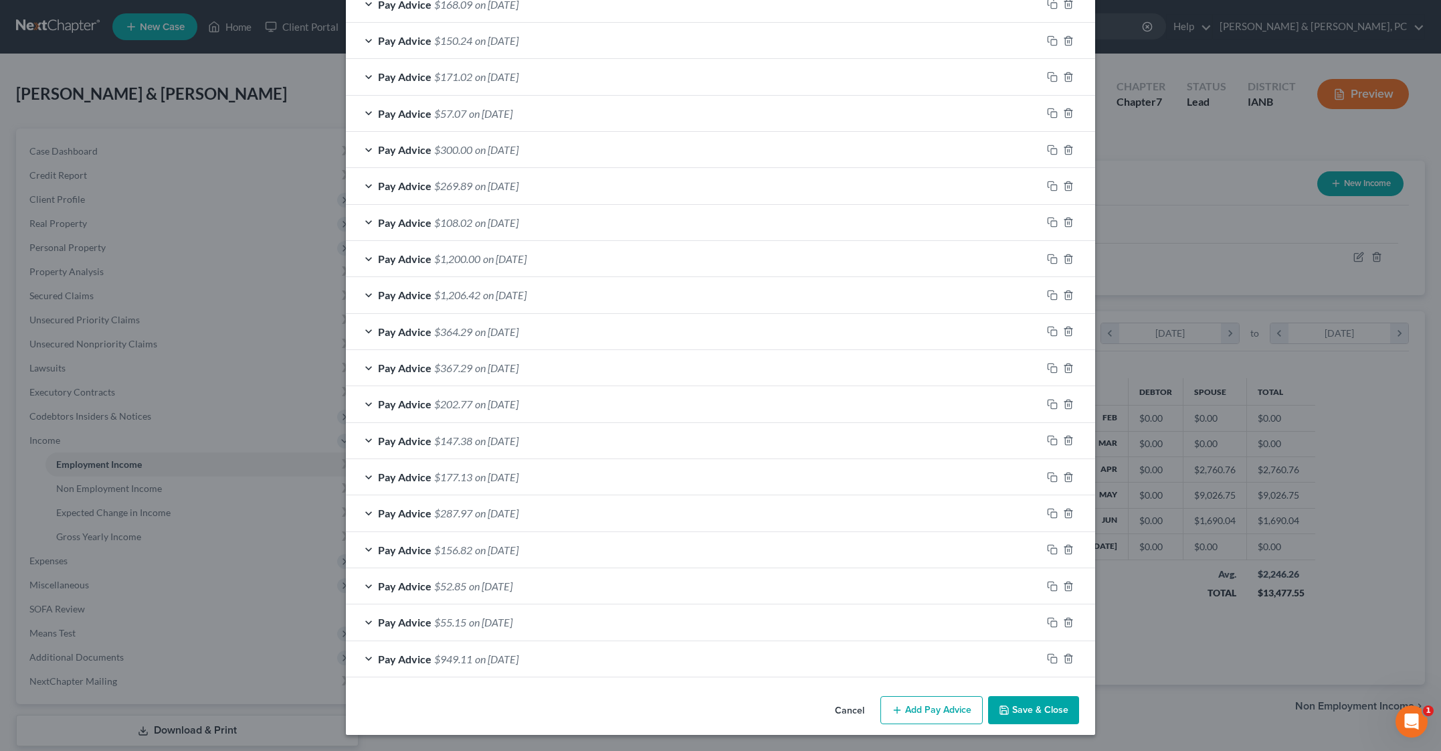
scroll to position [1925, 0]
click at [983, 696] on button "Add Pay Advice" at bounding box center [931, 710] width 102 height 28
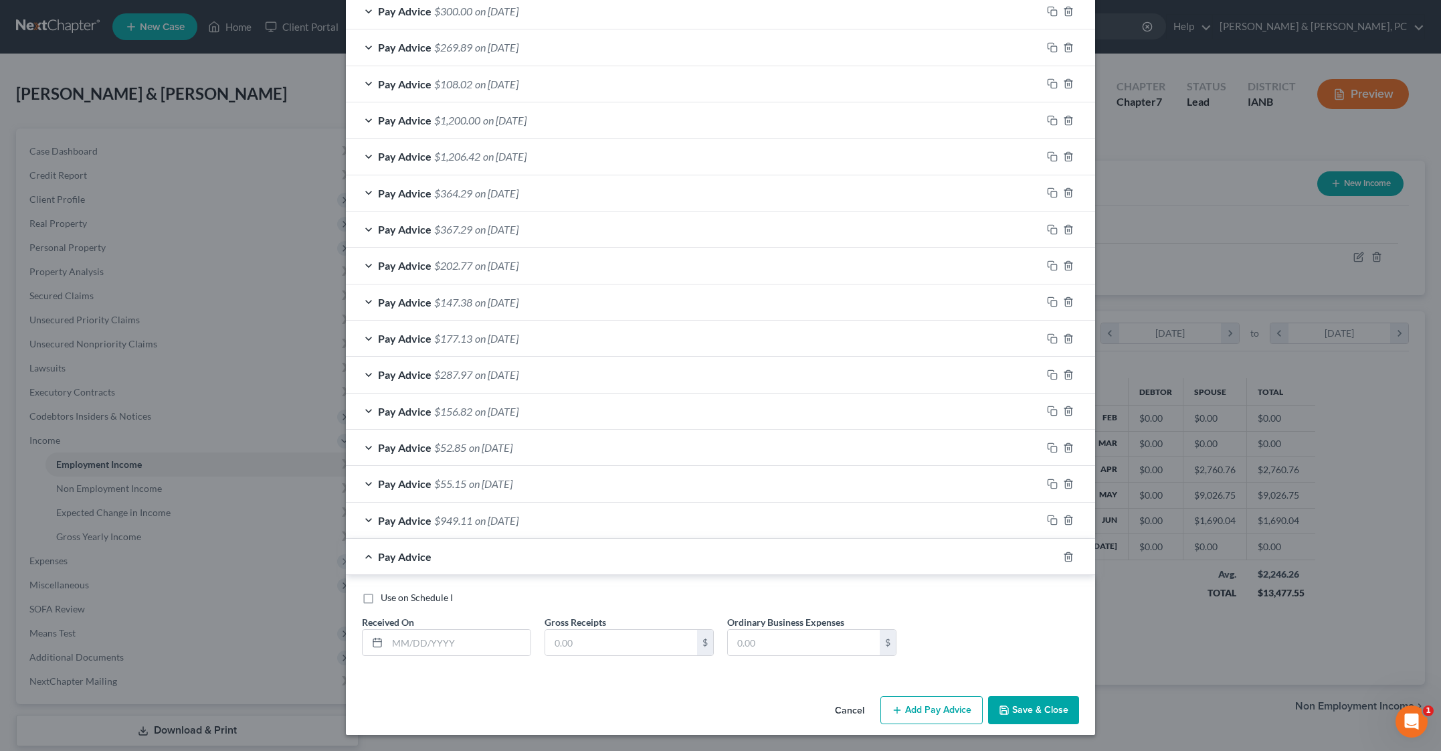
click at [658, 677] on div "Use on Schedule I Received On * Gross Receipts $ Ordinary Business Expenses $" at bounding box center [720, 626] width 749 height 102
click at [527, 591] on div "Use on Schedule I" at bounding box center [720, 597] width 717 height 13
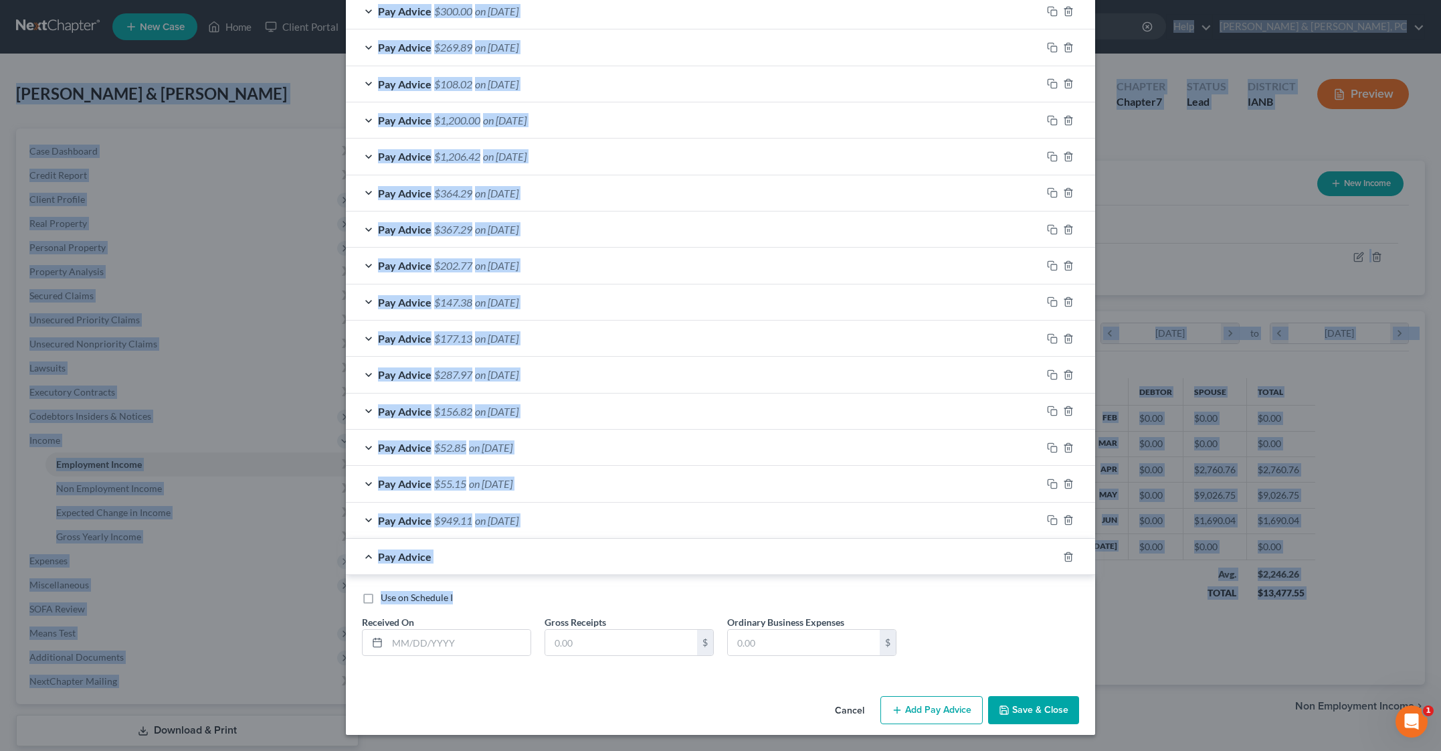
scroll to position [0, 0]
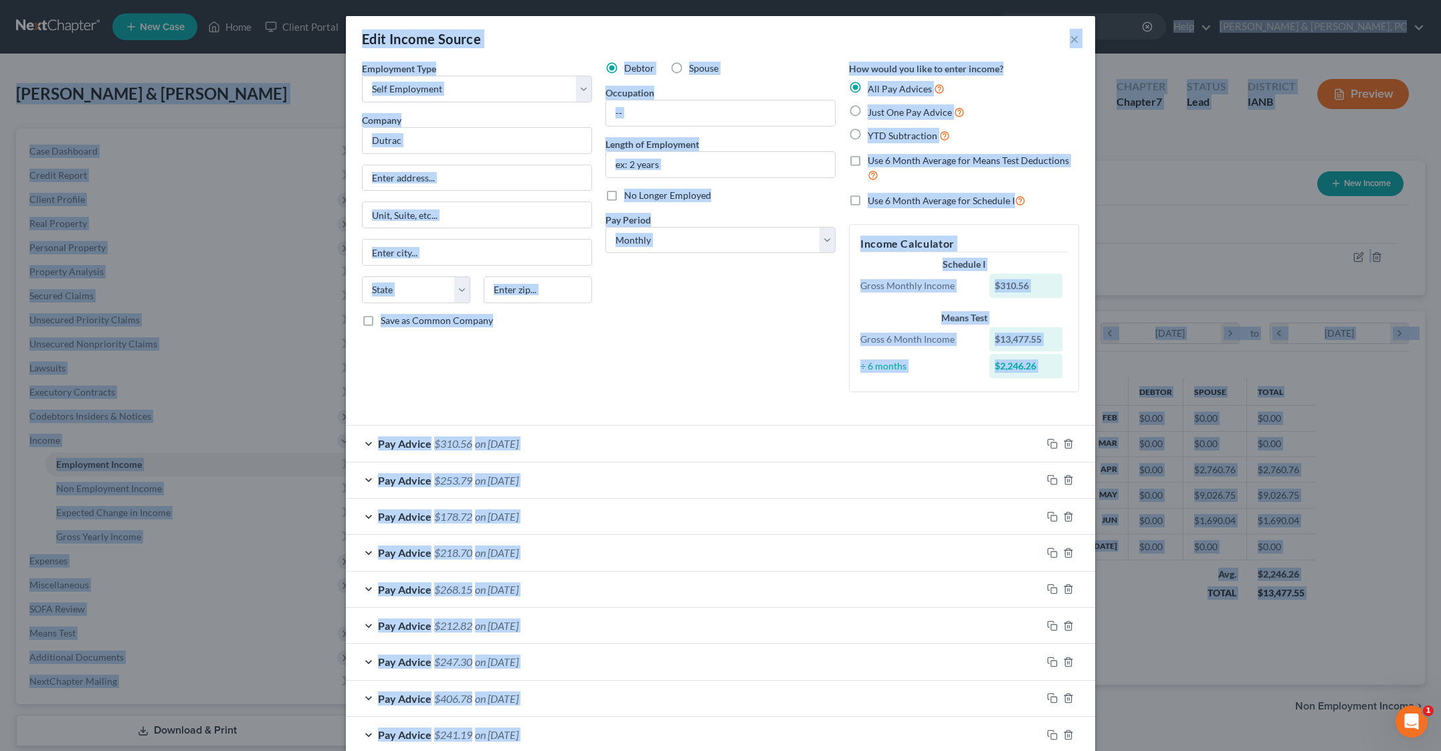
drag, startPoint x: 527, startPoint y: 523, endPoint x: 733, endPoint y: -109, distance: 664.9
click at [733, 0] on html "Home New Case Client Portal DebtorCC [PERSON_NAME] & [PERSON_NAME], PC [PERSON_…" at bounding box center [720, 416] width 1441 height 832
click at [689, 74] on span "Spouse" at bounding box center [703, 67] width 29 height 11
click at [694, 70] on input "Spouse" at bounding box center [698, 66] width 9 height 9
radio input "true"
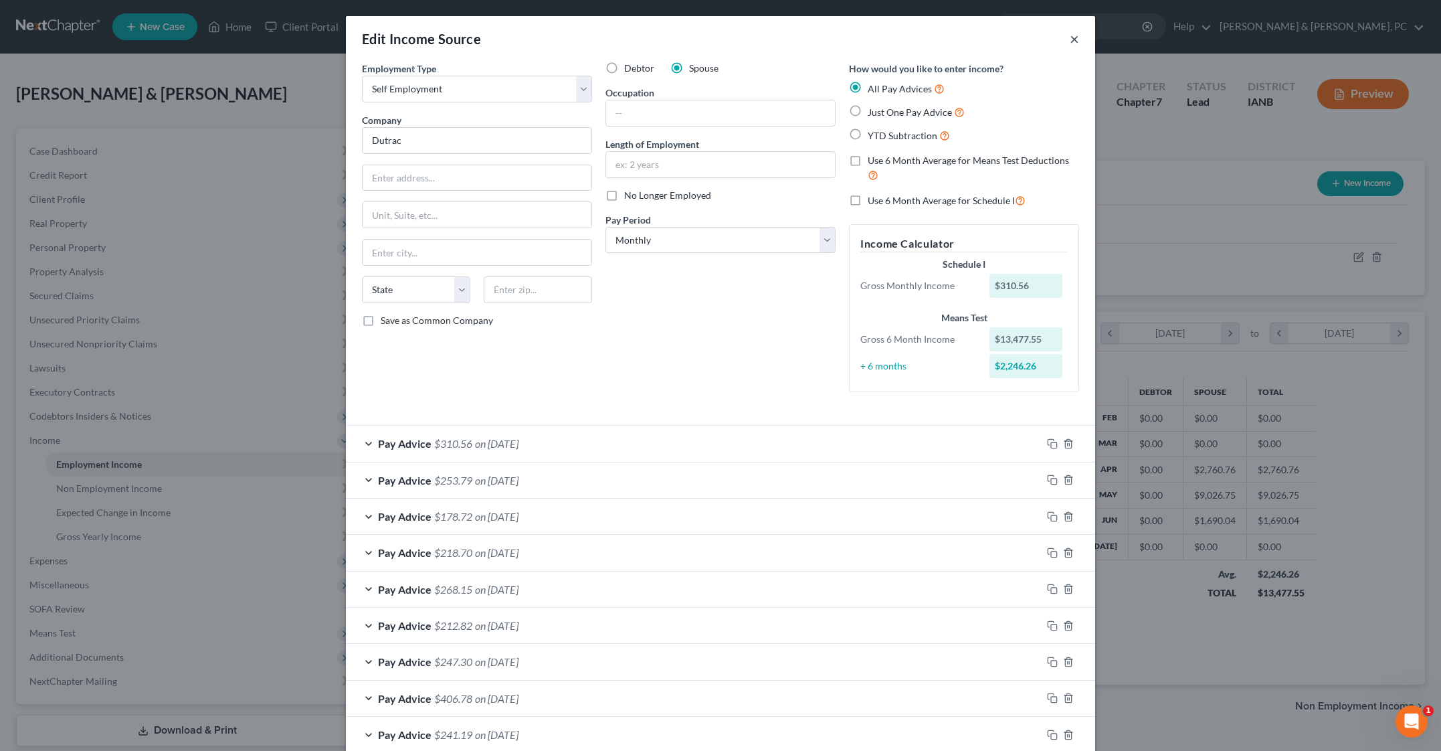
click at [1079, 47] on button "×" at bounding box center [1074, 39] width 9 height 16
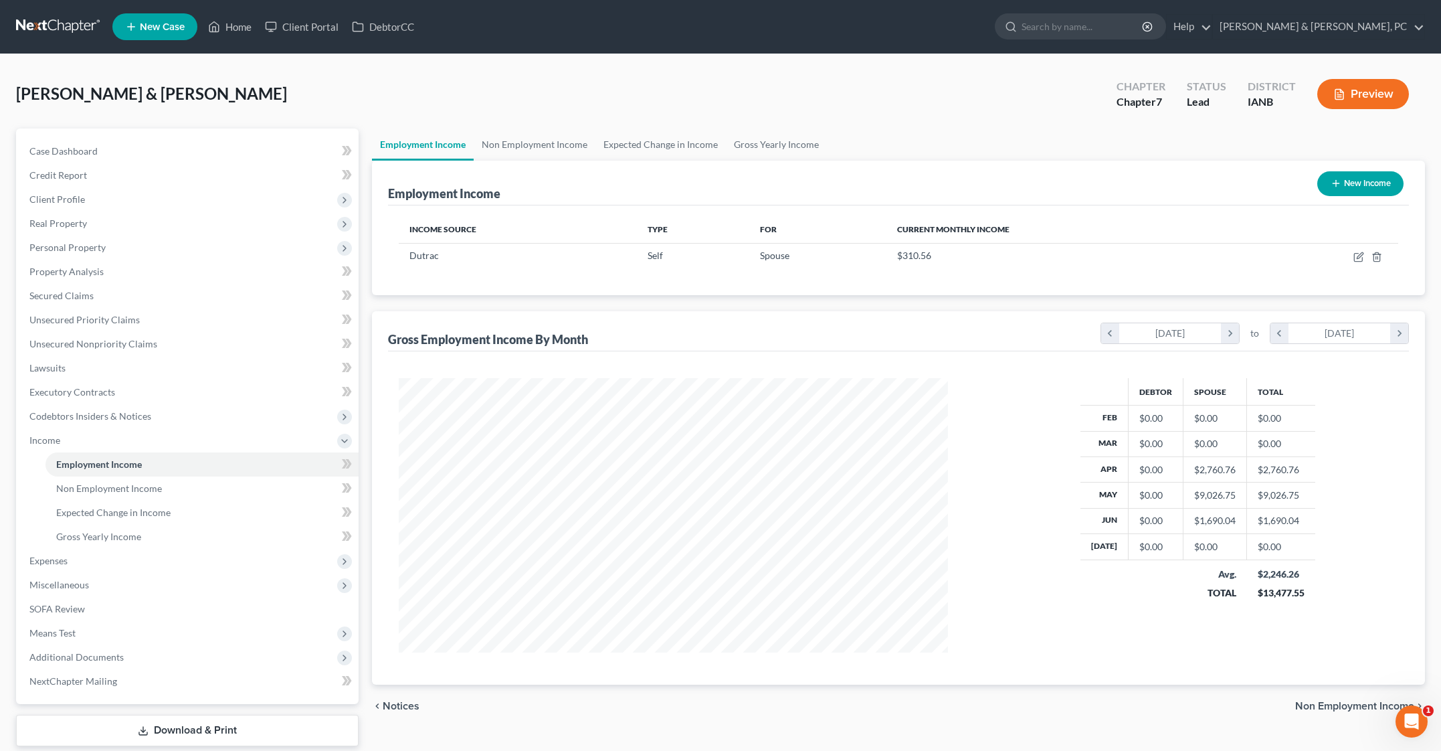
click at [1317, 196] on button "New Income" at bounding box center [1360, 183] width 86 height 25
select select "0"
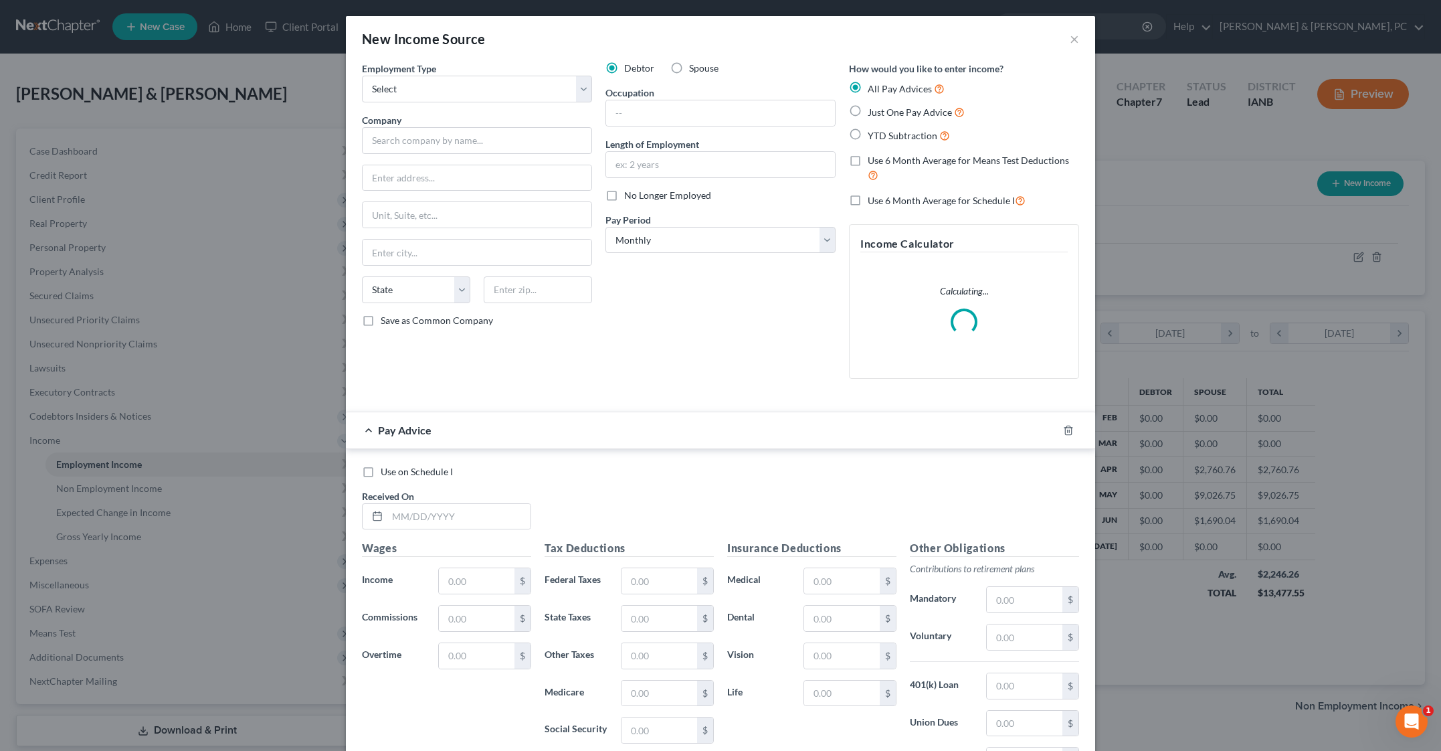
click at [633, 389] on div "Debtor Spouse Occupation Length of Employment No Longer Employed Pay Period * S…" at bounding box center [721, 226] width 244 height 328
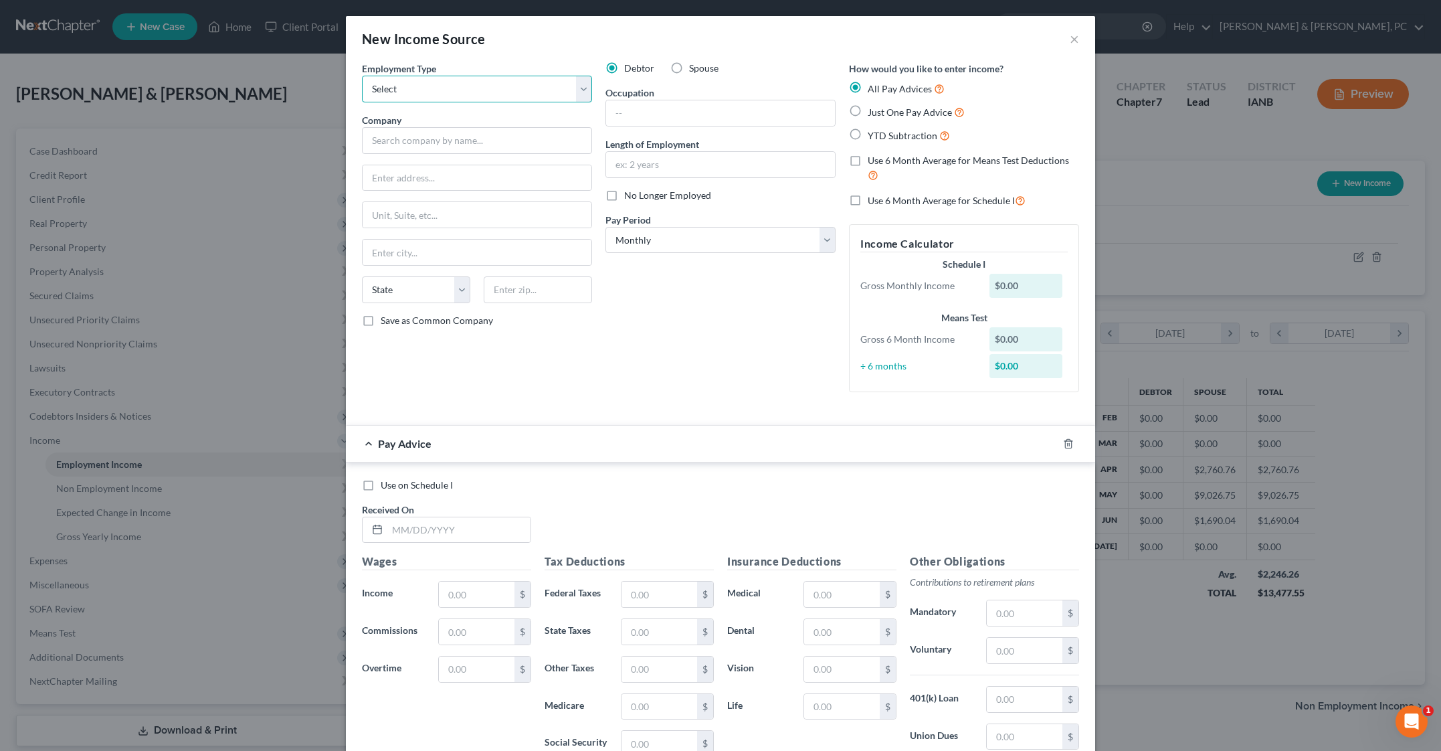
click at [412, 102] on select "Select Full or [DEMOGRAPHIC_DATA] Employment Self Employment" at bounding box center [477, 89] width 230 height 27
select select "1"
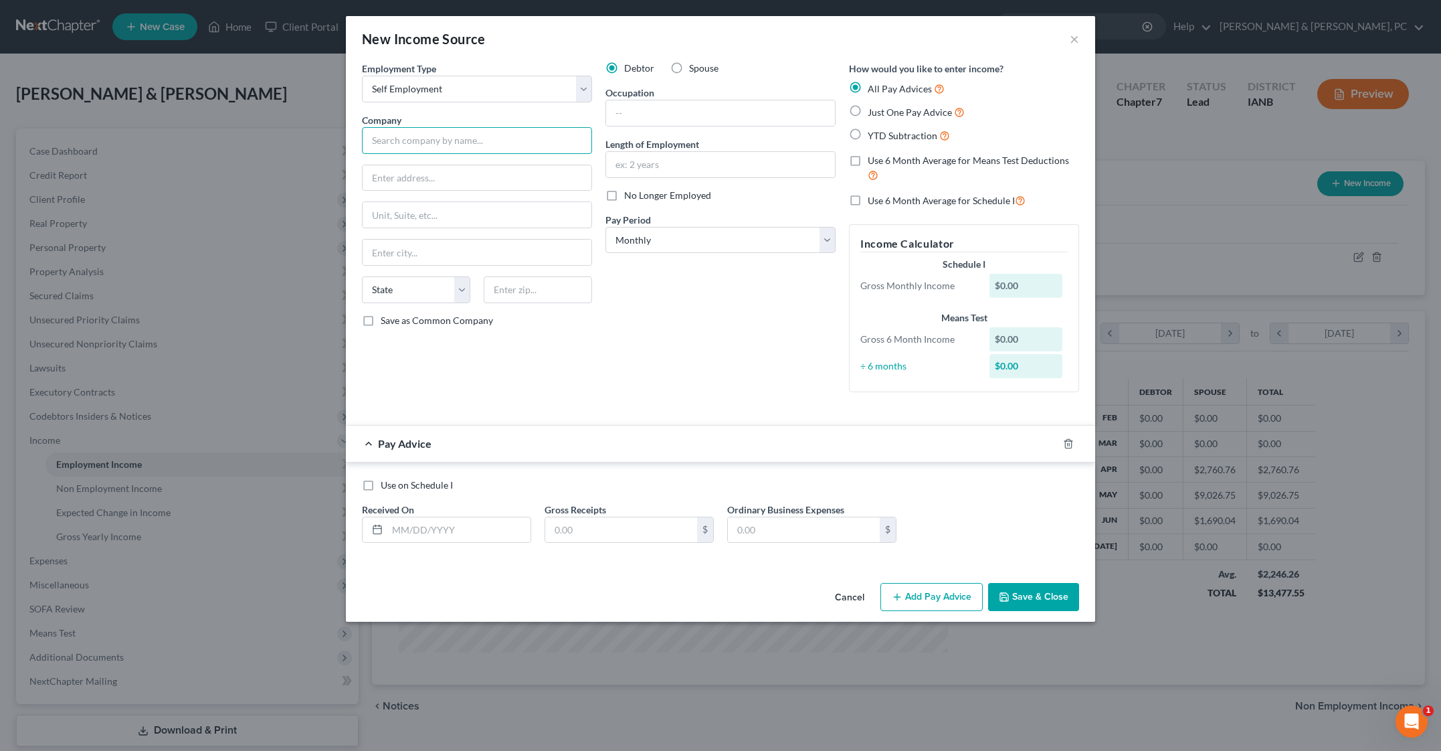
click at [399, 154] on input "text" at bounding box center [477, 140] width 230 height 27
type input "Cash app"
click at [611, 403] on div "Debtor Spouse Occupation Length of Employment No Longer Employed Pay Period * S…" at bounding box center [721, 232] width 244 height 341
click at [664, 254] on select "Select Monthly Twice Monthly Every Other Week Weekly" at bounding box center [720, 240] width 230 height 27
select select "1"
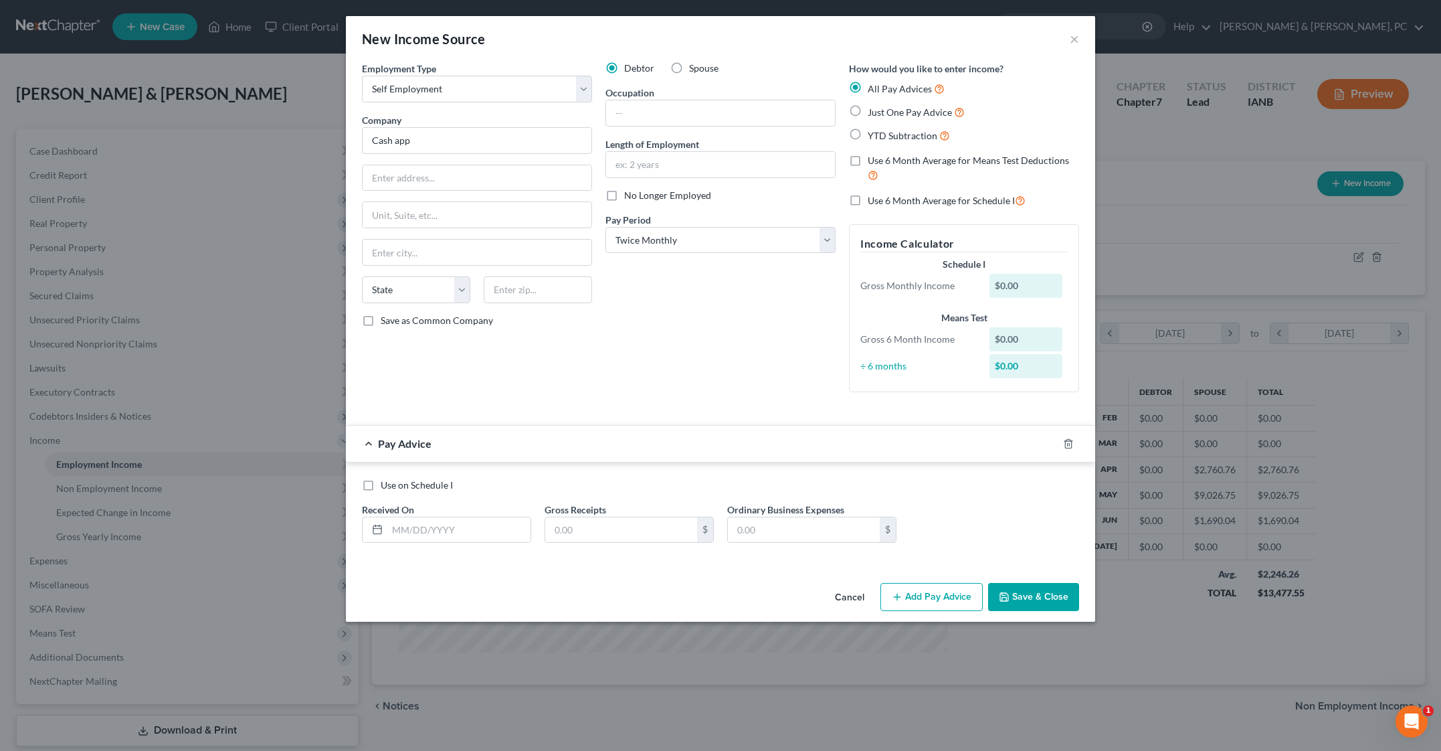
click at [677, 403] on div "Debtor Spouse Occupation Length of Employment No Longer Employed Pay Period * S…" at bounding box center [721, 232] width 244 height 341
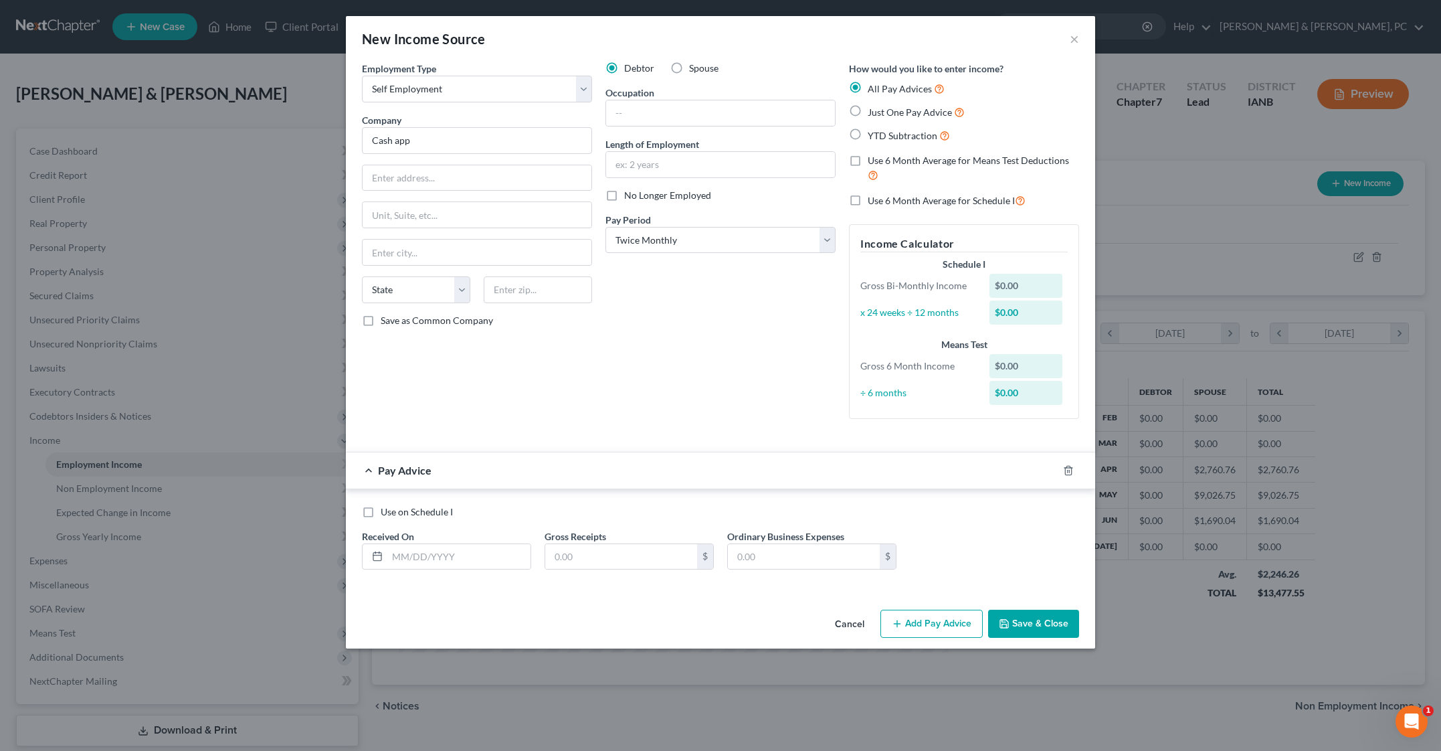
scroll to position [222, 0]
click at [701, 512] on div "Use on Schedule I Received On * Gross Receipts $ Ordinary Business Expenses $" at bounding box center [720, 540] width 749 height 102
click at [545, 569] on input "text" at bounding box center [621, 556] width 152 height 25
paste input "2,308.67"
type input "2,308.67"
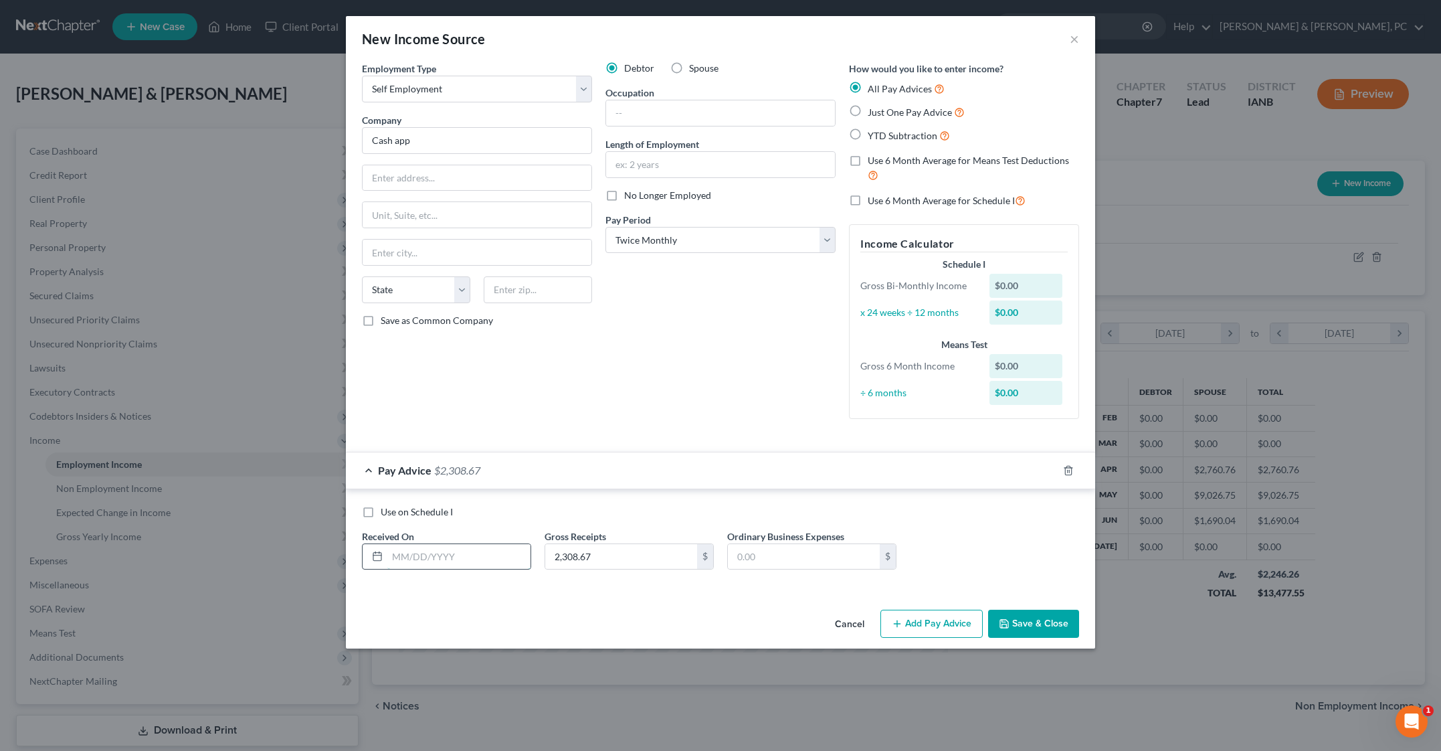
click at [387, 569] on input "text" at bounding box center [458, 556] width 143 height 25
type input "[DATE]"
click at [461, 648] on div "Cancel Add Pay Advice Save & Close" at bounding box center [720, 626] width 749 height 44
click at [983, 638] on button "Add Pay Advice" at bounding box center [931, 623] width 102 height 28
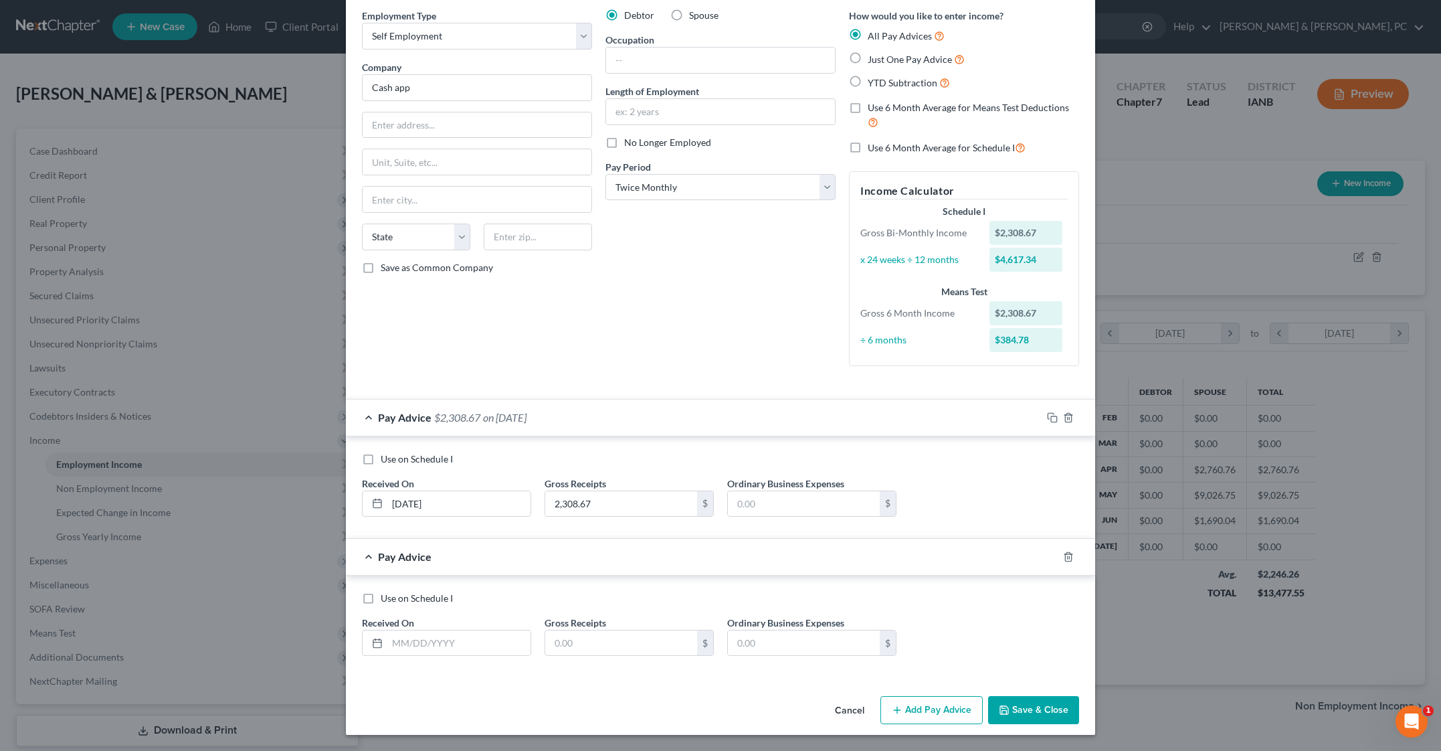
click at [792, 466] on div "Use on Schedule I" at bounding box center [720, 458] width 717 height 13
click at [545, 630] on input "text" at bounding box center [621, 642] width 152 height 25
paste input "$1,630.60"
type input "$1,630.60"
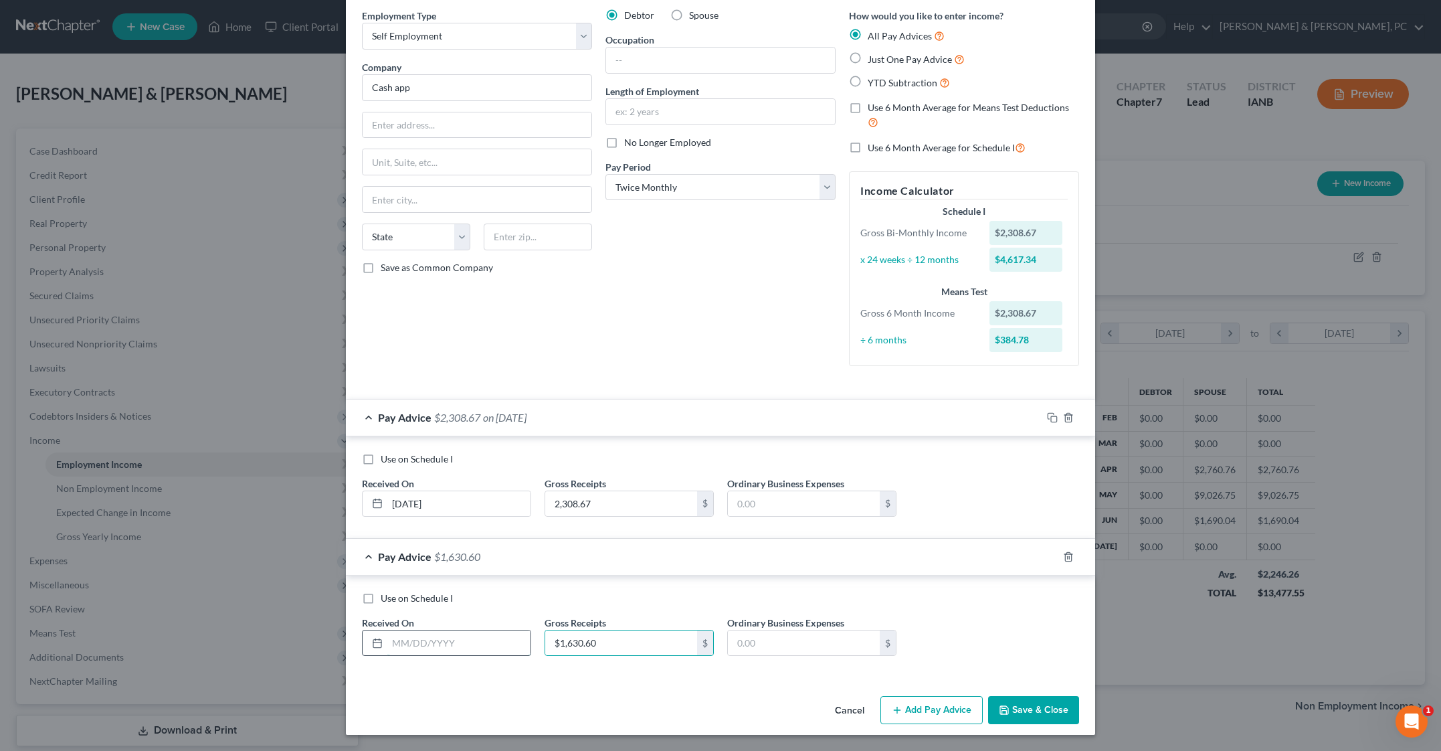
click at [387, 630] on input "text" at bounding box center [458, 642] width 143 height 25
type input "[DATE]"
click at [983, 696] on button "Add Pay Advice" at bounding box center [931, 710] width 102 height 28
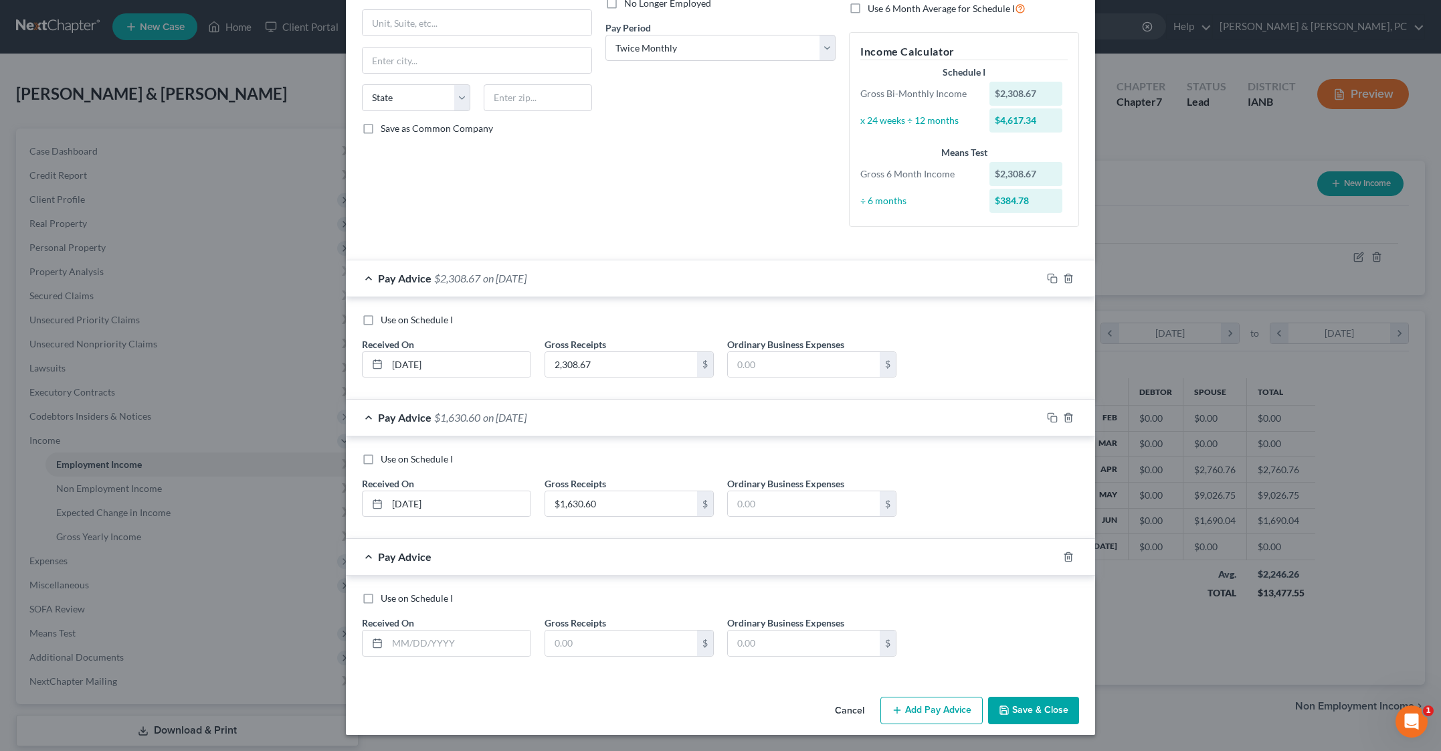
click at [681, 539] on div "Use on Schedule I Received On * [DATE] Gross Receipts $1,630.60 $ Ordinary Busi…" at bounding box center [720, 487] width 749 height 103
click at [387, 630] on input "text" at bounding box center [458, 642] width 143 height 25
type input "[DATE]"
click at [590, 630] on input "text" at bounding box center [621, 642] width 152 height 25
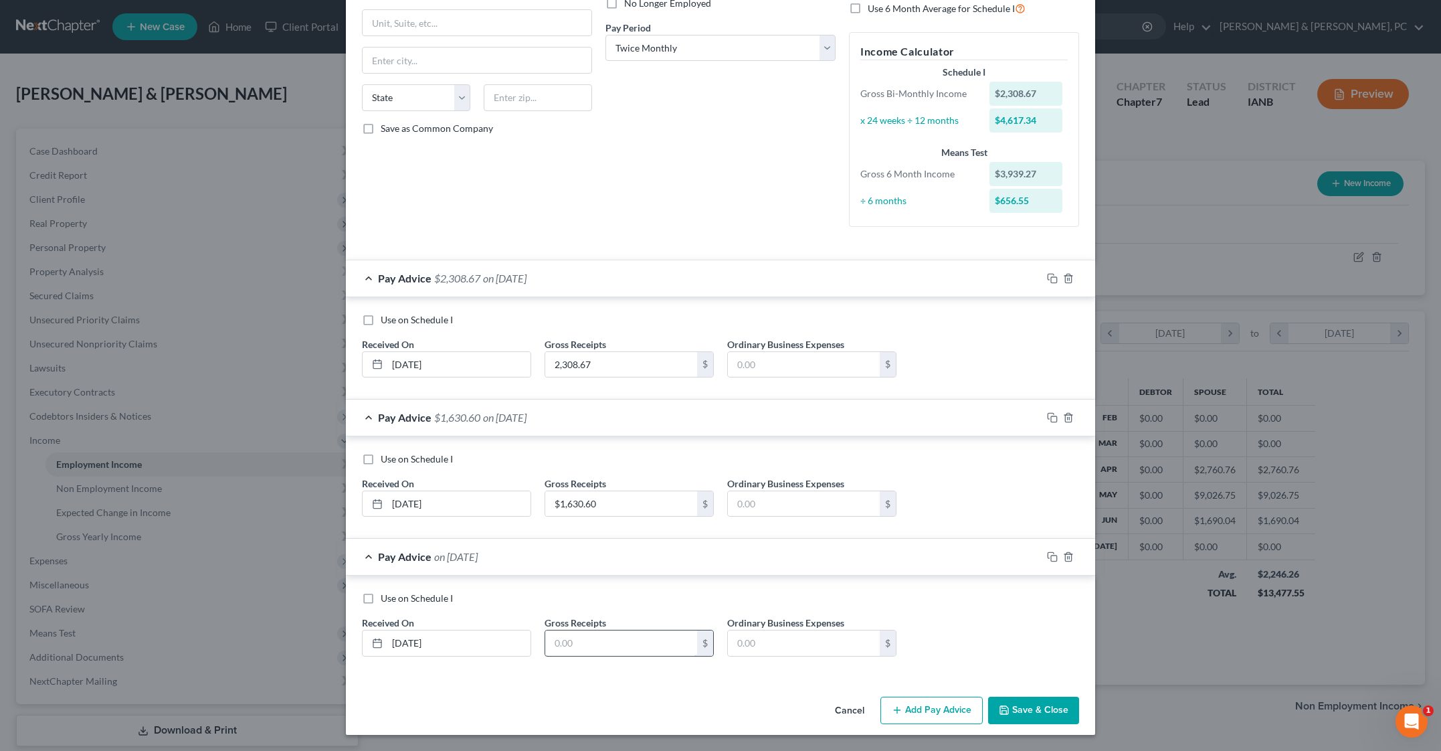
paste input "$600.28"
type input "$600.28"
click at [983, 700] on button "Add Pay Advice" at bounding box center [931, 710] width 102 height 28
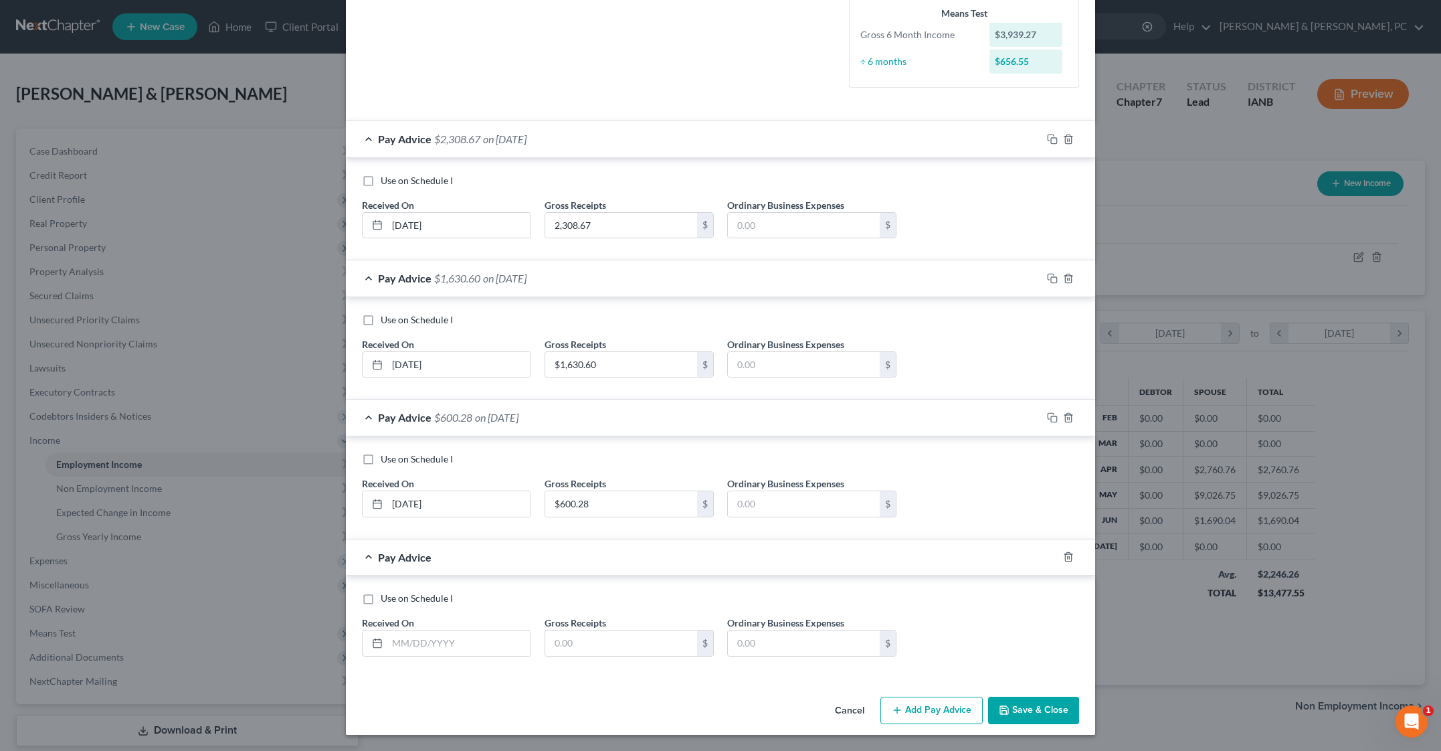
click at [715, 539] on div "Use on Schedule I Received On * [DATE] Gross Receipts $600.28 $ Ordinary Busine…" at bounding box center [720, 487] width 749 height 103
click at [545, 630] on input "text" at bounding box center [621, 642] width 152 height 25
paste input "$3,011.98"
type input "$3,011.98"
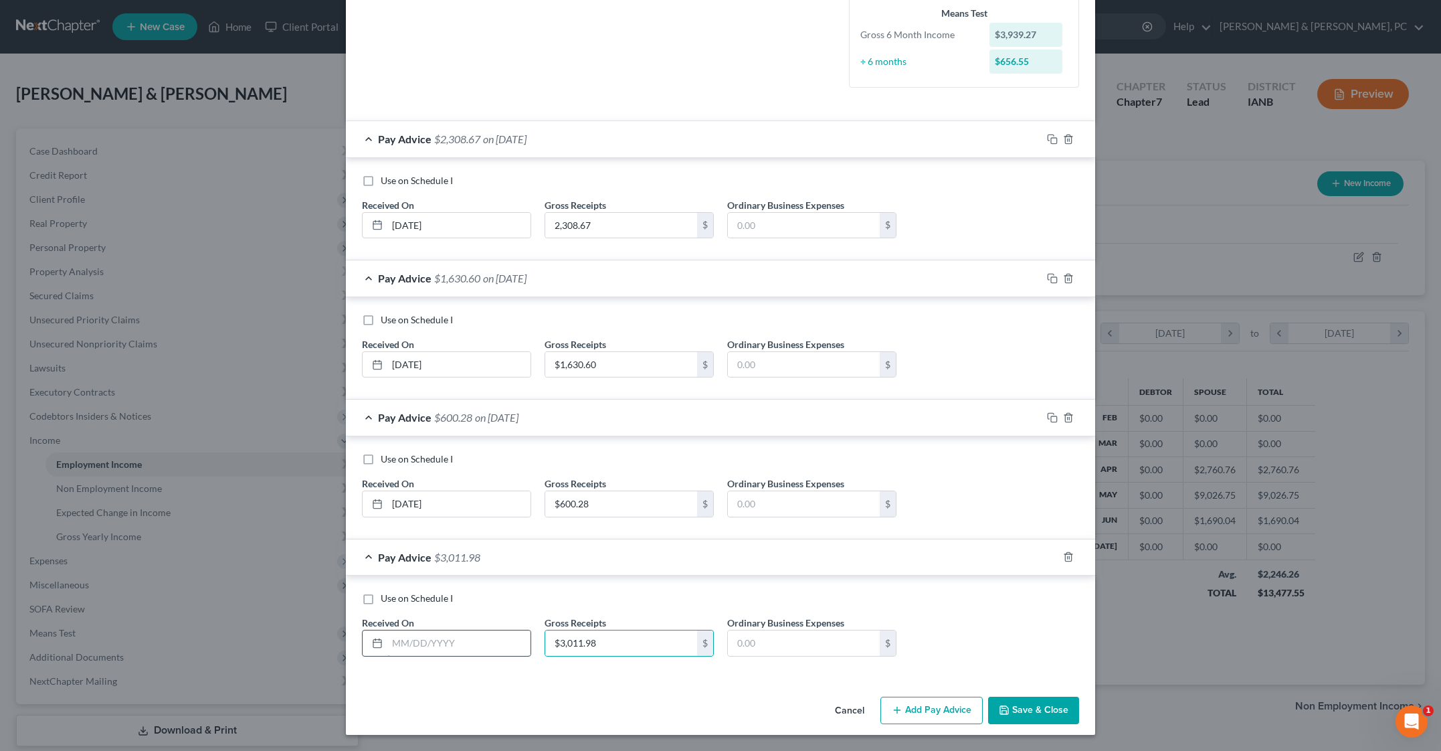
click at [387, 630] on input "text" at bounding box center [458, 642] width 143 height 25
type input "[DATE]"
click at [983, 701] on button "Add Pay Advice" at bounding box center [931, 710] width 102 height 28
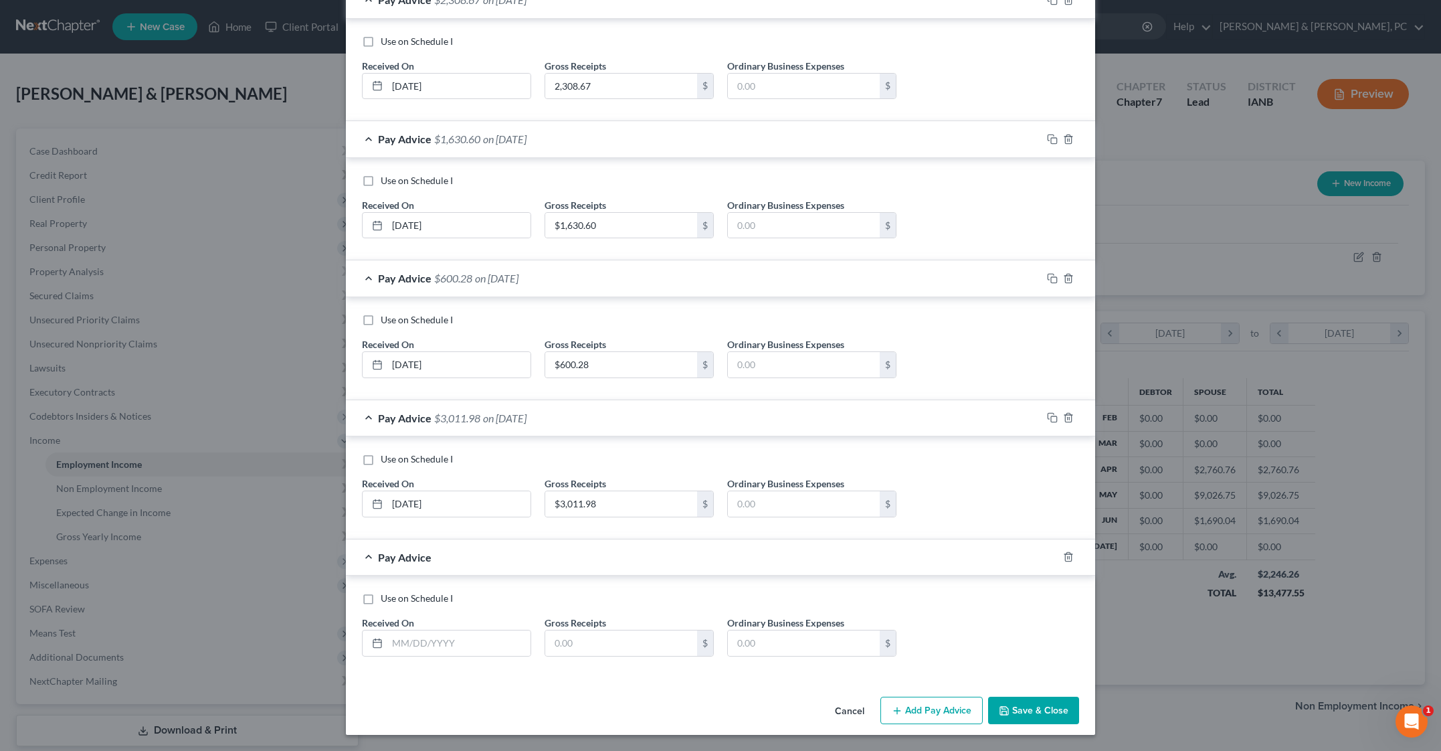
click at [724, 539] on div "Use on Schedule I Received On * [DATE] Gross Receipts $3,011.98 $ Ordinary Busi…" at bounding box center [720, 487] width 749 height 103
click at [551, 642] on input "text" at bounding box center [621, 642] width 152 height 25
type input "0"
paste input "$1,185.90"
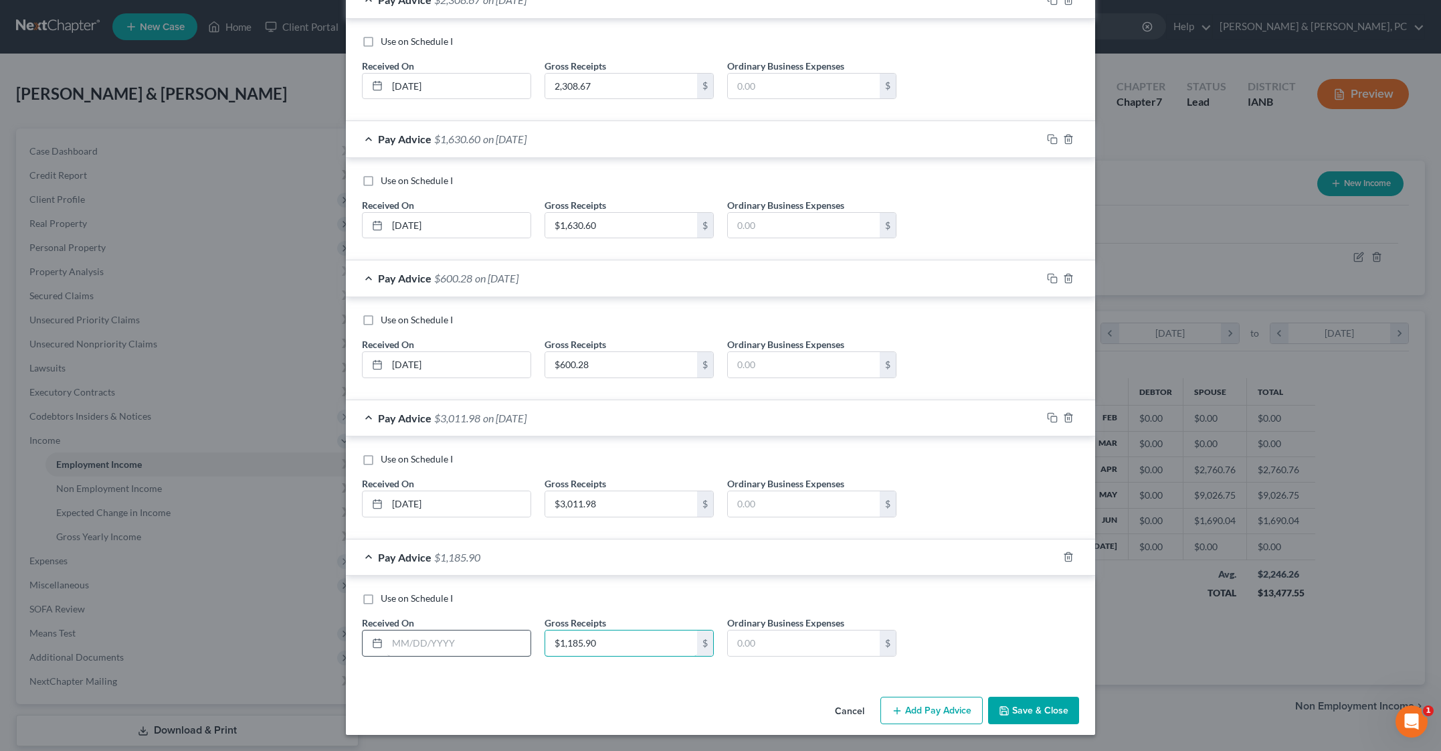
type input "$1,185.90"
click at [387, 648] on input "text" at bounding box center [458, 642] width 143 height 25
type input "[DATE]"
click at [1086, 656] on div "Use on Schedule I Received On * [DATE] Gross Receipts $1,185.90 $ Ordinary Busi…" at bounding box center [720, 629] width 731 height 76
click at [983, 725] on button "Add Pay Advice" at bounding box center [931, 710] width 102 height 28
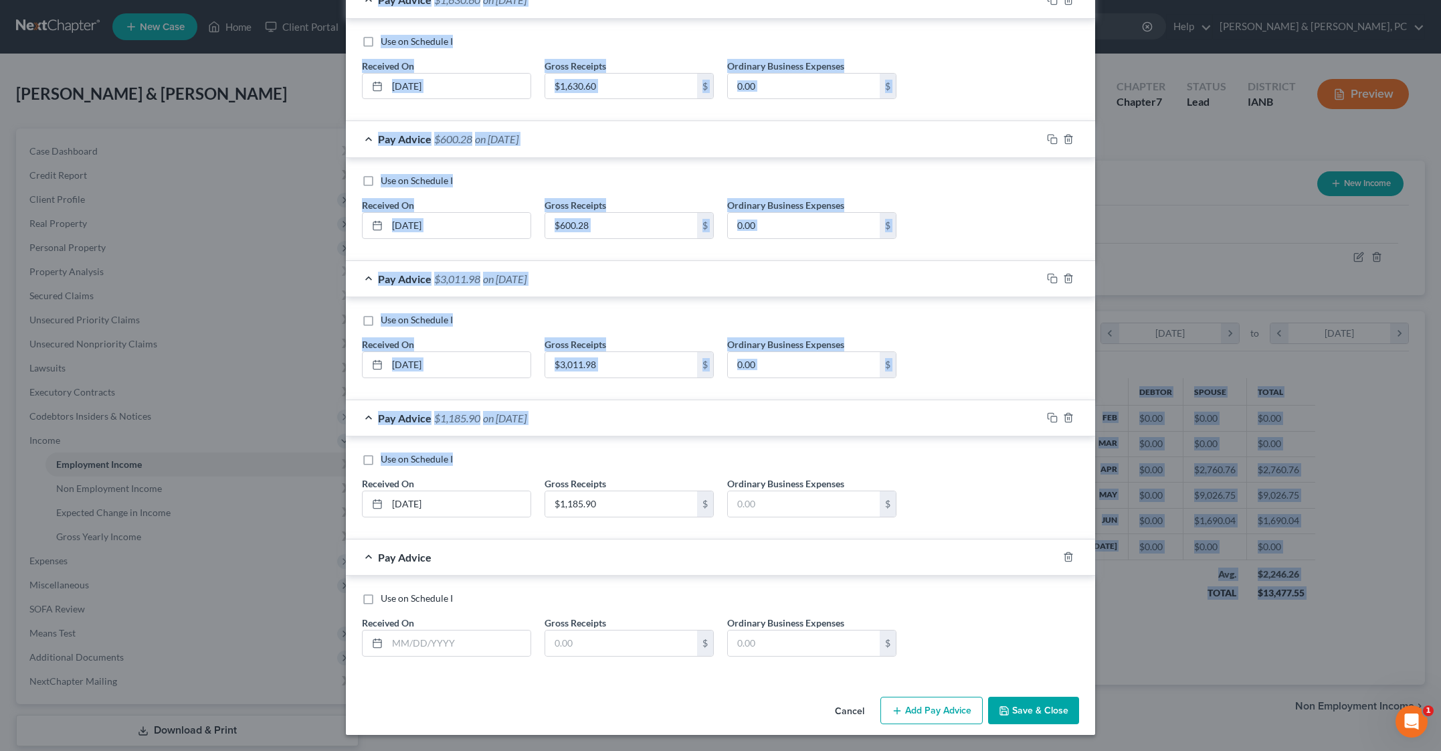
scroll to position [1260, 0]
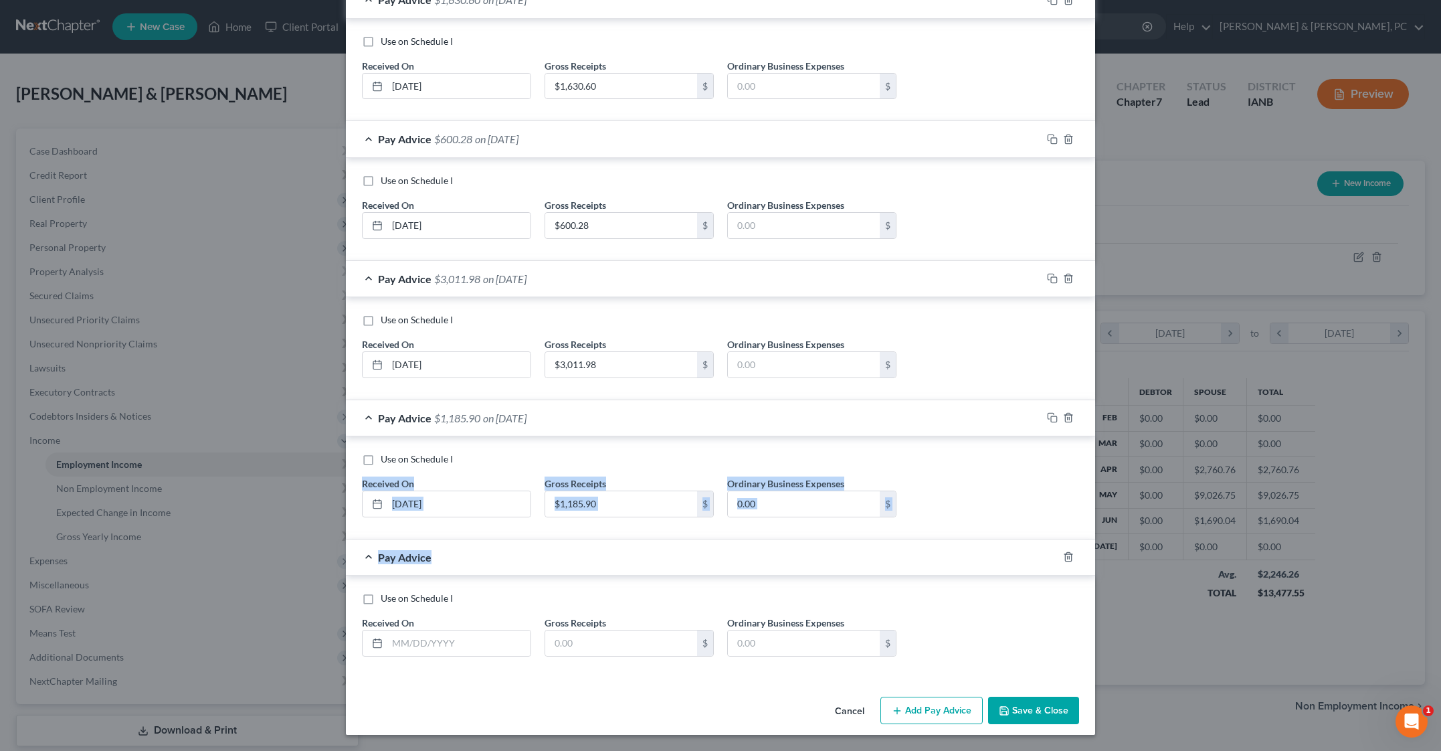
drag, startPoint x: 573, startPoint y: 563, endPoint x: 489, endPoint y: 432, distance: 155.5
click at [489, 436] on div "Use on Schedule I Received On * [DATE] Gross Receipts $1,185.90 $ Ordinary Busi…" at bounding box center [720, 487] width 749 height 103
click at [545, 630] on input "text" at bounding box center [621, 642] width 152 height 25
paste input "$2,840.84"
type input "$2,840.84"
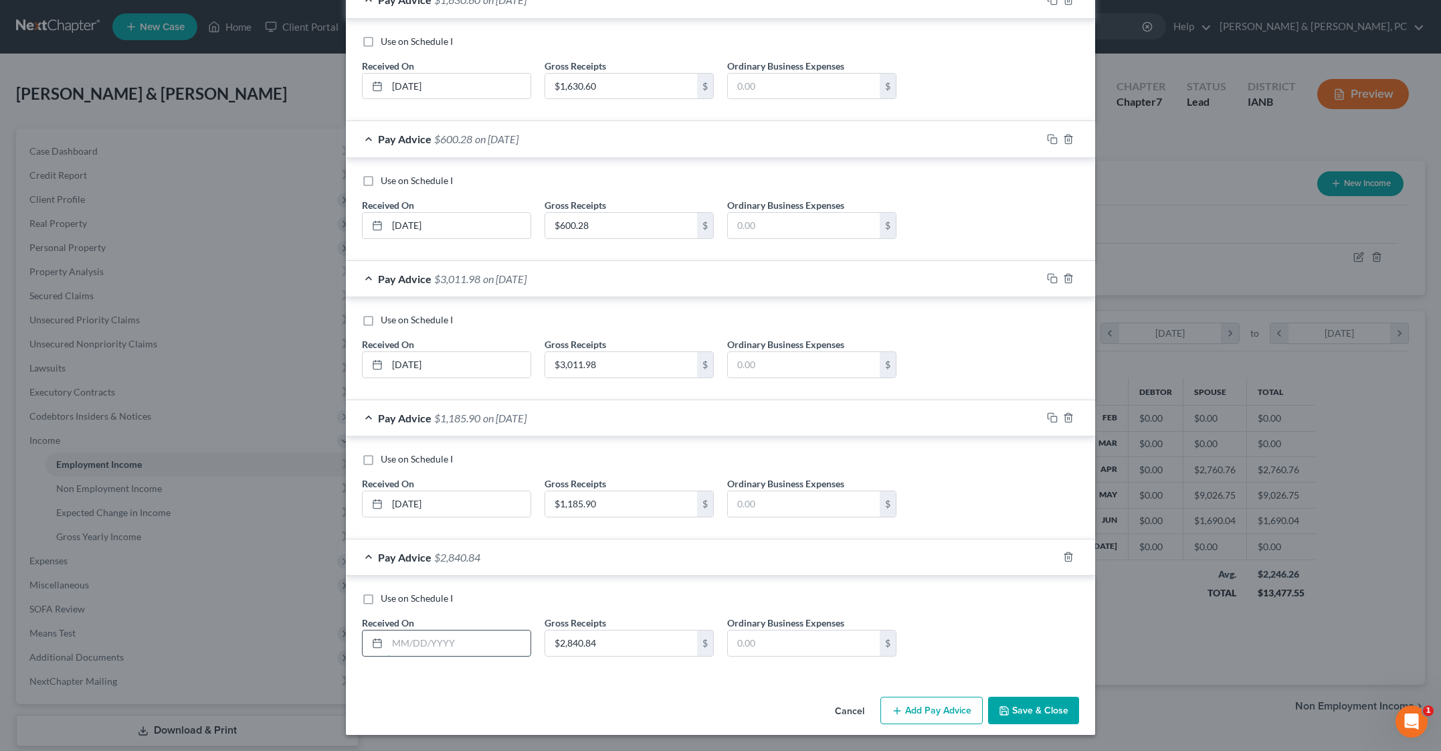
click at [387, 630] on input "text" at bounding box center [458, 642] width 143 height 25
type input "[DATE]"
click at [983, 696] on button "Add Pay Advice" at bounding box center [931, 710] width 102 height 28
click at [788, 539] on div "Use on Schedule I Received On * [DATE] Gross Receipts $2,840.84 $ Ordinary Busi…" at bounding box center [720, 487] width 749 height 103
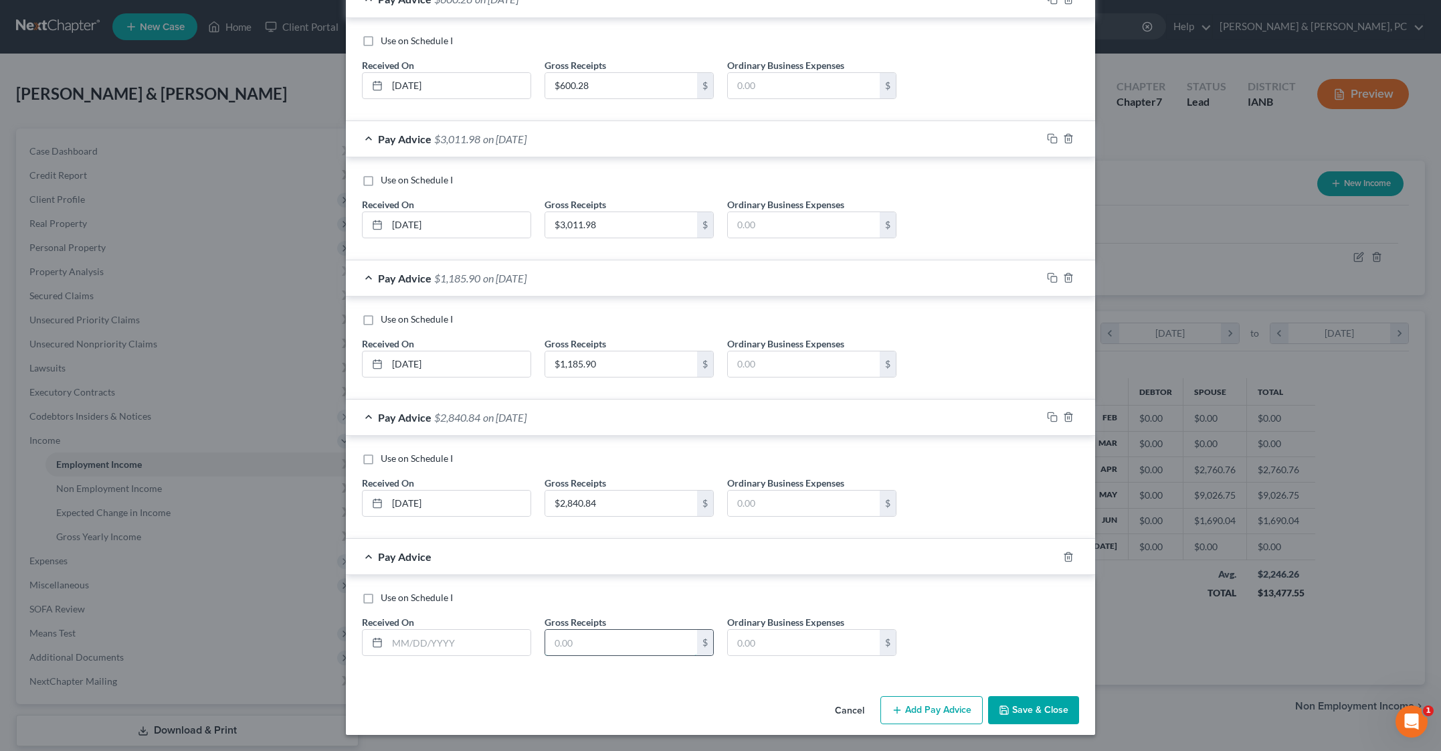
click at [545, 630] on input "text" at bounding box center [621, 642] width 152 height 25
paste input "$1,410.13"
type input "$1,410.13"
click at [387, 630] on input "text" at bounding box center [458, 642] width 143 height 25
type input "[DATE]"
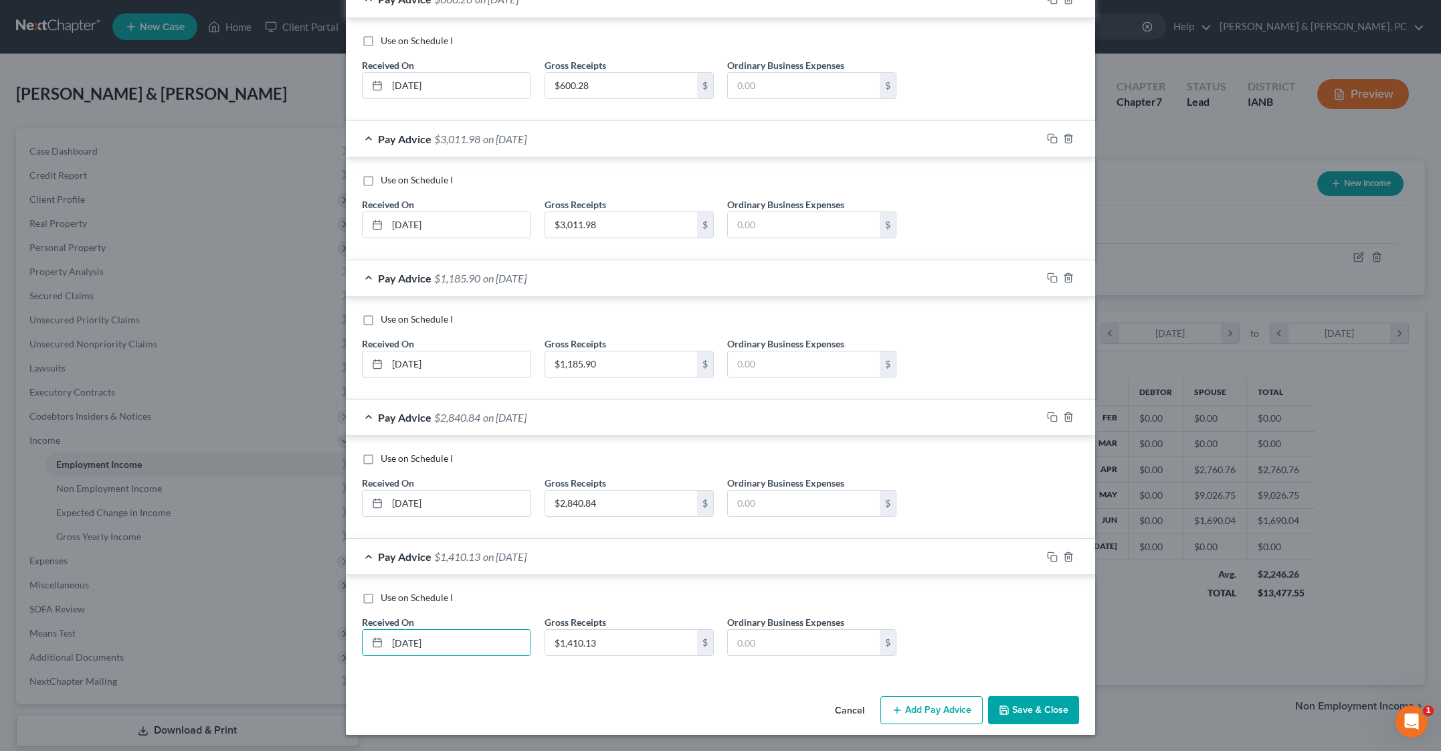
click at [983, 696] on button "Add Pay Advice" at bounding box center [931, 710] width 102 height 28
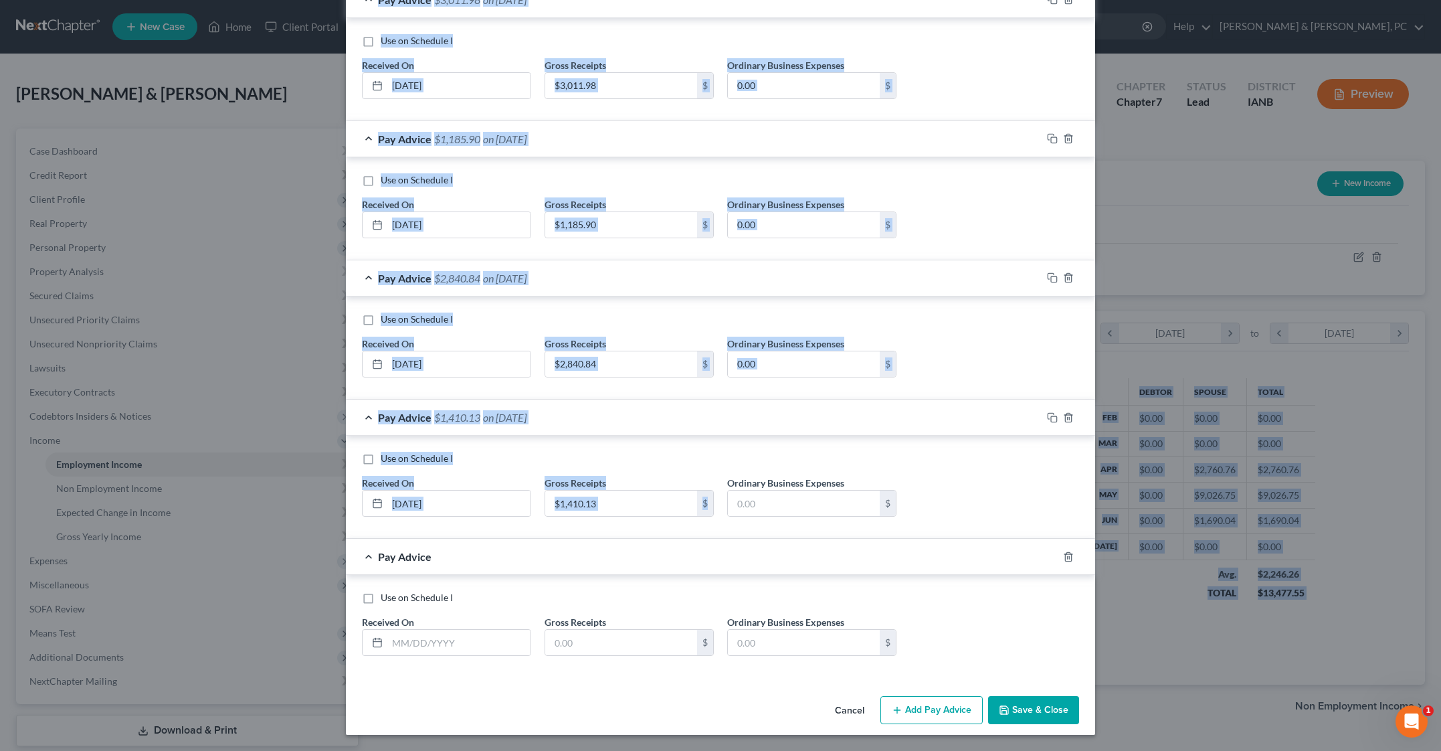
scroll to position [1675, 0]
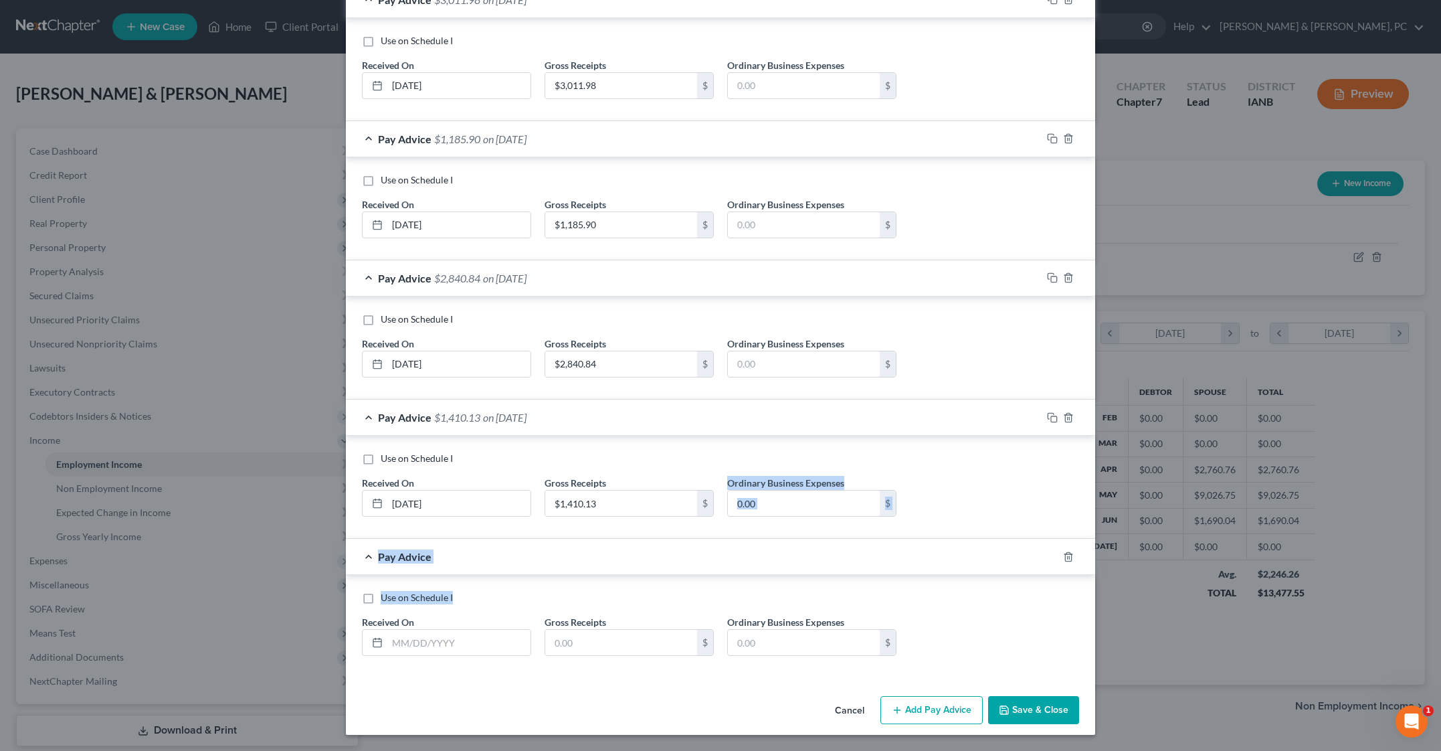
drag, startPoint x: 716, startPoint y: 617, endPoint x: 676, endPoint y: 507, distance: 117.5
click at [676, 508] on div "Pay Advice $2,308.67 on [DATE] Use on Schedule I Received On * [DATE] Gross Rec…" at bounding box center [720, 120] width 749 height 1114
click at [676, 575] on div "Use on Schedule I Received On * Gross Receipts $ Ordinary Business Expenses $" at bounding box center [720, 626] width 749 height 102
click at [1079, 696] on button "Save & Close" at bounding box center [1033, 710] width 91 height 28
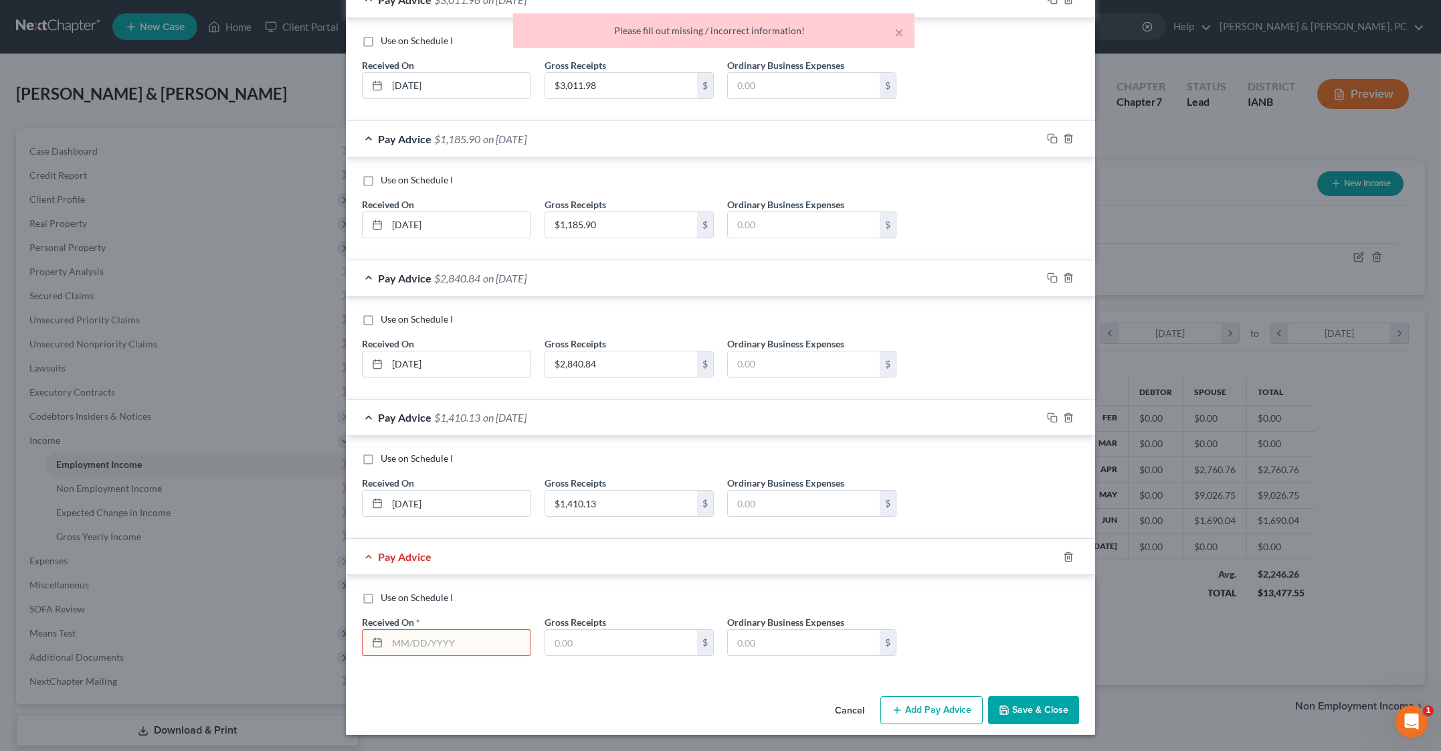
click at [1095, 546] on div at bounding box center [1076, 556] width 37 height 21
click at [1074, 551] on icon "button" at bounding box center [1068, 556] width 11 height 11
click at [1079, 700] on button "Save & Close" at bounding box center [1033, 710] width 91 height 28
